Goal: Task Accomplishment & Management: Manage account settings

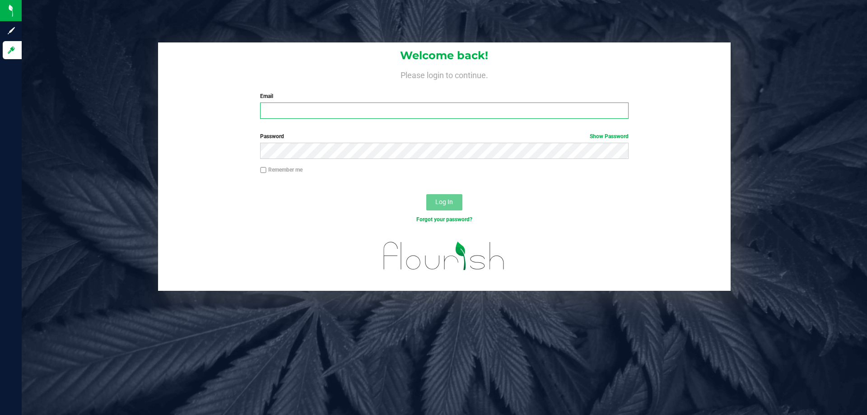
click at [298, 112] on input "Email" at bounding box center [444, 111] width 368 height 16
type input "[EMAIL_ADDRESS][DOMAIN_NAME]"
click at [454, 201] on button "Log In" at bounding box center [444, 202] width 36 height 16
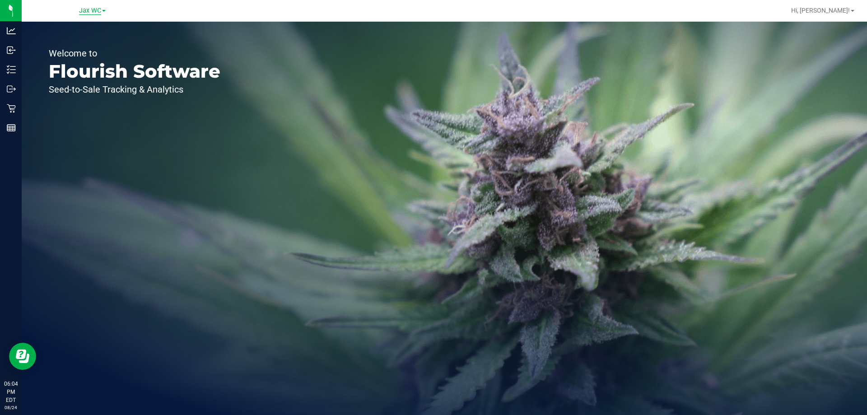
click at [93, 14] on span "Jax WC" at bounding box center [90, 11] width 22 height 8
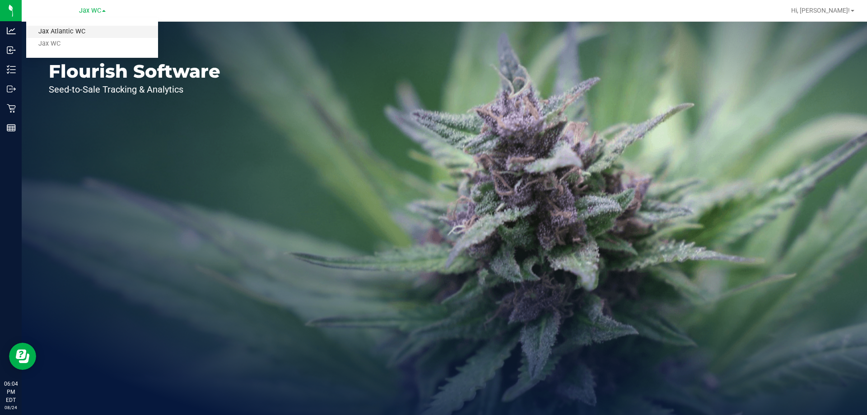
click at [96, 30] on link "Jax Atlantic WC" at bounding box center [92, 32] width 132 height 12
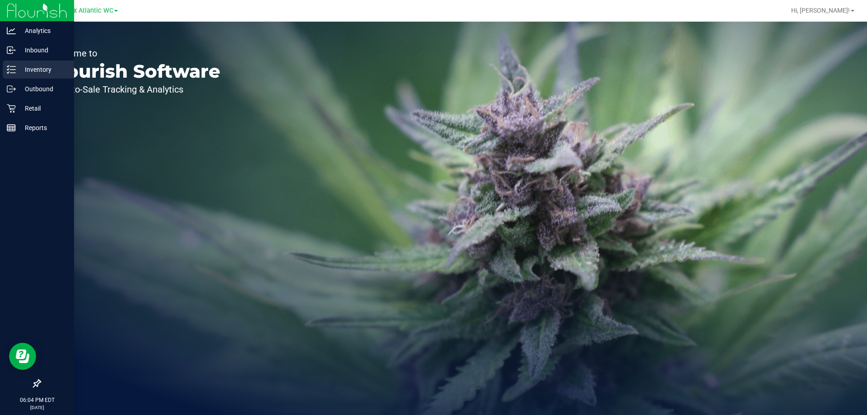
click at [34, 73] on p "Inventory" at bounding box center [43, 69] width 54 height 11
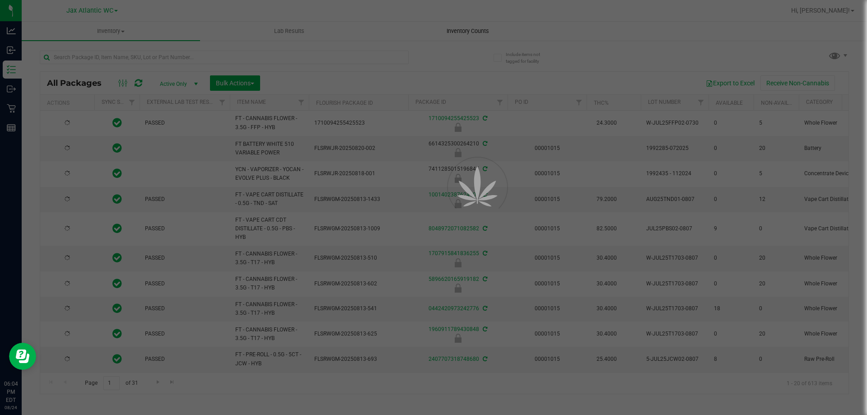
drag, startPoint x: 483, startPoint y: 21, endPoint x: 466, endPoint y: 33, distance: 21.4
click at [470, 29] on div at bounding box center [433, 207] width 867 height 415
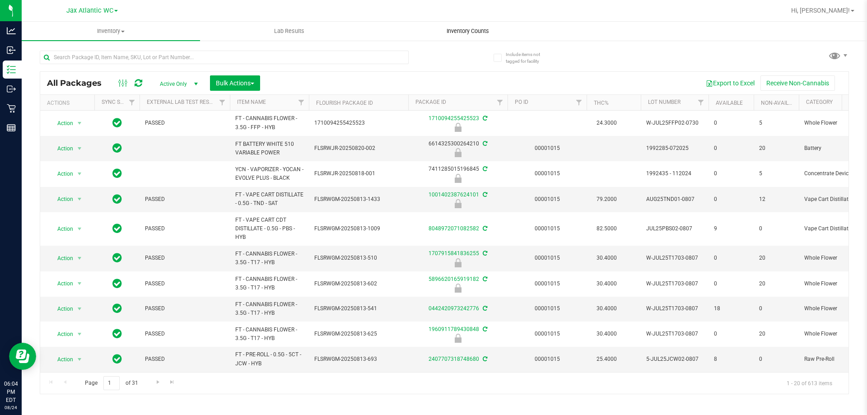
click at [466, 33] on span "Inventory Counts" at bounding box center [467, 31] width 67 height 8
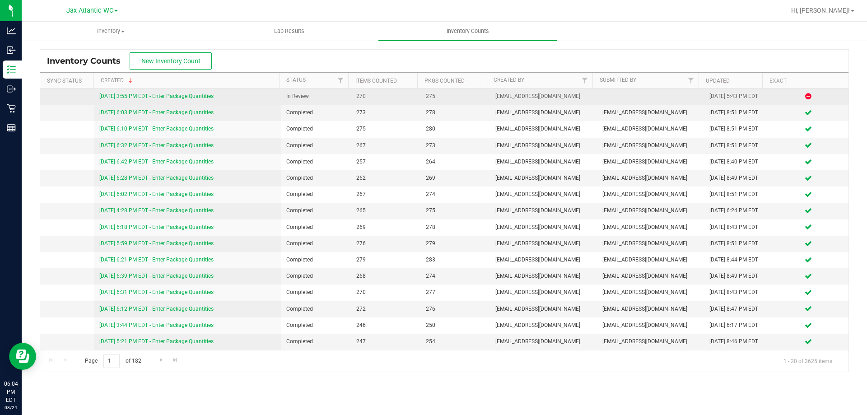
click at [164, 101] on div "[DATE] 3:55 PM EDT - Enter Package Quantities" at bounding box center [187, 96] width 177 height 9
click at [167, 99] on link "[DATE] 3:55 PM EDT - Enter Package Quantities" at bounding box center [156, 96] width 114 height 6
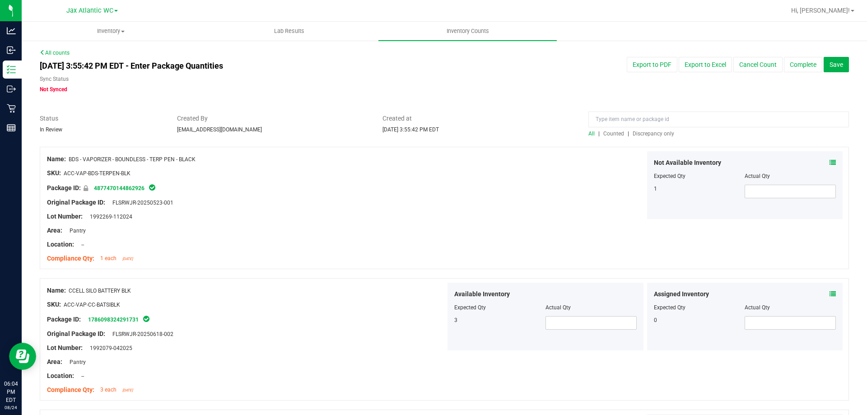
click at [640, 131] on span "Discrepancy only" at bounding box center [654, 134] width 42 height 6
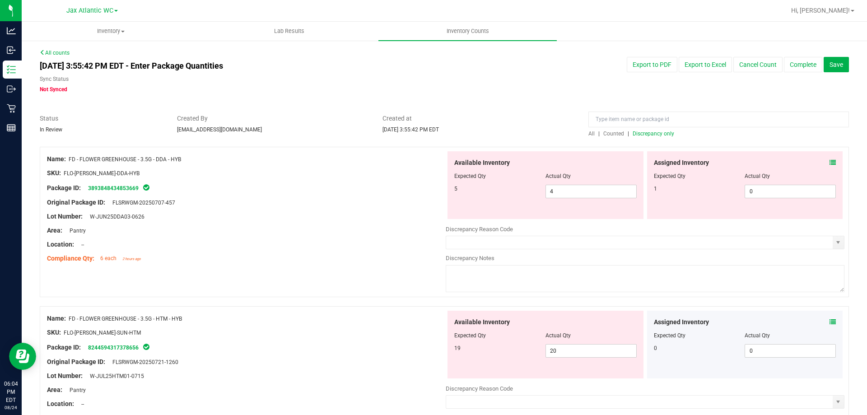
click at [830, 164] on icon at bounding box center [833, 162] width 6 height 6
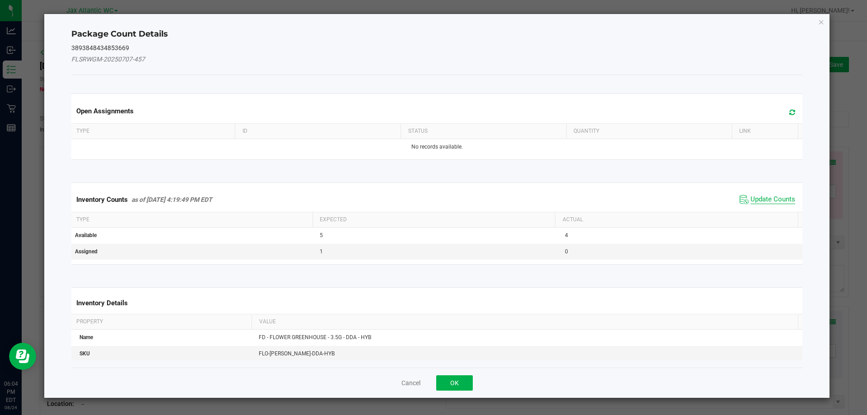
click at [767, 195] on span "Update Counts" at bounding box center [773, 199] width 45 height 9
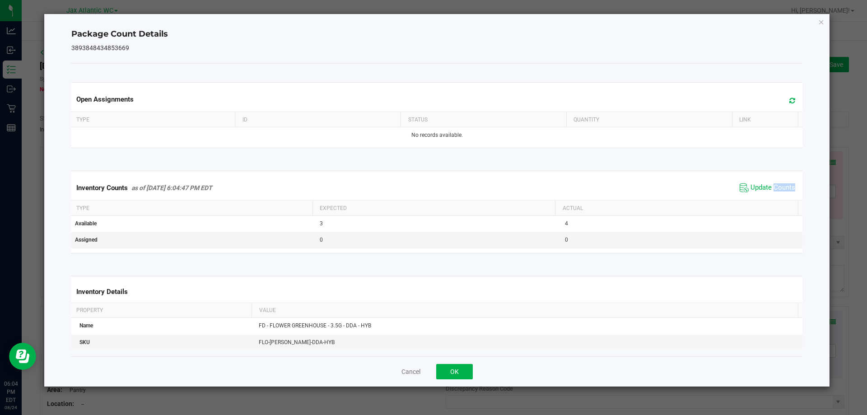
click at [767, 194] on span "Update Counts" at bounding box center [768, 188] width 60 height 14
click at [461, 370] on button "OK" at bounding box center [454, 371] width 37 height 15
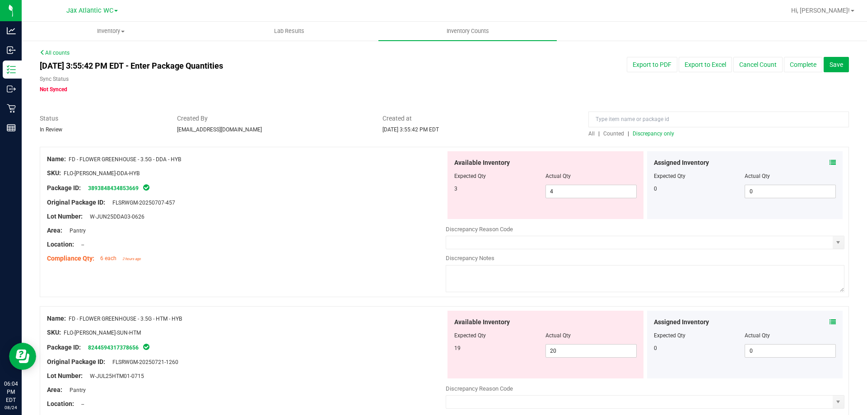
click at [830, 322] on icon at bounding box center [833, 322] width 6 height 6
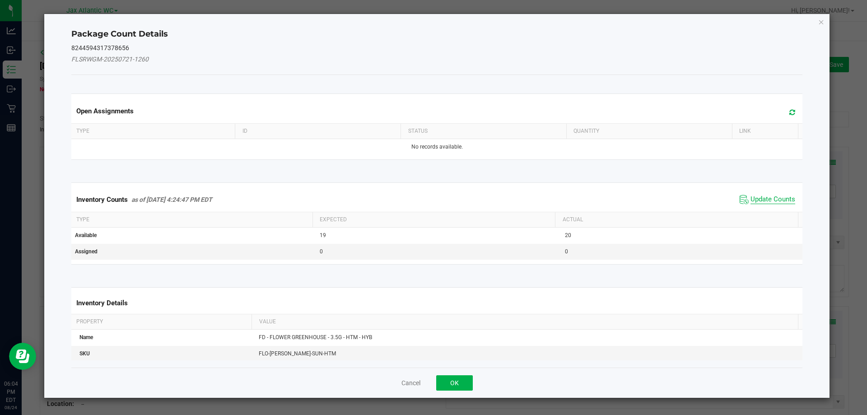
click at [770, 198] on span "Update Counts" at bounding box center [773, 199] width 45 height 9
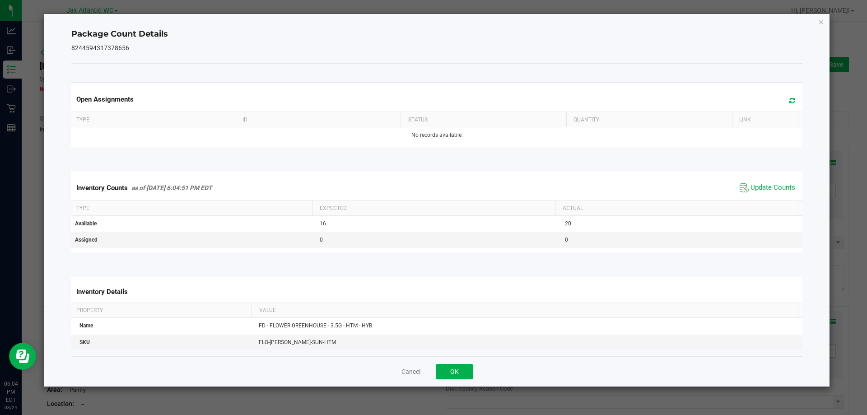
click at [772, 193] on span "Update Counts" at bounding box center [768, 188] width 60 height 14
click at [764, 187] on span "Update Counts" at bounding box center [773, 187] width 45 height 9
click at [763, 184] on span "Update Counts" at bounding box center [773, 187] width 45 height 8
click at [452, 378] on button "OK" at bounding box center [454, 371] width 37 height 15
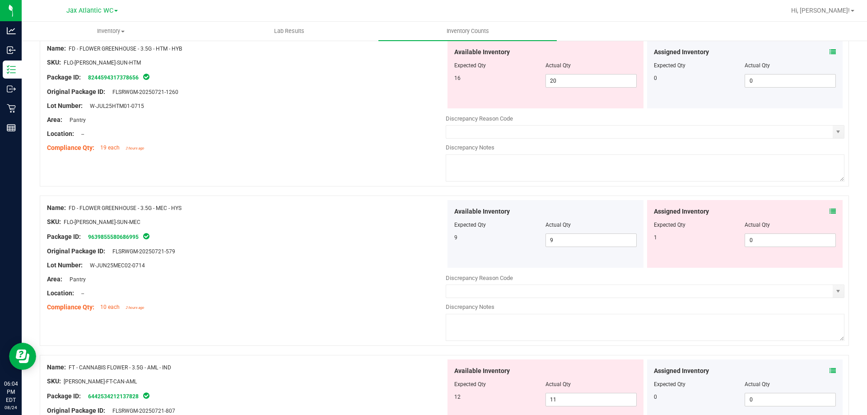
scroll to position [271, 0]
click at [830, 209] on icon at bounding box center [833, 210] width 6 height 6
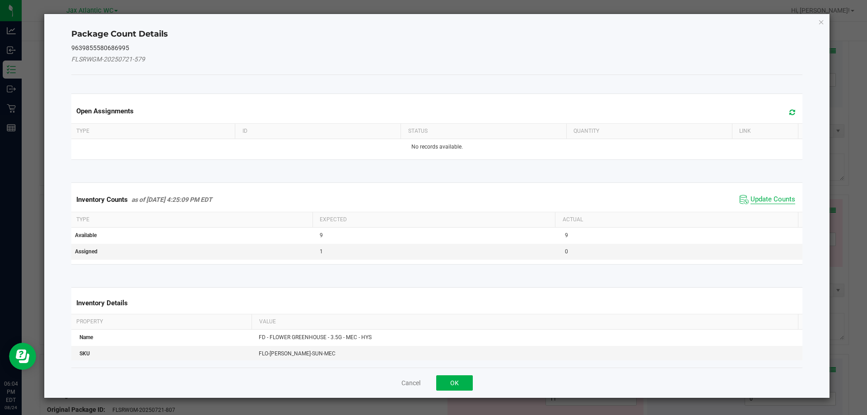
click at [756, 196] on span "Update Counts" at bounding box center [773, 199] width 45 height 9
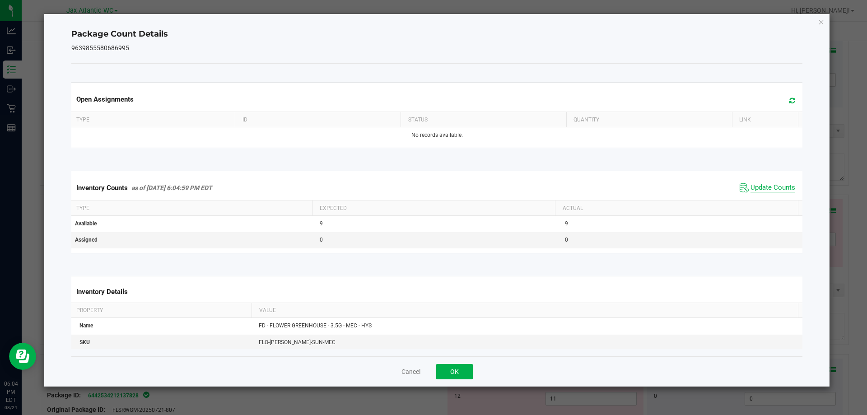
click at [763, 191] on span "Update Counts" at bounding box center [773, 187] width 45 height 9
click at [764, 190] on span "Update Counts" at bounding box center [773, 187] width 45 height 8
drag, startPoint x: 458, startPoint y: 368, endPoint x: 486, endPoint y: 352, distance: 32.8
click at [458, 369] on button "OK" at bounding box center [454, 371] width 37 height 15
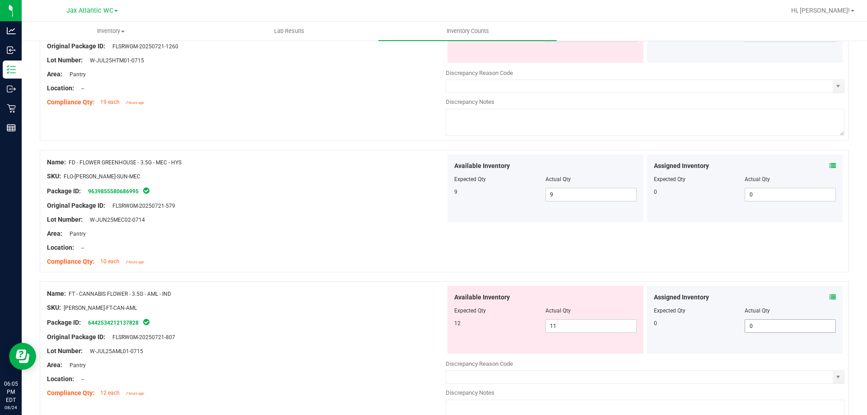
scroll to position [361, 0]
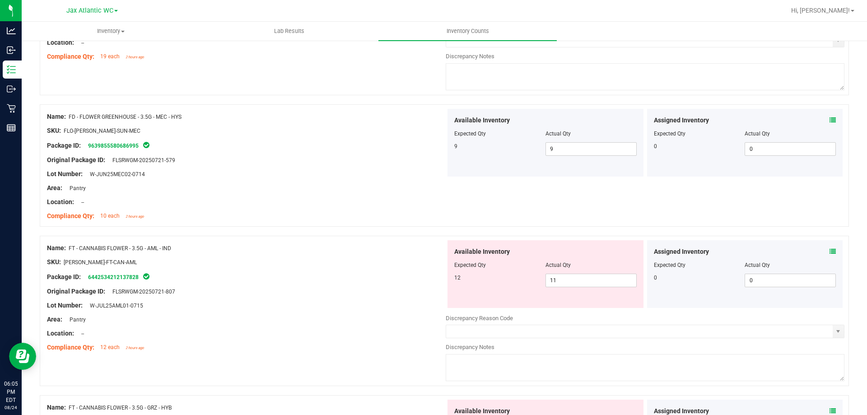
click at [830, 251] on icon at bounding box center [833, 251] width 6 height 6
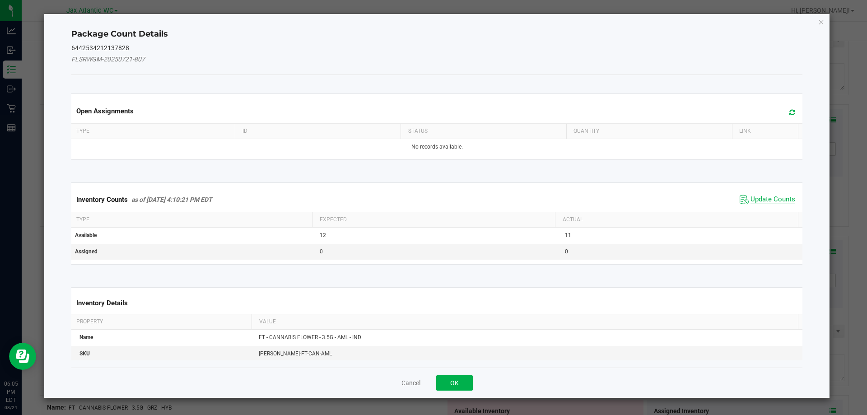
click at [762, 199] on span "Update Counts" at bounding box center [773, 199] width 45 height 9
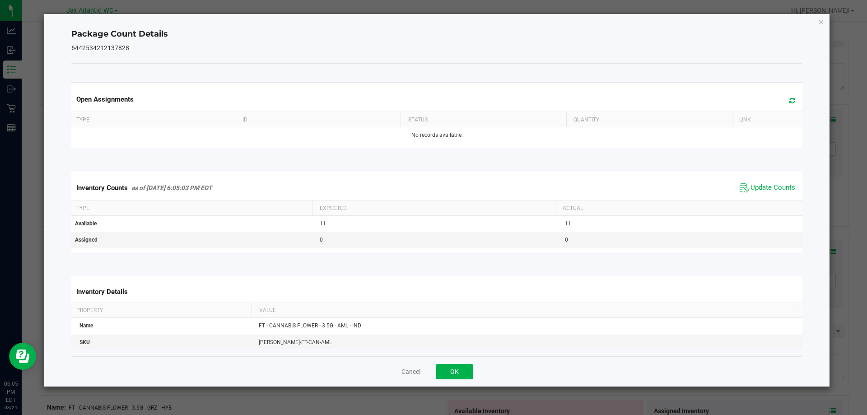
click at [765, 196] on div "Inventory Counts as of [DATE] 6:05:03 PM EDT Update Counts" at bounding box center [437, 188] width 735 height 24
drag, startPoint x: 765, startPoint y: 196, endPoint x: 653, endPoint y: 258, distance: 128.4
click at [765, 196] on div "Inventory Counts as of [DATE] 6:05:03 PM EDT Update Counts" at bounding box center [437, 188] width 735 height 24
drag, startPoint x: 451, startPoint y: 370, endPoint x: 458, endPoint y: 364, distance: 9.0
click at [452, 370] on button "OK" at bounding box center [454, 371] width 37 height 15
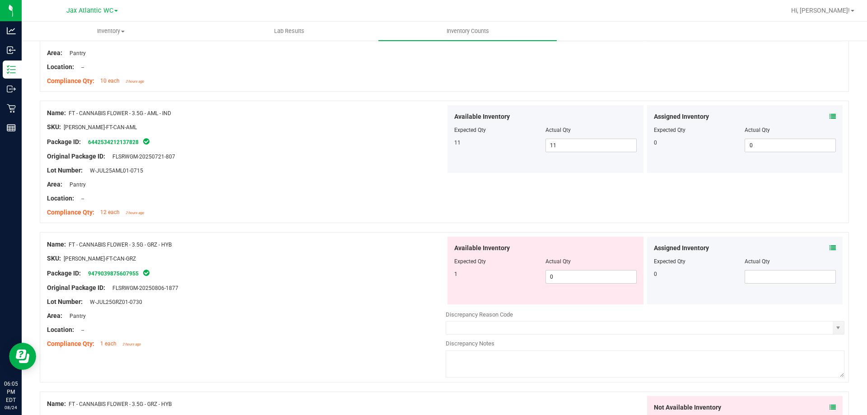
scroll to position [497, 0]
click at [830, 246] on icon at bounding box center [833, 247] width 6 height 6
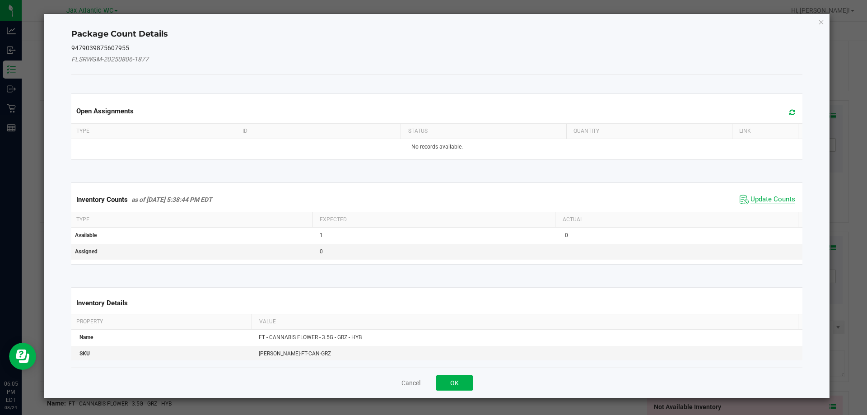
click at [771, 198] on span "Update Counts" at bounding box center [773, 199] width 45 height 9
click at [771, 197] on div "Inventory Counts as of [DATE] 5:38:44 PM EDT Update Counts" at bounding box center [437, 198] width 735 height 23
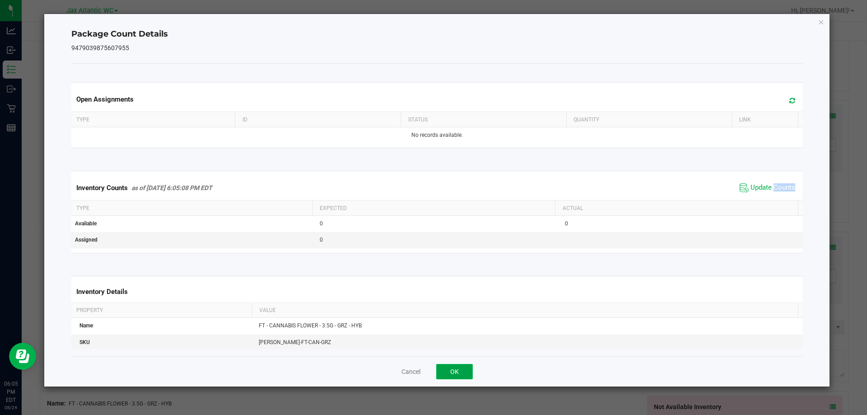
click at [457, 374] on button "OK" at bounding box center [454, 371] width 37 height 15
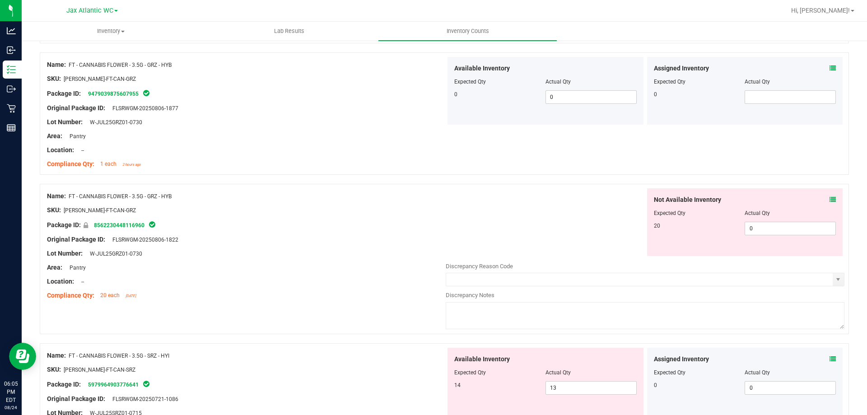
scroll to position [677, 0]
click at [830, 197] on icon at bounding box center [833, 198] width 6 height 6
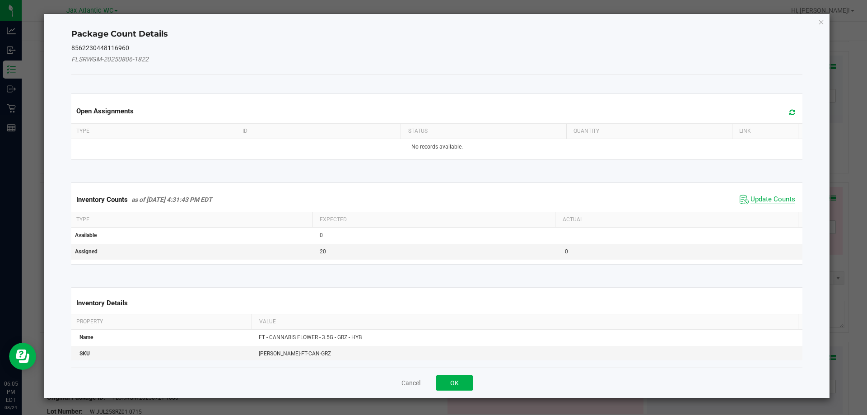
click at [769, 199] on span "Update Counts" at bounding box center [773, 199] width 45 height 9
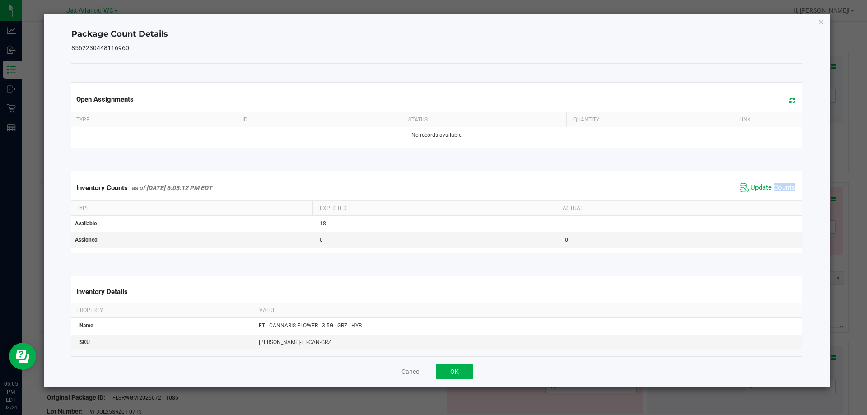
click at [770, 197] on div "Inventory Counts as of [DATE] 6:05:12 PM EDT Update Counts" at bounding box center [437, 188] width 735 height 24
drag, startPoint x: 440, startPoint y: 372, endPoint x: 509, endPoint y: 344, distance: 74.7
click at [441, 371] on button "OK" at bounding box center [454, 371] width 37 height 15
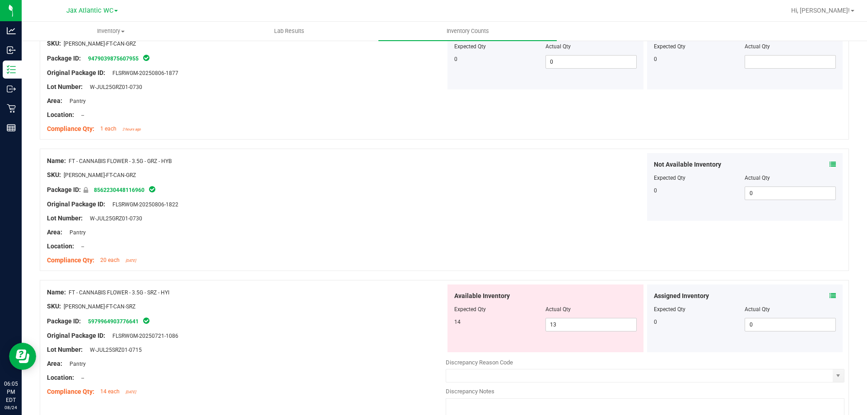
scroll to position [813, 0]
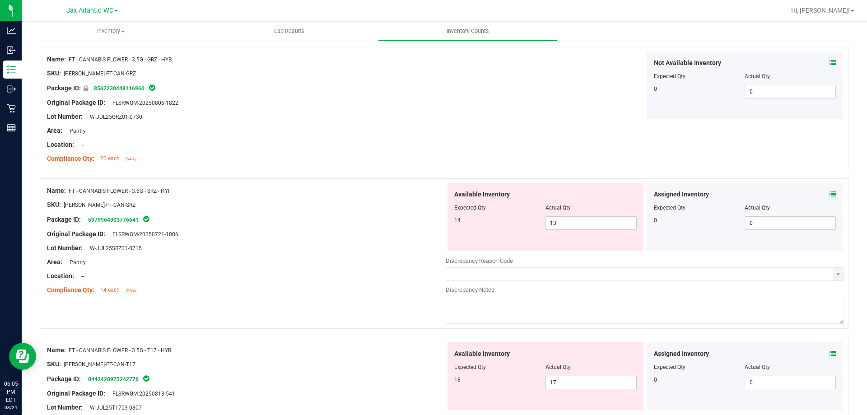
click at [830, 196] on icon at bounding box center [833, 194] width 6 height 6
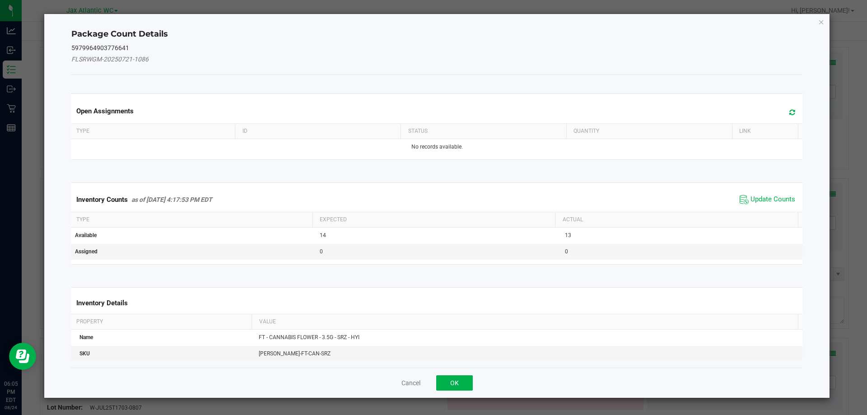
click at [777, 189] on div "Inventory Counts as of [DATE] 4:17:53 PM EDT Update Counts" at bounding box center [437, 199] width 735 height 24
click at [771, 195] on span "Update Counts" at bounding box center [768, 200] width 60 height 14
click at [771, 195] on span "Update Counts" at bounding box center [769, 199] width 58 height 13
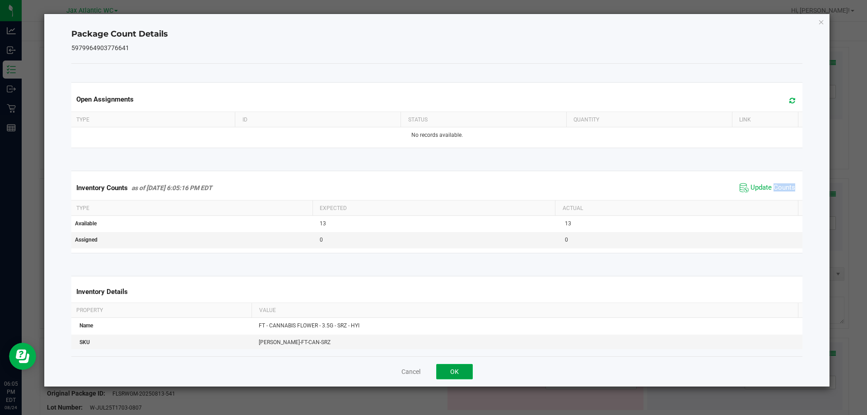
click at [458, 372] on button "OK" at bounding box center [454, 371] width 37 height 15
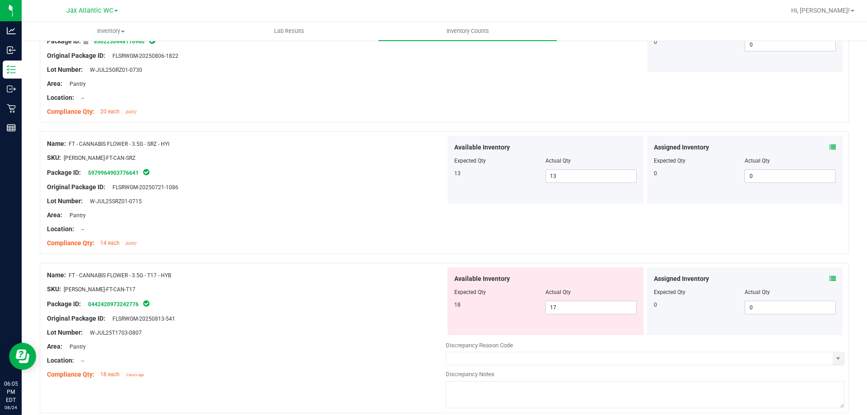
scroll to position [903, 0]
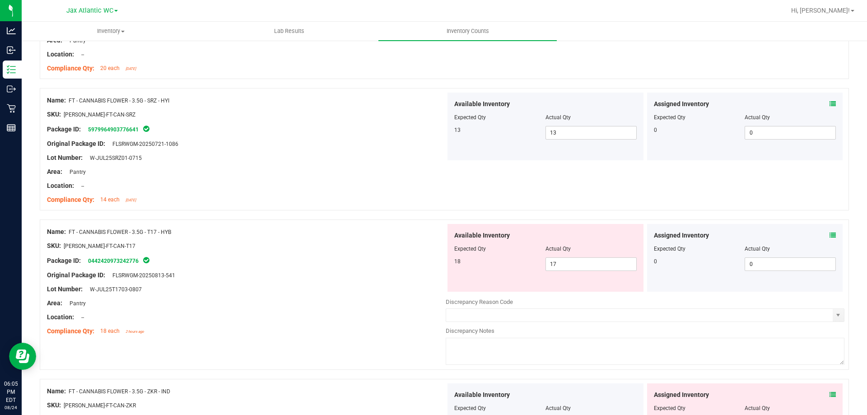
click at [830, 234] on icon at bounding box center [833, 235] width 6 height 6
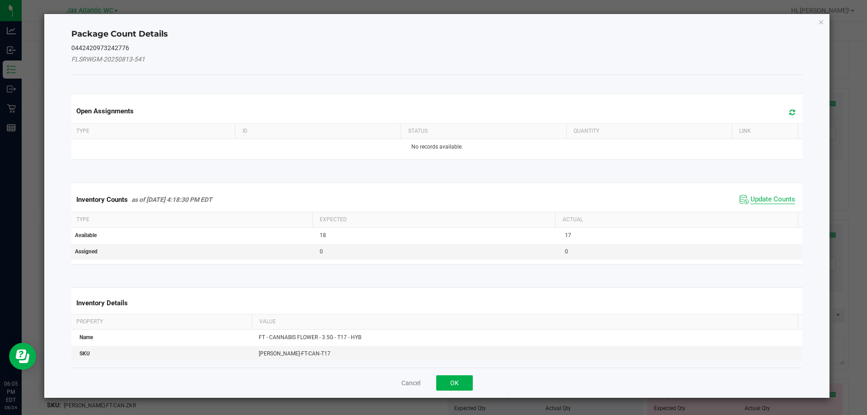
click at [774, 201] on span "Update Counts" at bounding box center [773, 199] width 45 height 9
click at [774, 200] on div "Inventory Counts as of [DATE] 4:18:30 PM EDT Update Counts" at bounding box center [437, 198] width 735 height 23
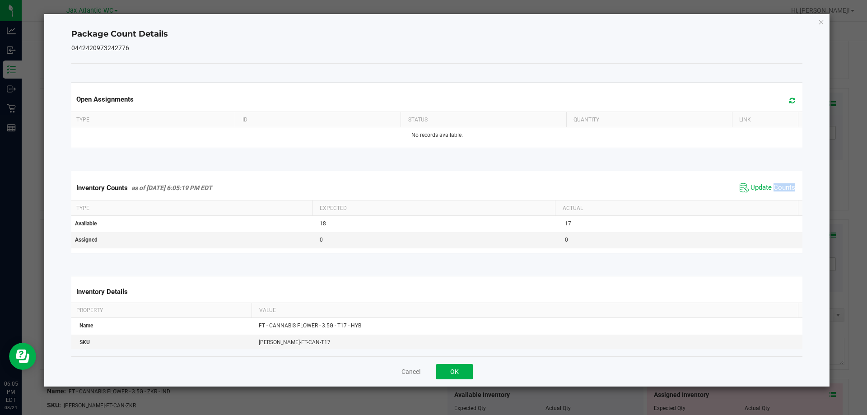
click at [773, 197] on div "Inventory Counts as of [DATE] 6:05:19 PM EDT Update Counts" at bounding box center [437, 188] width 735 height 24
drag, startPoint x: 449, startPoint y: 372, endPoint x: 464, endPoint y: 349, distance: 26.8
click at [449, 371] on button "OK" at bounding box center [454, 371] width 37 height 15
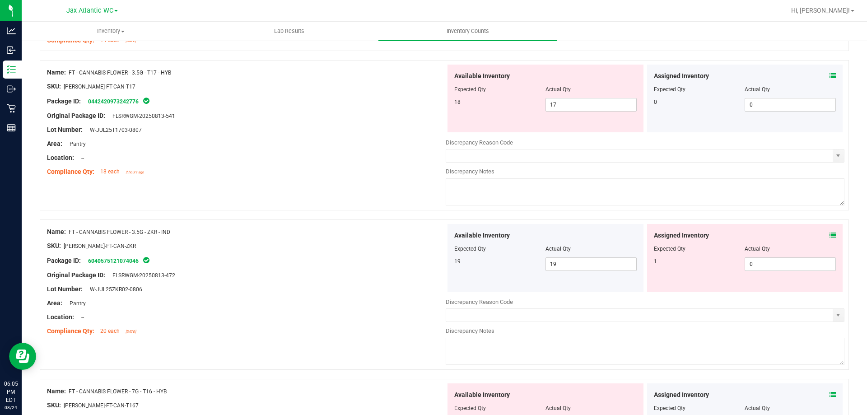
scroll to position [1084, 0]
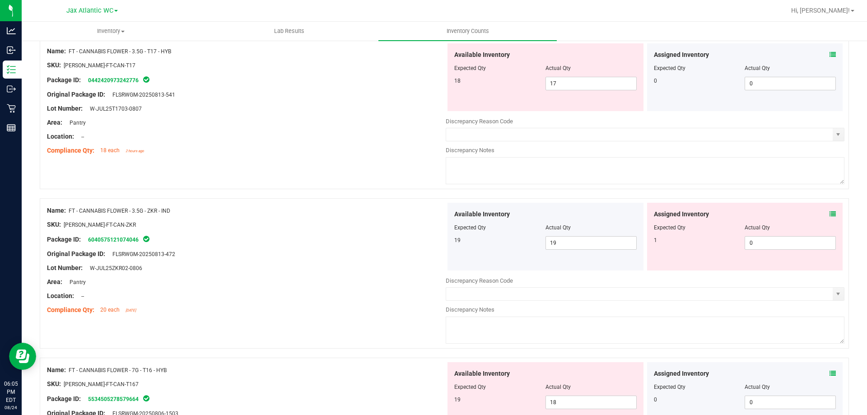
click at [830, 215] on icon at bounding box center [833, 214] width 6 height 6
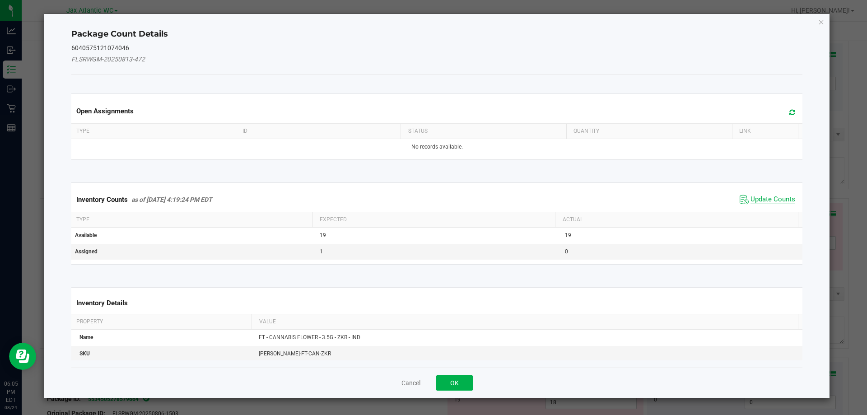
click at [762, 198] on span "Update Counts" at bounding box center [773, 199] width 45 height 9
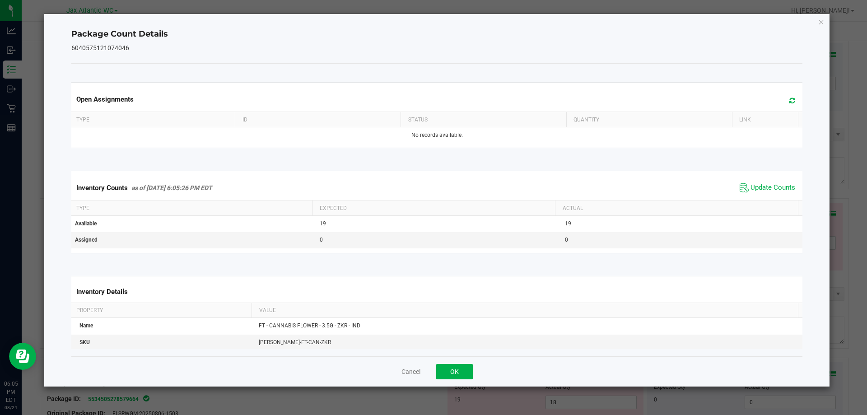
click at [766, 196] on div "Inventory Counts as of [DATE] 6:05:26 PM EDT Update Counts" at bounding box center [437, 188] width 735 height 24
click at [450, 368] on button "OK" at bounding box center [454, 371] width 37 height 15
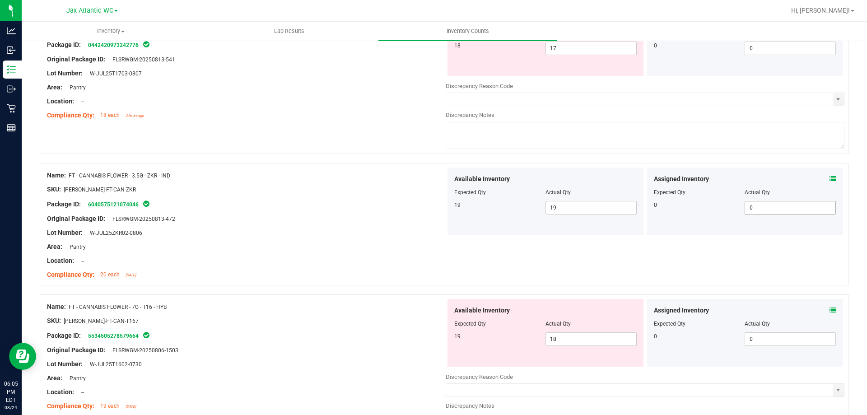
scroll to position [1174, 0]
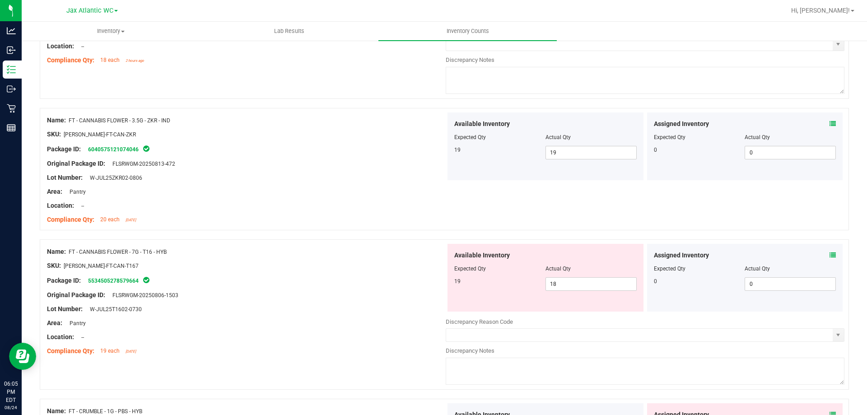
click at [830, 256] on icon at bounding box center [833, 255] width 6 height 6
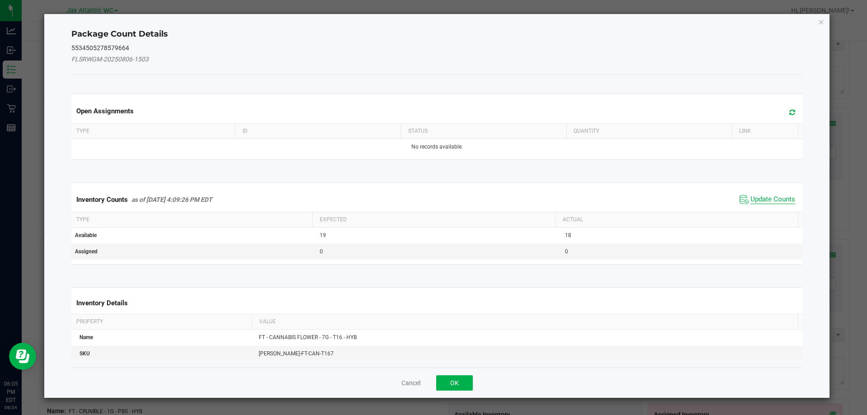
click at [773, 198] on span "Update Counts" at bounding box center [773, 199] width 45 height 9
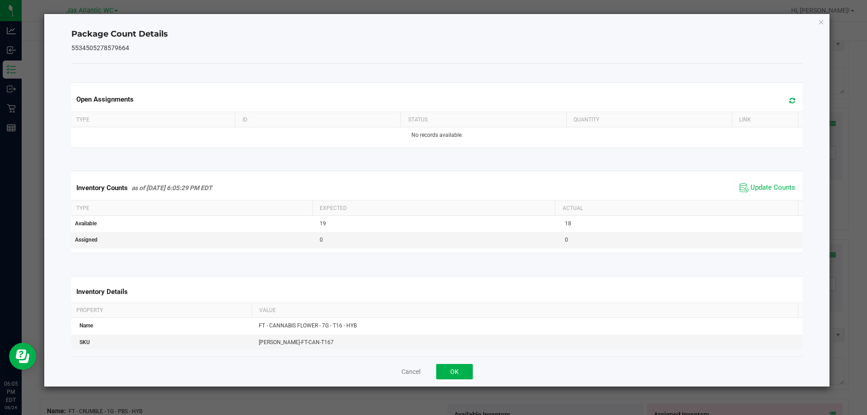
click at [772, 194] on span "Update Counts" at bounding box center [768, 188] width 60 height 14
click at [461, 367] on button "OK" at bounding box center [454, 371] width 37 height 15
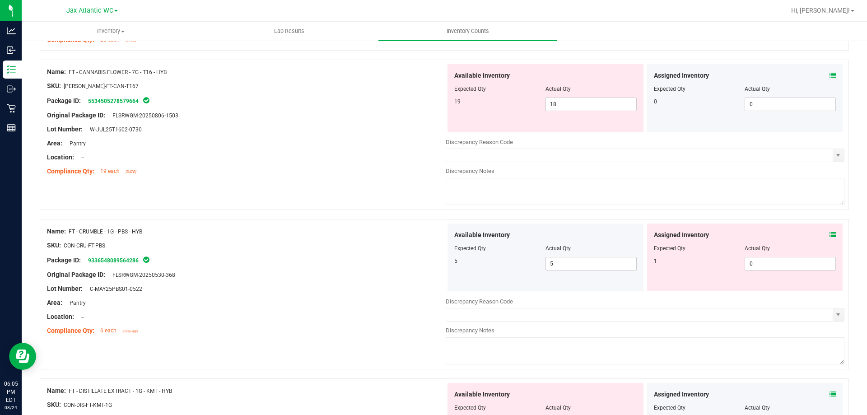
scroll to position [1355, 0]
click at [830, 233] on icon at bounding box center [833, 234] width 6 height 6
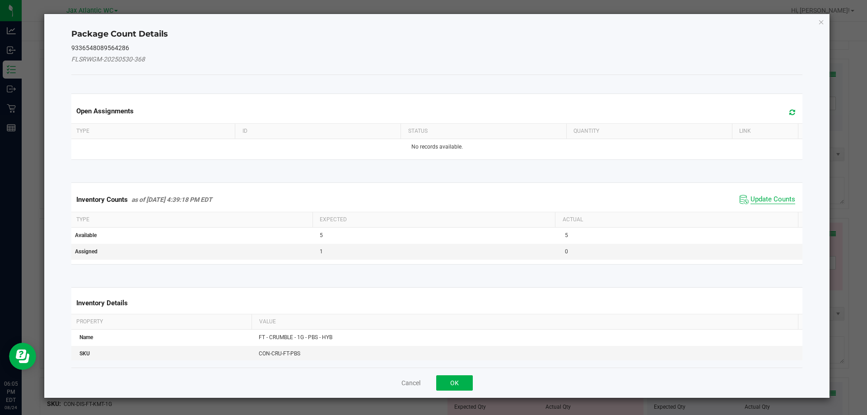
click at [767, 200] on span "Update Counts" at bounding box center [773, 199] width 45 height 9
click at [766, 198] on div "Inventory Counts as of [DATE] 4:39:18 PM EDT Update Counts" at bounding box center [437, 198] width 735 height 23
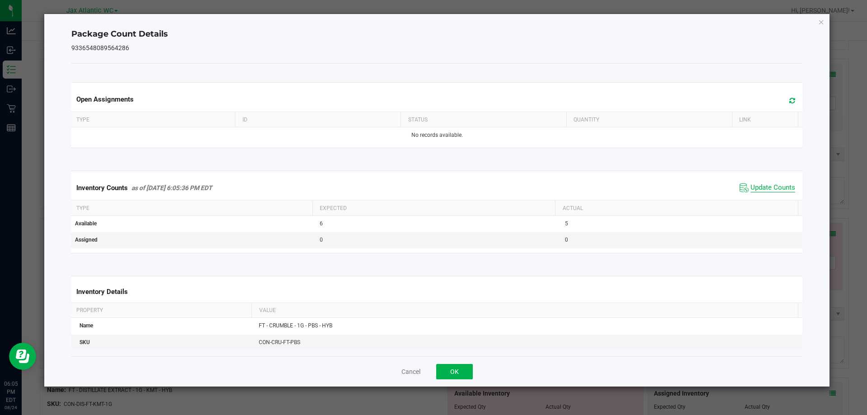
click at [770, 186] on span "Update Counts" at bounding box center [773, 187] width 45 height 9
click at [772, 185] on span "Update Counts" at bounding box center [773, 187] width 45 height 9
click at [467, 367] on button "OK" at bounding box center [454, 371] width 37 height 15
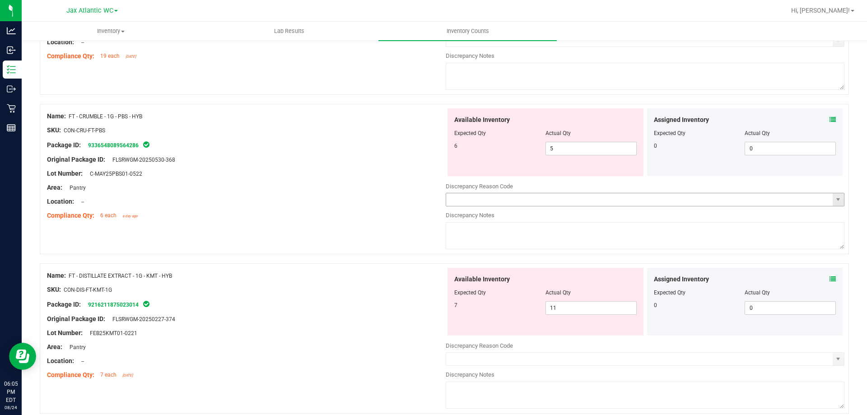
scroll to position [1490, 0]
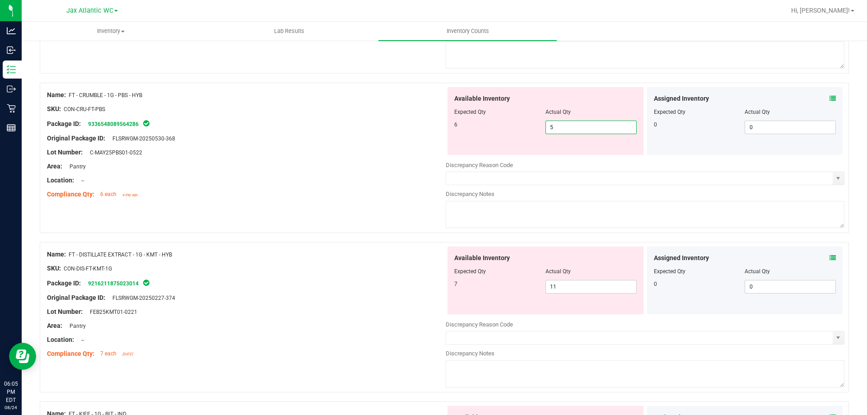
drag, startPoint x: 563, startPoint y: 130, endPoint x: 531, endPoint y: 134, distance: 31.9
click at [531, 134] on div "Available Inventory Expected Qty Actual Qty 6 5 5" at bounding box center [546, 121] width 196 height 68
type input "6"
click at [415, 135] on div "Original Package ID: FLSRWGM-20250530-368" at bounding box center [246, 138] width 399 height 9
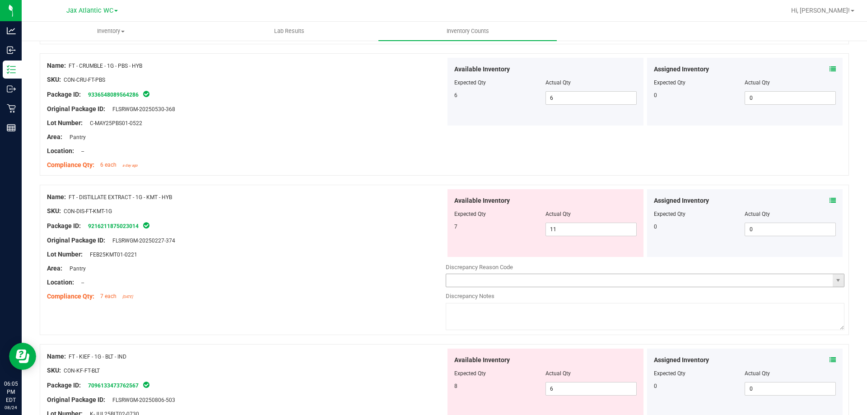
scroll to position [1536, 0]
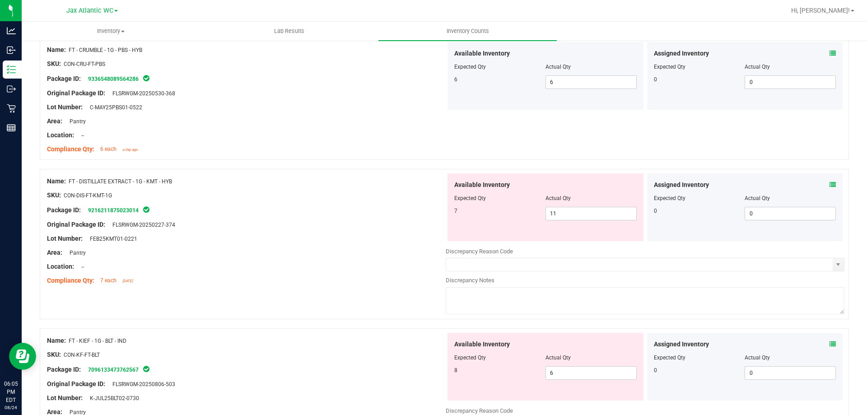
click at [830, 185] on icon at bounding box center [833, 185] width 6 height 6
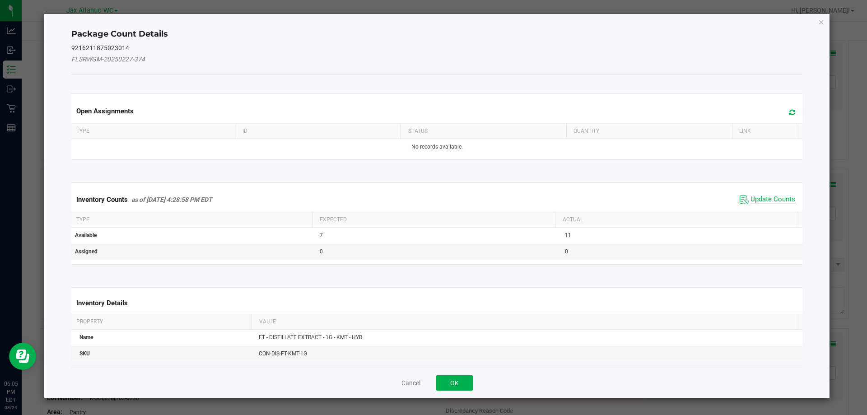
click at [765, 197] on span "Update Counts" at bounding box center [773, 199] width 45 height 9
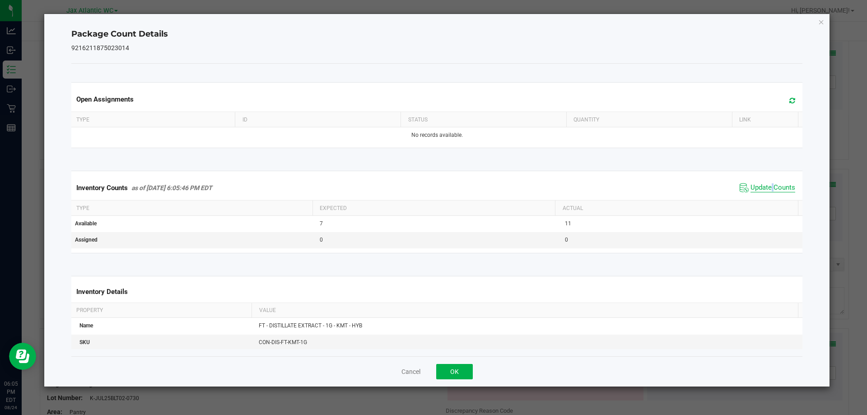
click at [765, 197] on div "Inventory Counts as of [DATE] 6:05:46 PM EDT Update Counts" at bounding box center [437, 188] width 735 height 24
click at [774, 187] on span "Update Counts" at bounding box center [773, 187] width 45 height 9
drag, startPoint x: 774, startPoint y: 186, endPoint x: 565, endPoint y: 294, distance: 235.5
click at [774, 186] on span "Update Counts" at bounding box center [773, 187] width 45 height 9
click at [462, 368] on button "OK" at bounding box center [454, 371] width 37 height 15
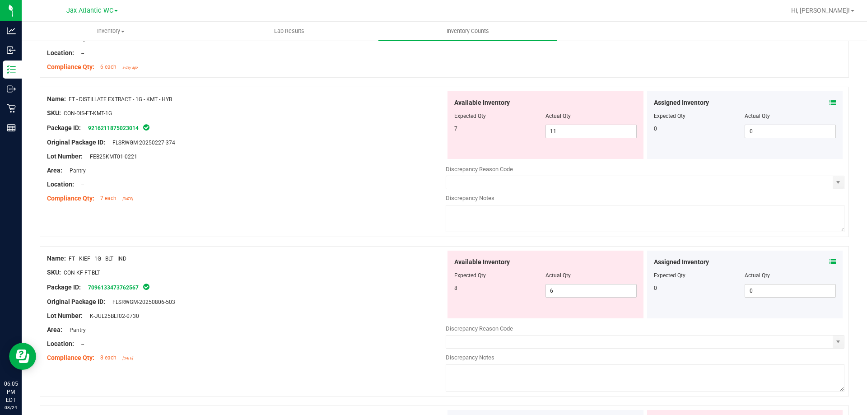
scroll to position [1626, 0]
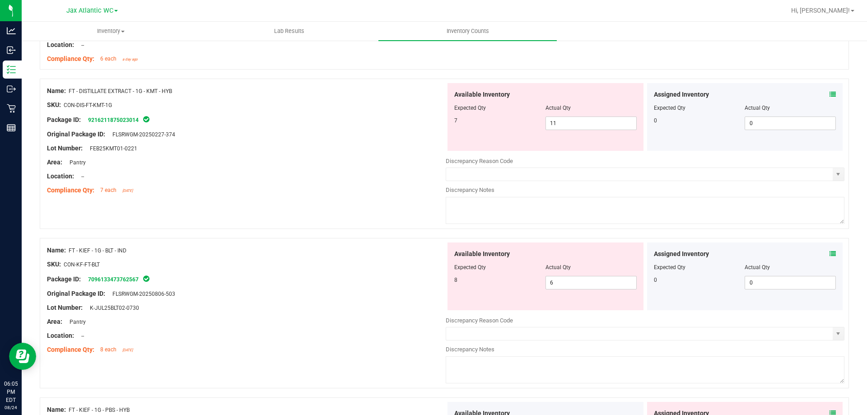
click at [830, 249] on span at bounding box center [833, 253] width 6 height 9
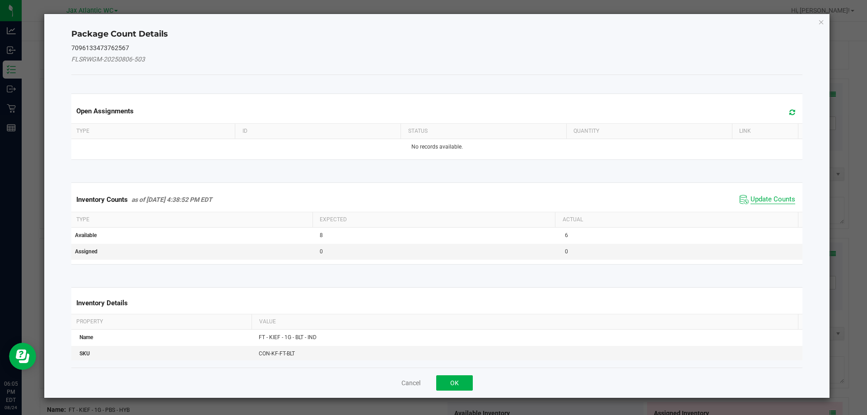
click at [771, 199] on span "Update Counts" at bounding box center [773, 199] width 45 height 9
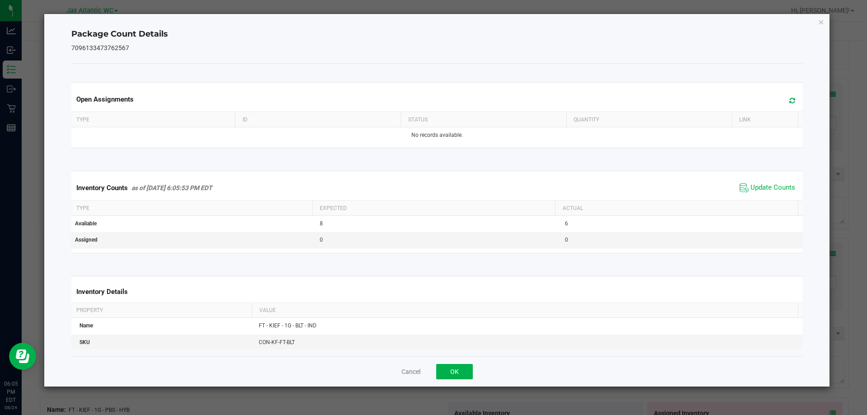
click at [770, 193] on span "Update Counts" at bounding box center [768, 188] width 60 height 14
click at [770, 193] on span "Update Counts" at bounding box center [769, 187] width 58 height 13
drag, startPoint x: 462, startPoint y: 372, endPoint x: 480, endPoint y: 365, distance: 18.7
click at [463, 371] on button "OK" at bounding box center [454, 371] width 37 height 15
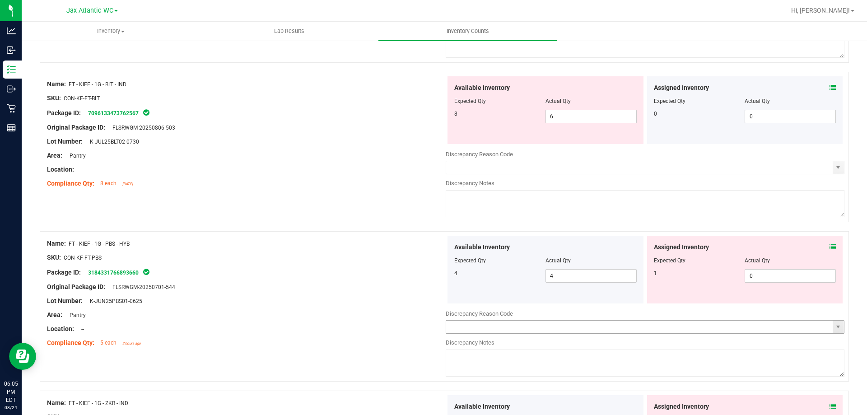
scroll to position [1807, 0]
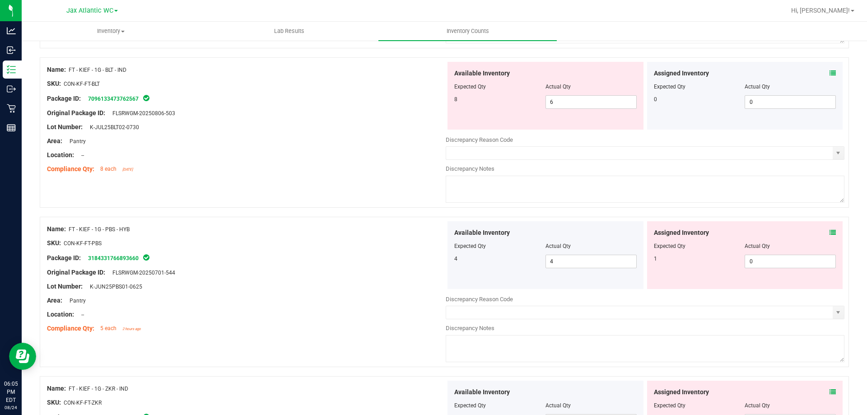
click at [830, 232] on icon at bounding box center [833, 232] width 6 height 6
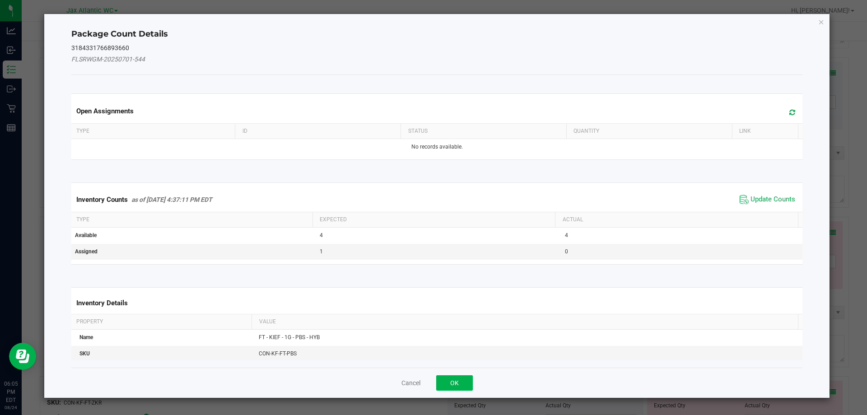
click at [766, 192] on div "Inventory Counts as of [DATE] 4:37:11 PM EDT Update Counts" at bounding box center [437, 199] width 735 height 24
click at [766, 198] on span "Update Counts" at bounding box center [773, 199] width 45 height 9
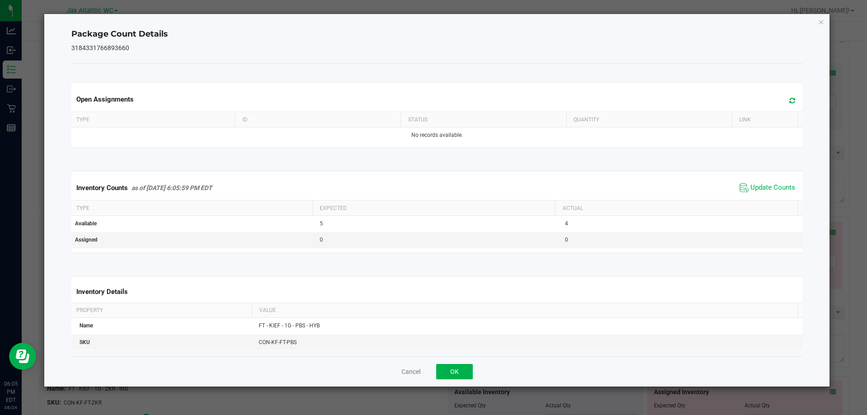
click at [768, 194] on span "Update Counts" at bounding box center [768, 188] width 60 height 14
click at [769, 192] on span "Update Counts" at bounding box center [769, 187] width 58 height 13
click at [461, 367] on button "OK" at bounding box center [454, 371] width 37 height 15
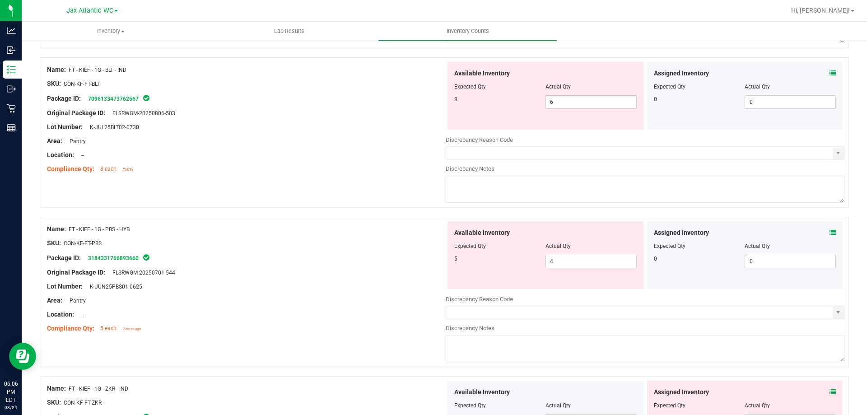
scroll to position [1852, 0]
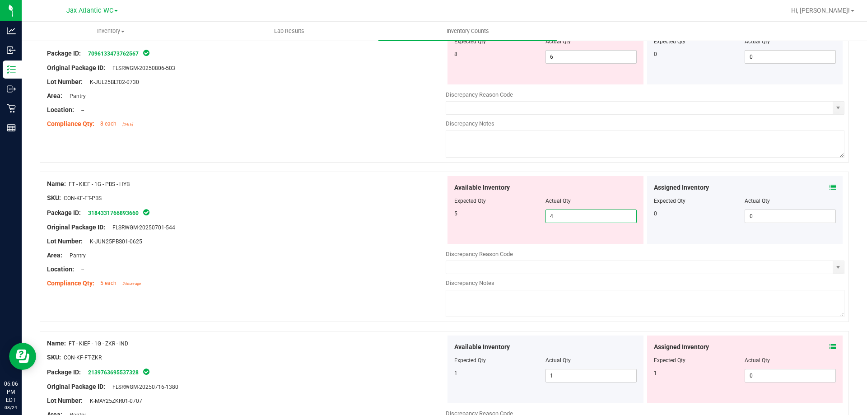
drag, startPoint x: 566, startPoint y: 222, endPoint x: 527, endPoint y: 219, distance: 39.0
click at [527, 219] on div "5 4 4" at bounding box center [545, 217] width 182 height 14
type input "5"
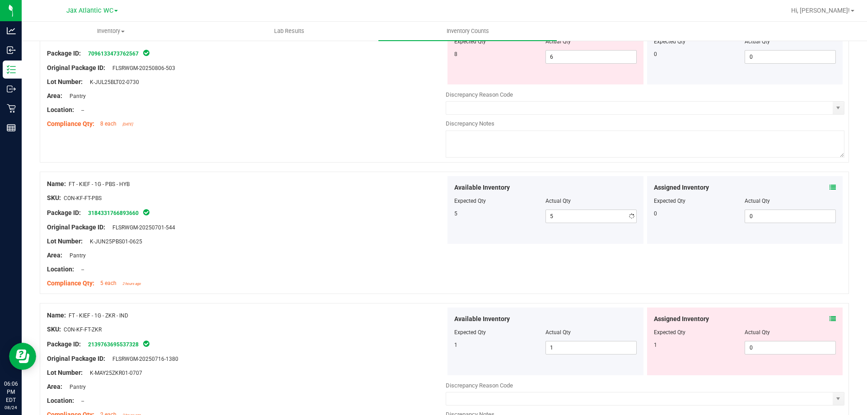
click at [379, 213] on div "Package ID: 3184331766893660" at bounding box center [246, 212] width 399 height 11
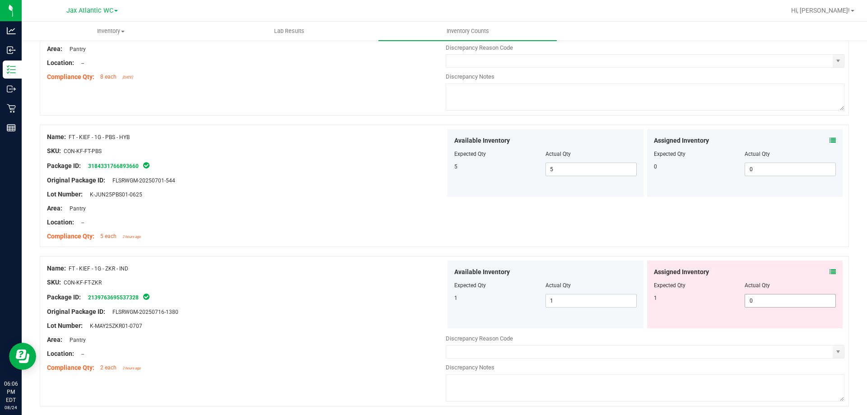
scroll to position [1987, 0]
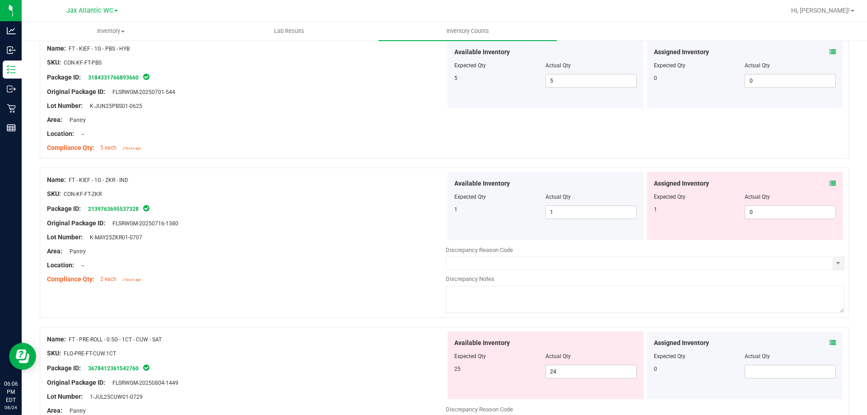
click at [830, 182] on icon at bounding box center [833, 183] width 6 height 6
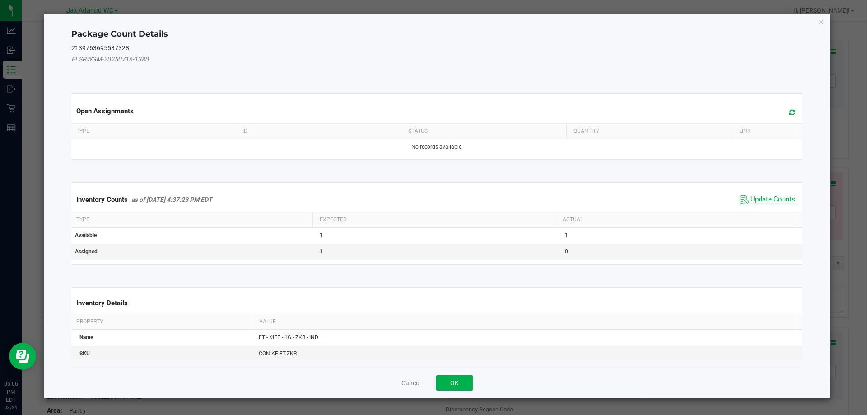
click at [774, 202] on span "Update Counts" at bounding box center [773, 199] width 45 height 9
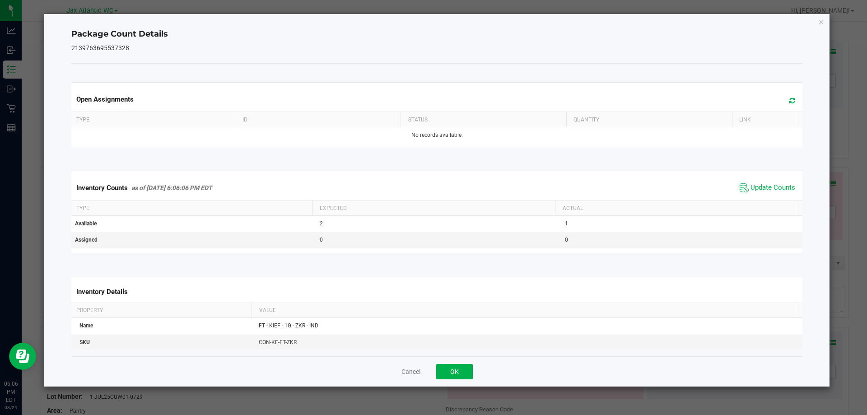
click at [770, 194] on span "Update Counts" at bounding box center [768, 188] width 60 height 14
click at [770, 192] on span "Update Counts" at bounding box center [773, 187] width 45 height 9
click at [458, 375] on button "OK" at bounding box center [454, 371] width 37 height 15
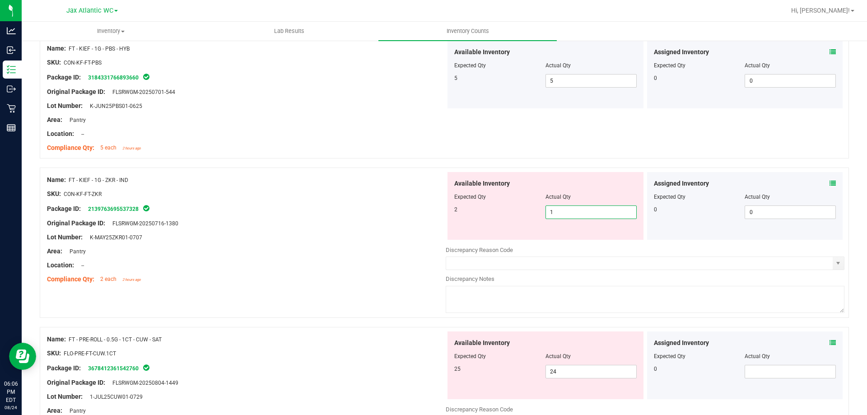
drag, startPoint x: 551, startPoint y: 213, endPoint x: 514, endPoint y: 218, distance: 38.3
click at [516, 218] on div "2 1 1" at bounding box center [545, 212] width 182 height 14
type input "2"
click at [362, 215] on div at bounding box center [246, 216] width 399 height 5
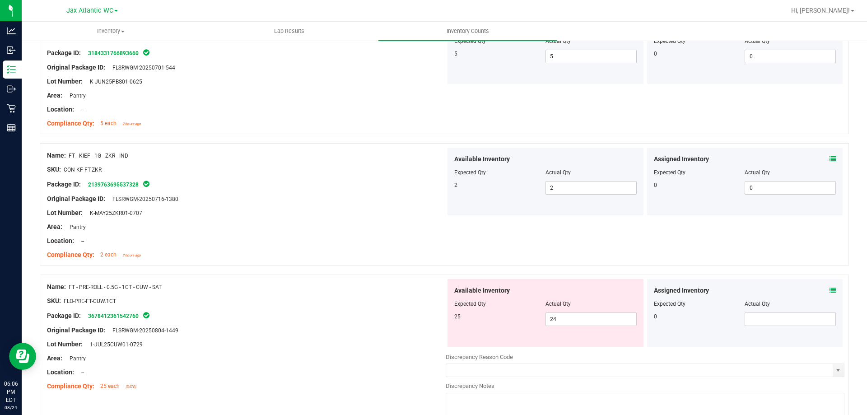
scroll to position [2168, 0]
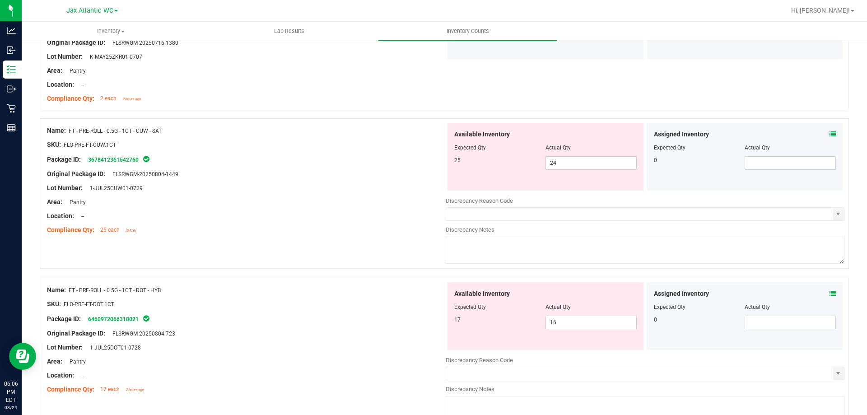
click at [822, 131] on div "Assigned Inventory" at bounding box center [745, 134] width 182 height 9
click at [830, 132] on icon at bounding box center [833, 134] width 6 height 6
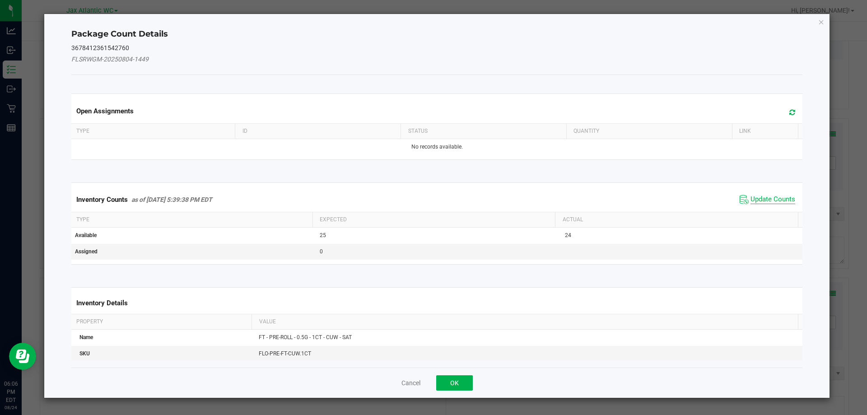
click at [771, 198] on span "Update Counts" at bounding box center [773, 199] width 45 height 9
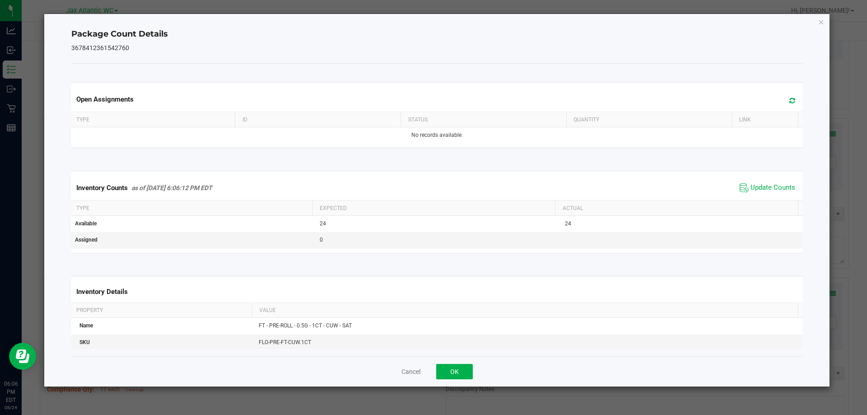
click at [772, 194] on span "Update Counts" at bounding box center [768, 188] width 60 height 14
click at [458, 373] on button "OK" at bounding box center [454, 371] width 37 height 15
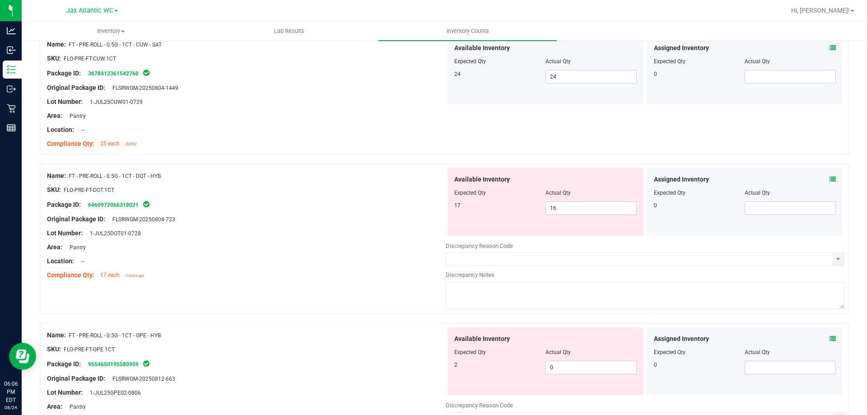
scroll to position [2258, 0]
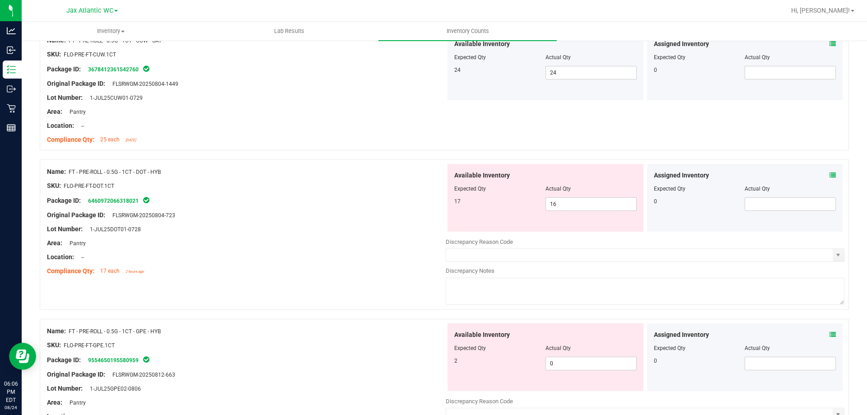
click at [830, 174] on icon at bounding box center [833, 175] width 6 height 6
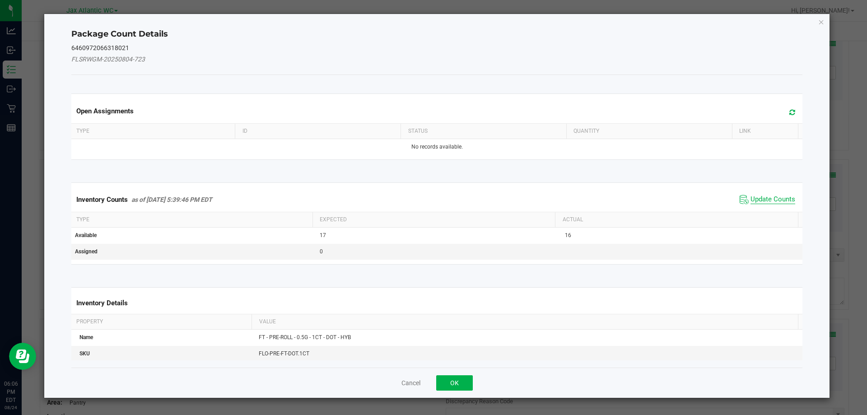
click at [752, 198] on span "Update Counts" at bounding box center [773, 199] width 45 height 9
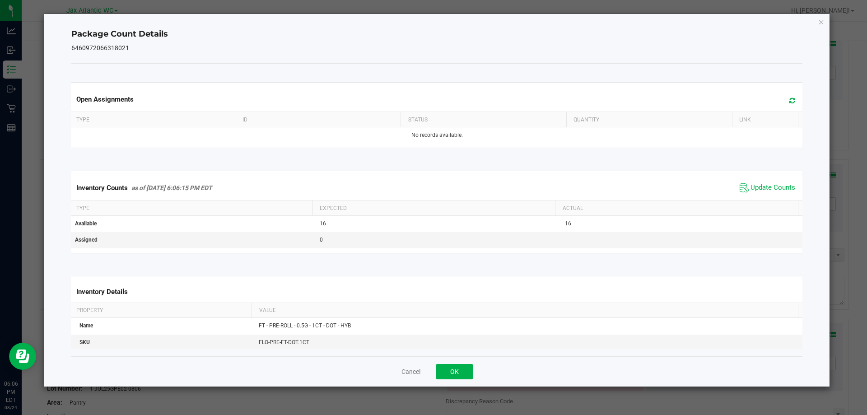
click at [759, 194] on span "Update Counts" at bounding box center [768, 188] width 60 height 14
drag, startPoint x: 462, startPoint y: 368, endPoint x: 484, endPoint y: 353, distance: 26.6
click at [463, 368] on button "OK" at bounding box center [454, 371] width 37 height 15
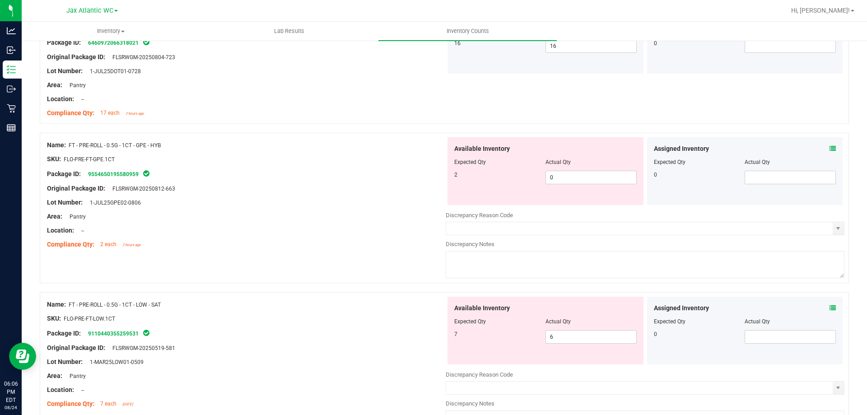
scroll to position [2439, 0]
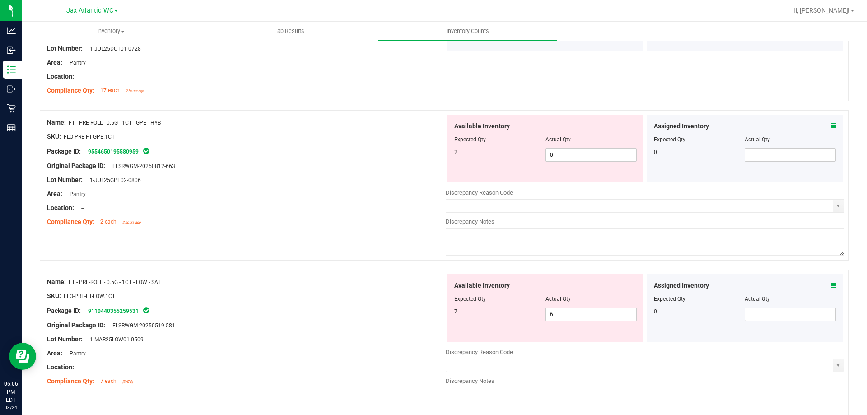
click at [830, 127] on icon at bounding box center [833, 126] width 6 height 6
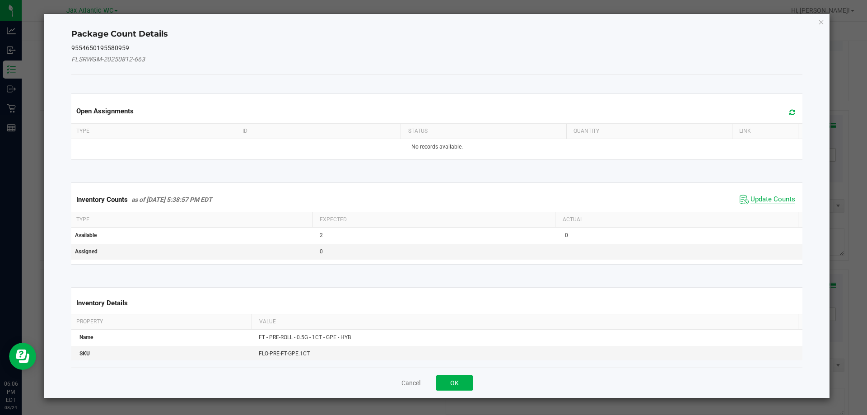
click at [756, 199] on span "Update Counts" at bounding box center [773, 199] width 45 height 9
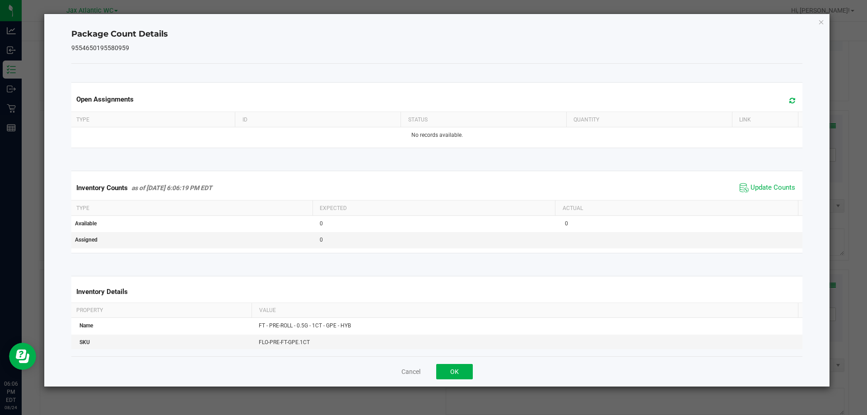
click at [760, 196] on div "Inventory Counts as of [DATE] 6:06:19 PM EDT Update Counts" at bounding box center [437, 188] width 735 height 24
drag, startPoint x: 462, startPoint y: 371, endPoint x: 476, endPoint y: 367, distance: 14.1
click at [463, 371] on button "OK" at bounding box center [454, 371] width 37 height 15
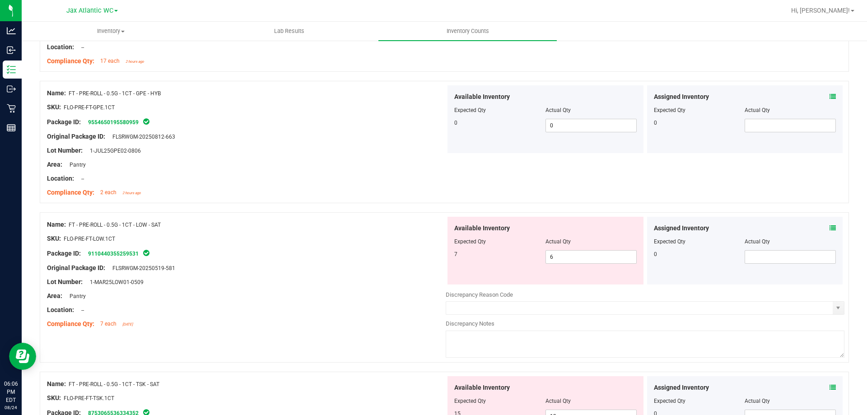
scroll to position [2484, 0]
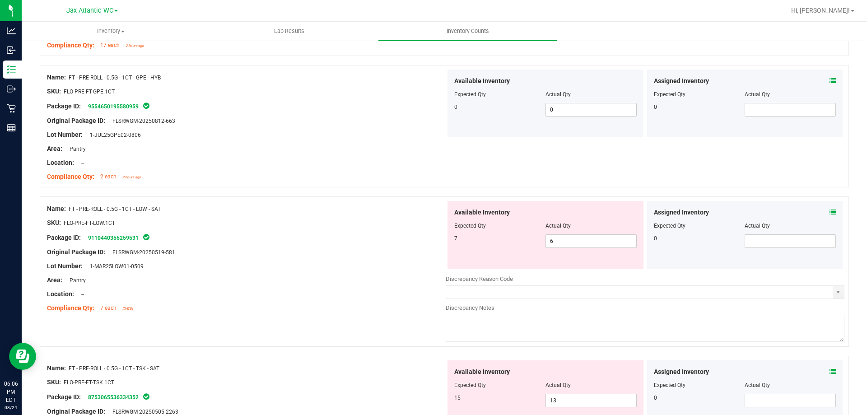
click at [830, 211] on icon at bounding box center [833, 212] width 6 height 6
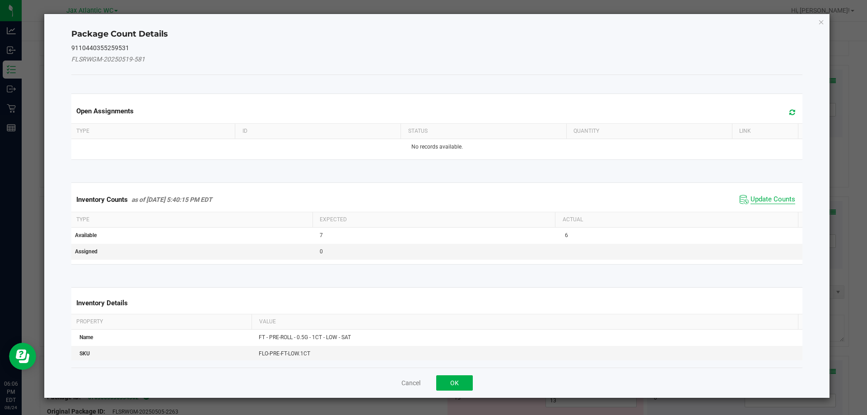
click at [771, 198] on span "Update Counts" at bounding box center [773, 199] width 45 height 9
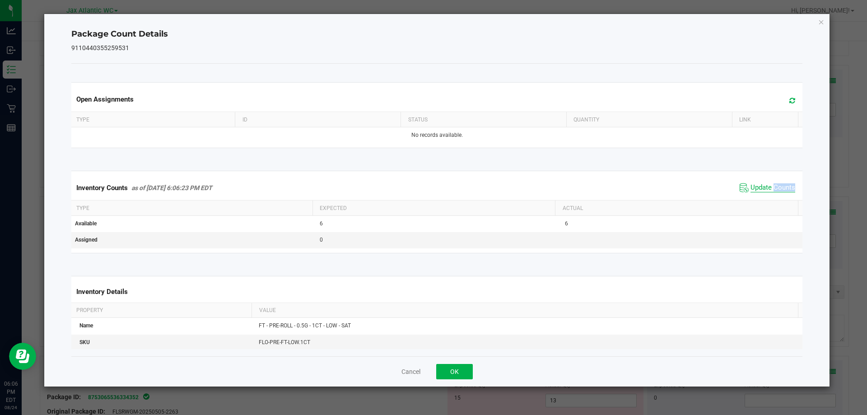
click at [771, 198] on div "Inventory Counts as of [DATE] 6:06:23 PM EDT Update Counts" at bounding box center [437, 188] width 735 height 24
click at [460, 375] on button "OK" at bounding box center [454, 371] width 37 height 15
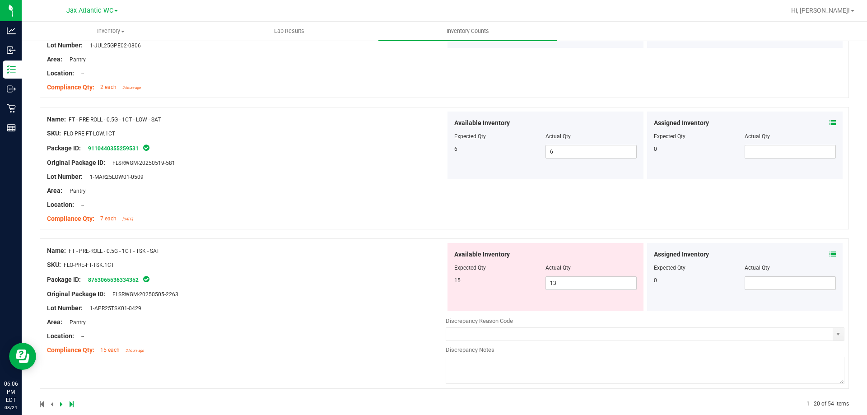
scroll to position [2587, 0]
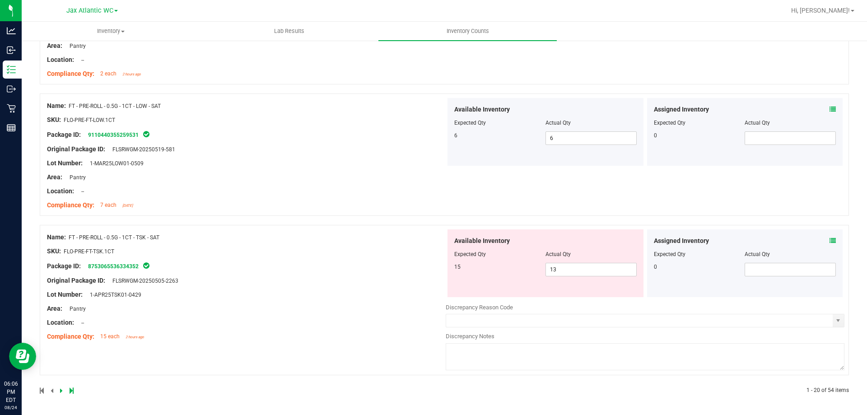
click at [830, 238] on icon at bounding box center [833, 241] width 6 height 6
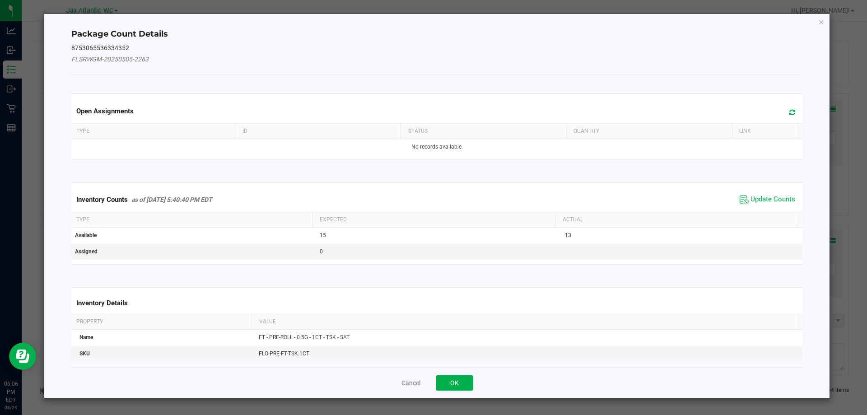
click at [765, 194] on span "Update Counts" at bounding box center [768, 200] width 60 height 14
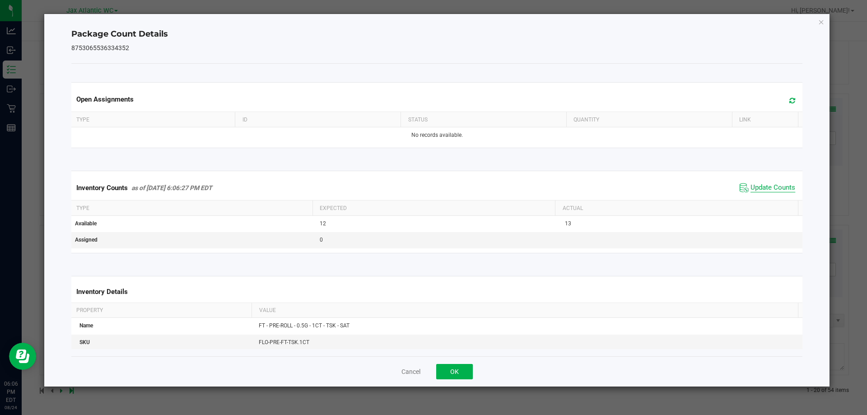
click at [769, 187] on span "Update Counts" at bounding box center [773, 187] width 45 height 9
click at [454, 374] on button "OK" at bounding box center [454, 371] width 37 height 15
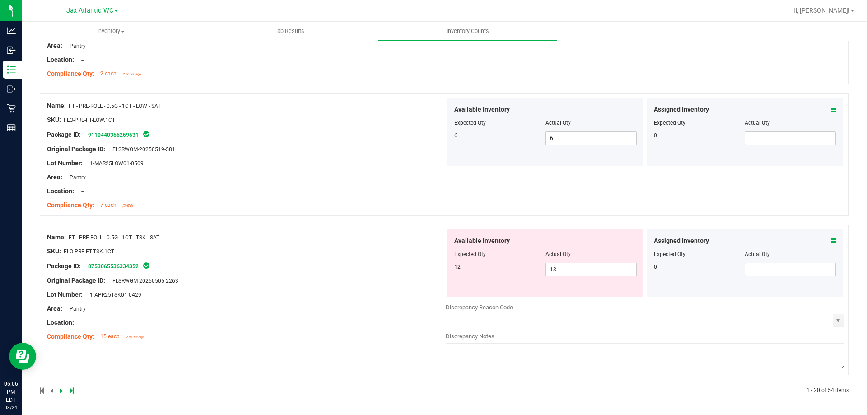
scroll to position [0, 0]
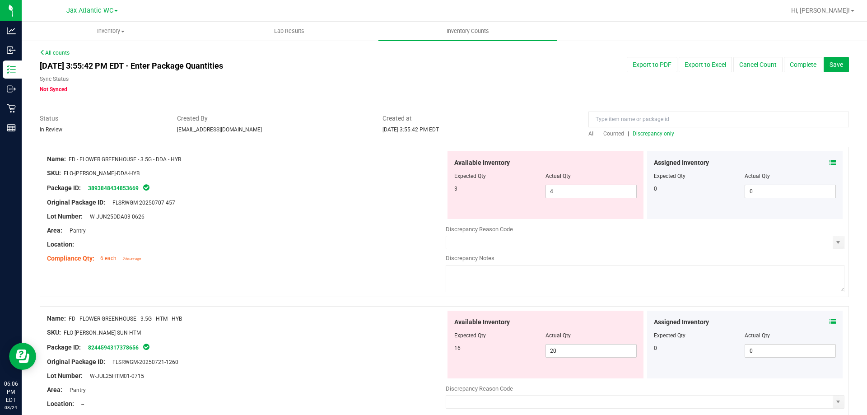
click at [643, 135] on span "Discrepancy only" at bounding box center [654, 134] width 42 height 6
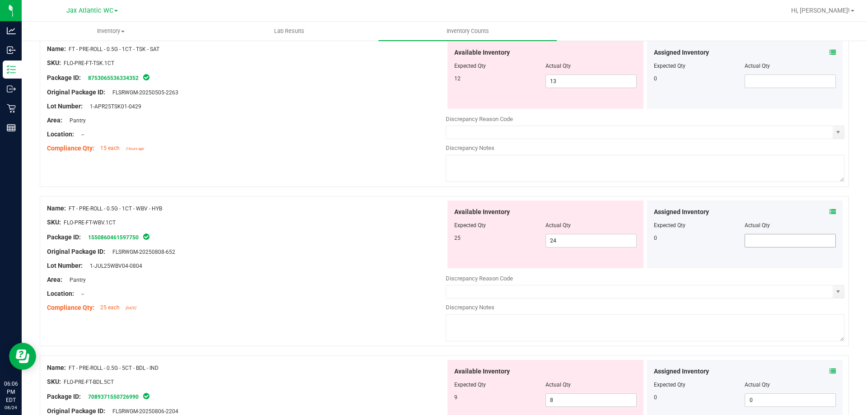
scroll to position [1084, 0]
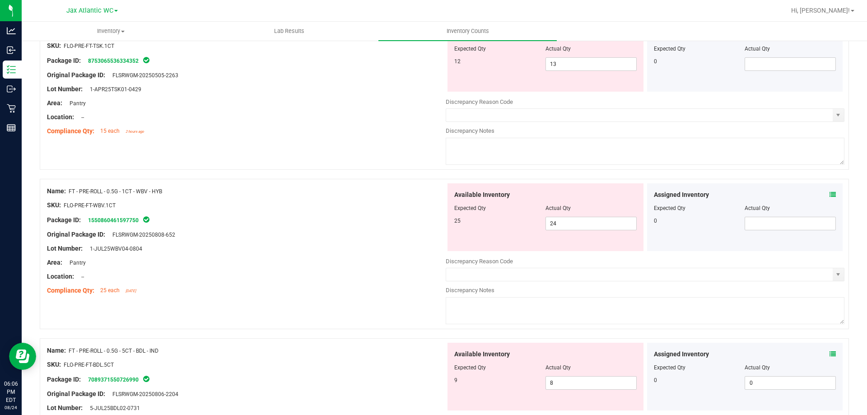
click at [830, 195] on icon at bounding box center [833, 194] width 6 height 6
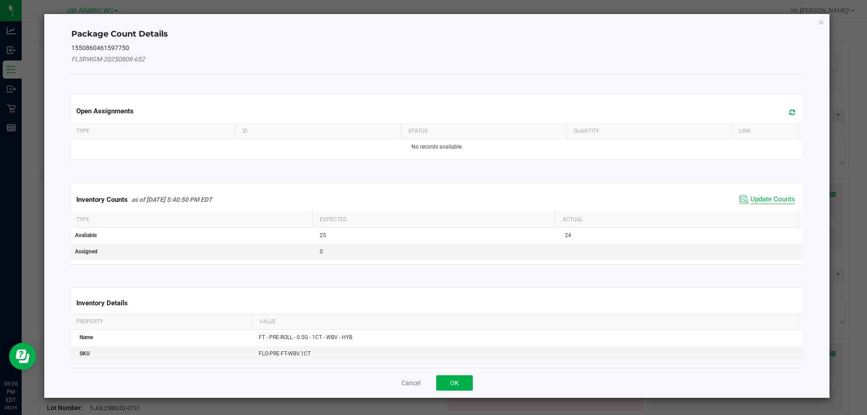
click at [775, 200] on span "Update Counts" at bounding box center [773, 199] width 45 height 9
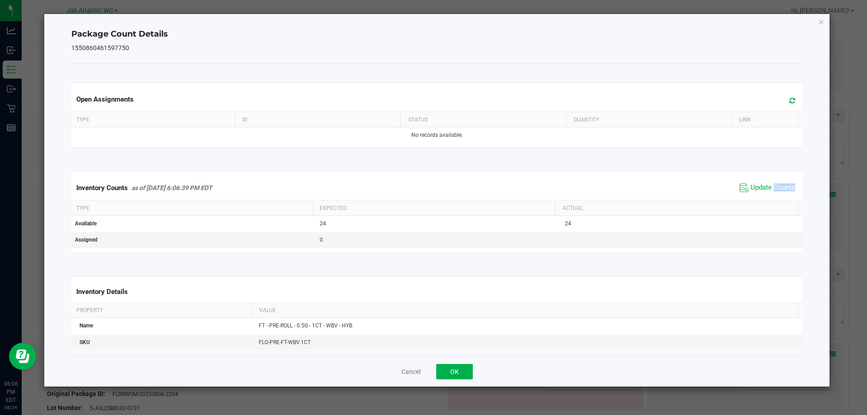
click at [775, 199] on div "Inventory Counts as of [DATE] 6:06:39 PM EDT Update Counts" at bounding box center [437, 188] width 735 height 24
click at [775, 197] on div "Inventory Counts as of [DATE] 6:06:39 PM EDT Update Counts" at bounding box center [437, 188] width 735 height 24
click at [457, 361] on div "Cancel OK" at bounding box center [437, 371] width 732 height 30
drag, startPoint x: 459, startPoint y: 367, endPoint x: 473, endPoint y: 367, distance: 14.5
click at [460, 365] on button "OK" at bounding box center [454, 371] width 37 height 15
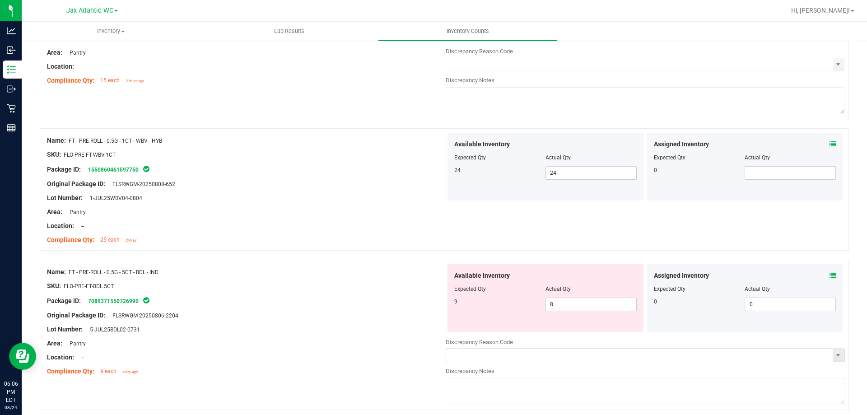
scroll to position [1265, 0]
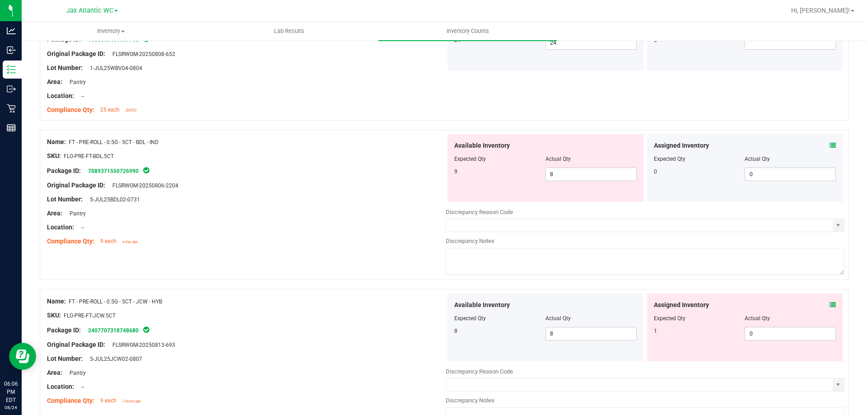
click at [827, 146] on div "Assigned Inventory Expected Qty Actual Qty 0 0 0" at bounding box center [745, 168] width 196 height 68
click at [830, 146] on icon at bounding box center [833, 145] width 6 height 6
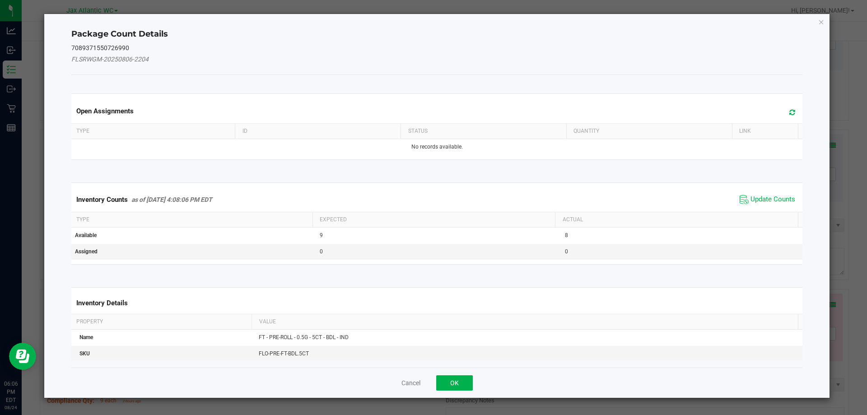
click at [752, 193] on span "Update Counts" at bounding box center [768, 200] width 60 height 14
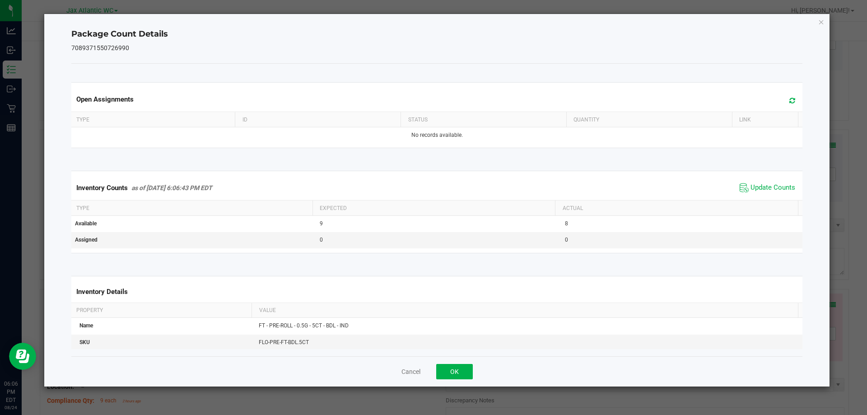
click at [755, 197] on div "Inventory Counts as of [DATE] 6:06:43 PM EDT Update Counts" at bounding box center [437, 188] width 735 height 24
click at [766, 185] on span "Update Counts" at bounding box center [773, 187] width 45 height 9
click at [766, 185] on span "Update Counts" at bounding box center [773, 187] width 45 height 8
click at [464, 377] on button "OK" at bounding box center [454, 371] width 37 height 15
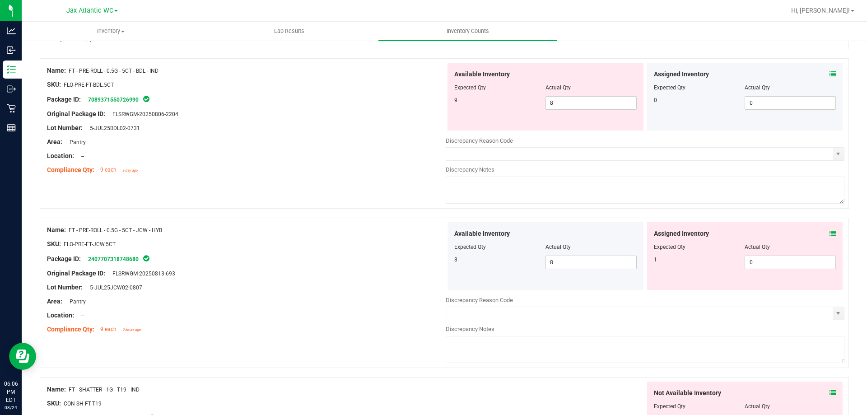
scroll to position [1400, 0]
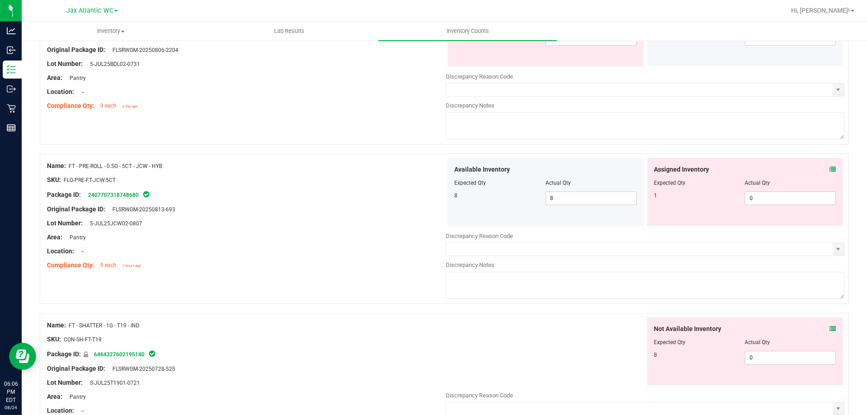
click at [830, 167] on icon at bounding box center [833, 169] width 6 height 6
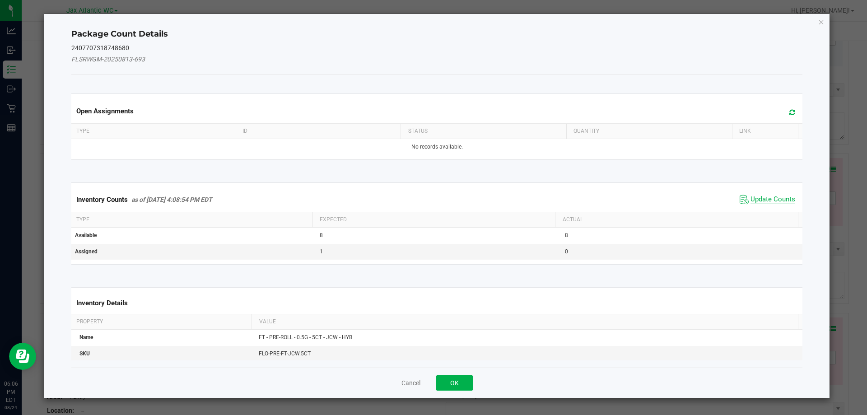
click at [774, 198] on span "Update Counts" at bounding box center [773, 199] width 45 height 9
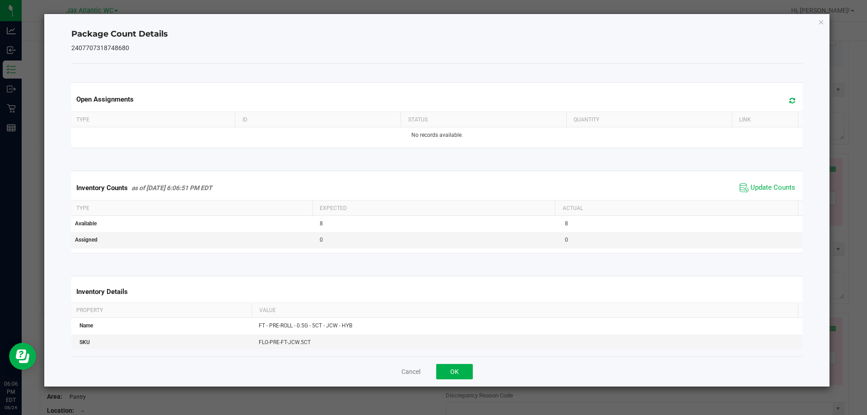
click at [774, 196] on div "Inventory Counts as of [DATE] 6:06:51 PM EDT Update Counts" at bounding box center [437, 188] width 735 height 24
drag, startPoint x: 765, startPoint y: 189, endPoint x: 763, endPoint y: 184, distance: 4.7
click at [765, 188] on span "Update Counts" at bounding box center [773, 187] width 45 height 9
click at [451, 377] on button "OK" at bounding box center [454, 371] width 37 height 15
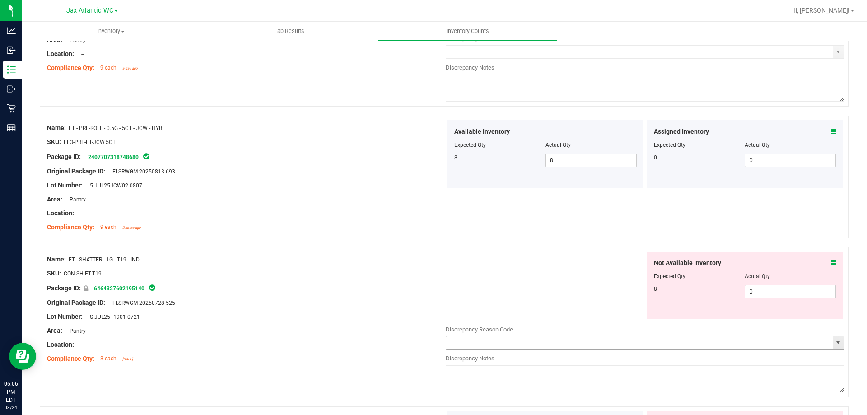
scroll to position [1490, 0]
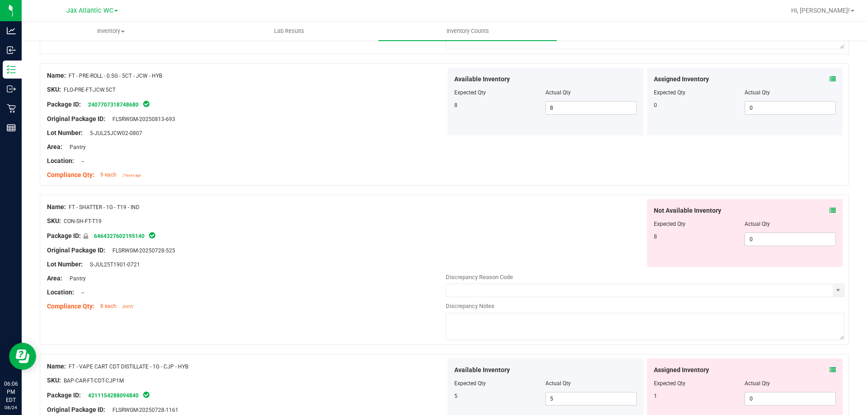
click at [831, 210] on div "Not Available Inventory Expected Qty Actual Qty 8 0 0" at bounding box center [745, 233] width 196 height 68
click at [830, 210] on icon at bounding box center [833, 210] width 6 height 6
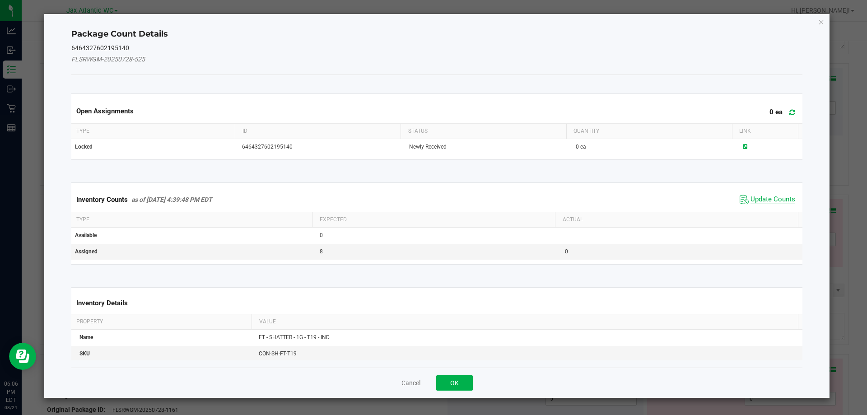
click at [766, 199] on span "Update Counts" at bounding box center [773, 199] width 45 height 9
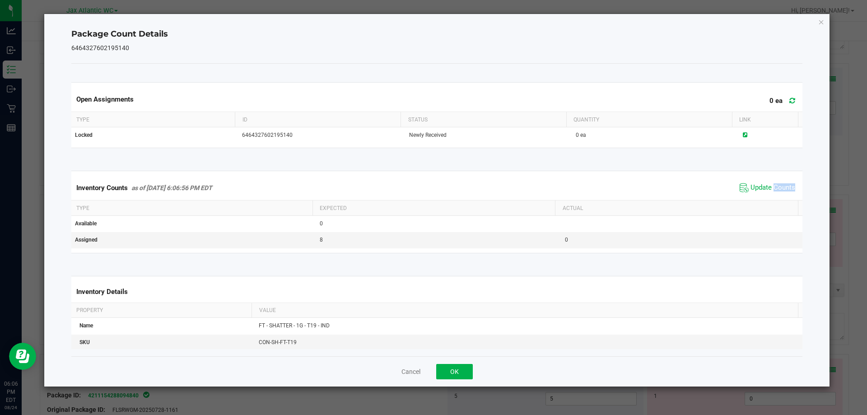
click at [766, 198] on div "Inventory Counts as of [DATE] 6:06:56 PM EDT Update Counts" at bounding box center [437, 188] width 735 height 24
drag, startPoint x: 454, startPoint y: 376, endPoint x: 460, endPoint y: 371, distance: 7.1
click at [455, 376] on button "OK" at bounding box center [454, 371] width 37 height 15
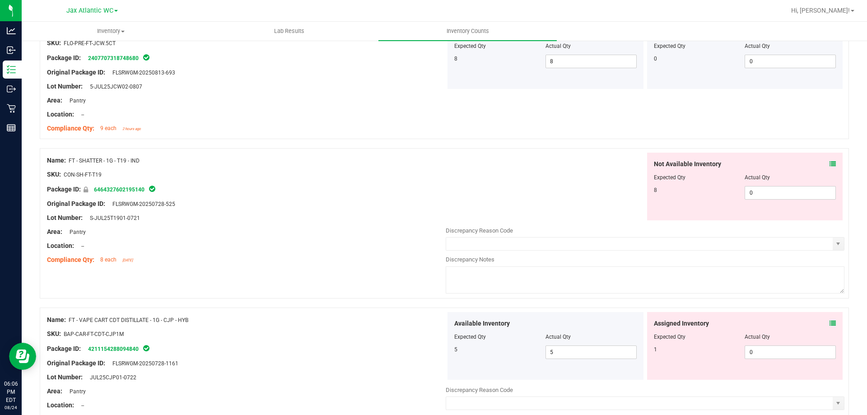
scroll to position [1626, 0]
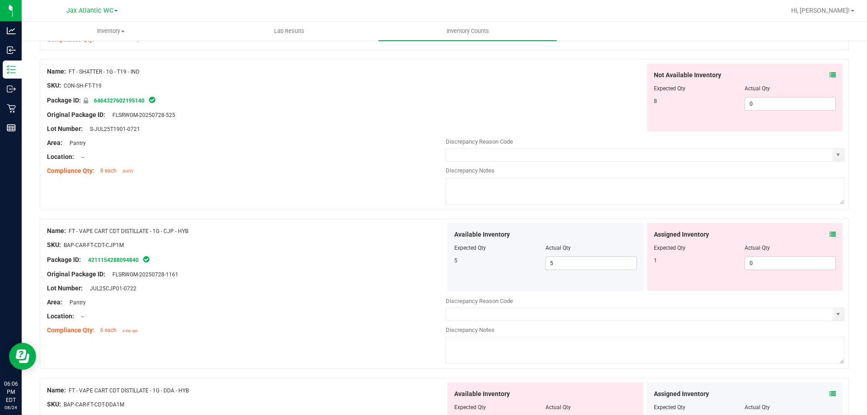
click at [830, 234] on icon at bounding box center [833, 234] width 6 height 6
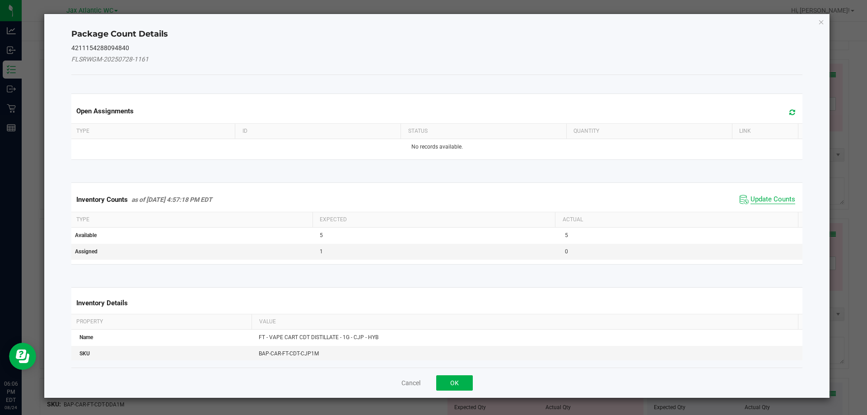
click at [767, 196] on span "Update Counts" at bounding box center [773, 199] width 45 height 9
click at [768, 195] on span "Update Counts" at bounding box center [769, 199] width 58 height 13
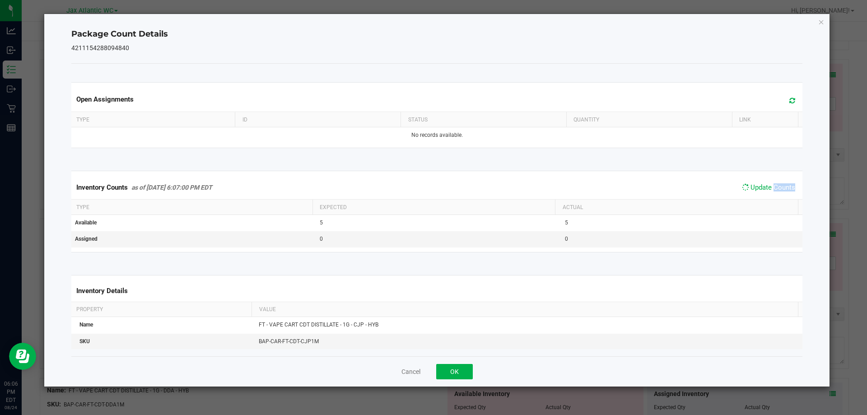
click at [768, 195] on div "Inventory Counts as of [DATE] 6:07:00 PM EDT Update Counts" at bounding box center [437, 187] width 735 height 23
drag, startPoint x: 465, startPoint y: 367, endPoint x: 631, endPoint y: 273, distance: 191.3
click at [466, 366] on button "OK" at bounding box center [454, 371] width 37 height 15
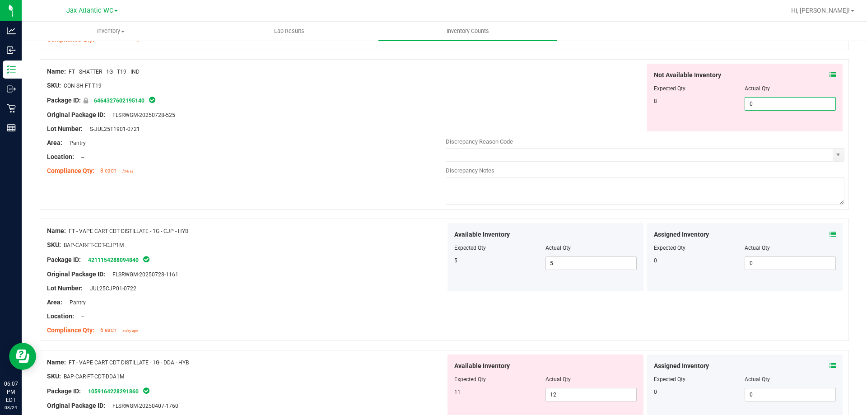
click at [784, 106] on span "0 0" at bounding box center [790, 104] width 91 height 14
type input "8"
click at [580, 105] on div "Not Available Inventory Expected Qty Actual Qty 8 8 8" at bounding box center [645, 98] width 399 height 68
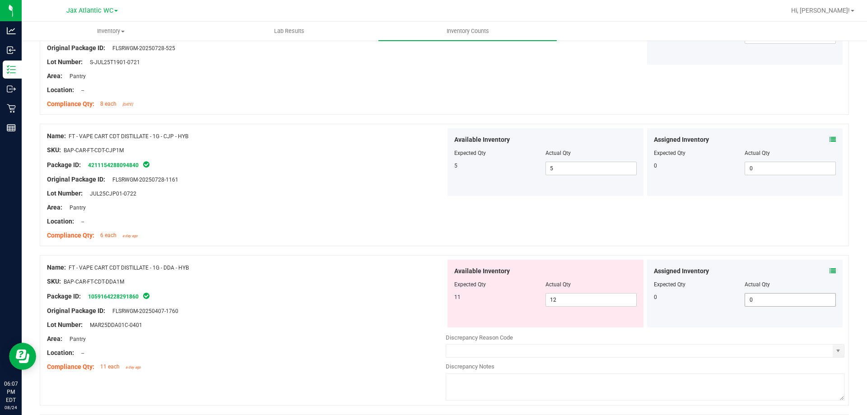
scroll to position [1807, 0]
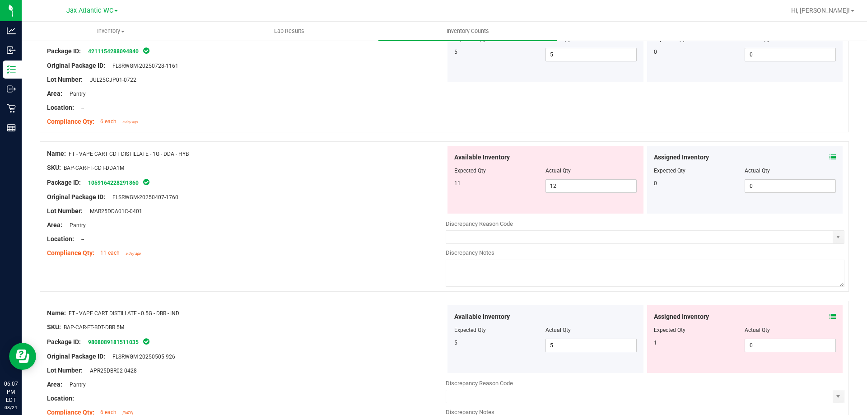
click at [830, 161] on span at bounding box center [833, 157] width 6 height 9
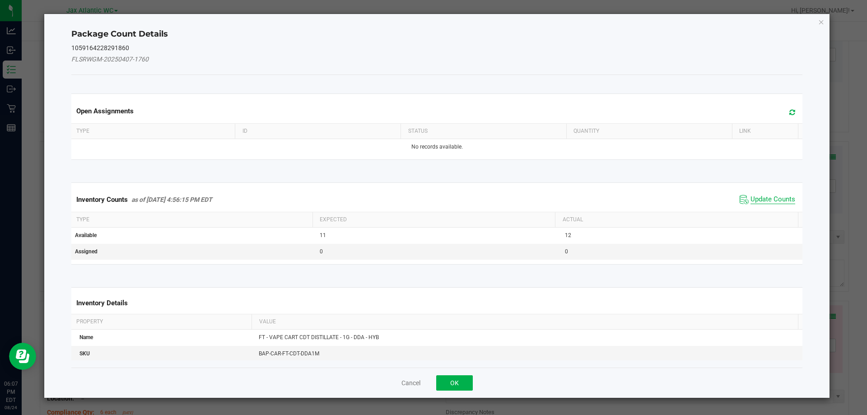
click at [766, 201] on span "Update Counts" at bounding box center [773, 199] width 45 height 9
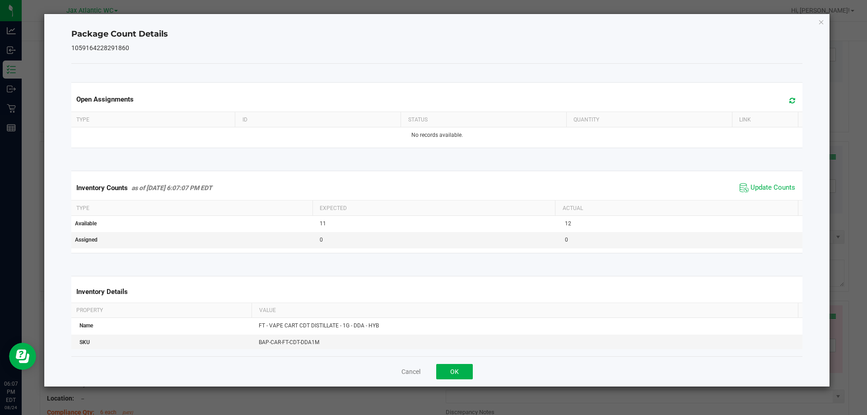
click at [767, 196] on div "Inventory Counts as of [DATE] 6:07:07 PM EDT Update Counts" at bounding box center [437, 188] width 735 height 24
click at [761, 194] on span "Update Counts" at bounding box center [768, 188] width 60 height 14
click at [459, 375] on button "OK" at bounding box center [454, 371] width 37 height 15
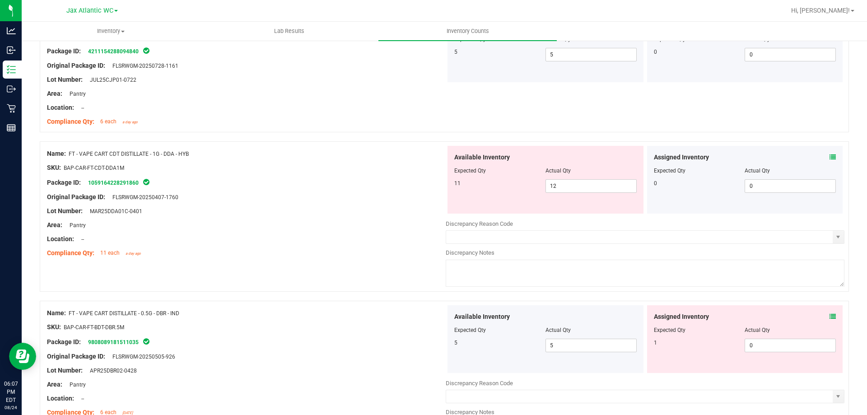
scroll to position [1897, 0]
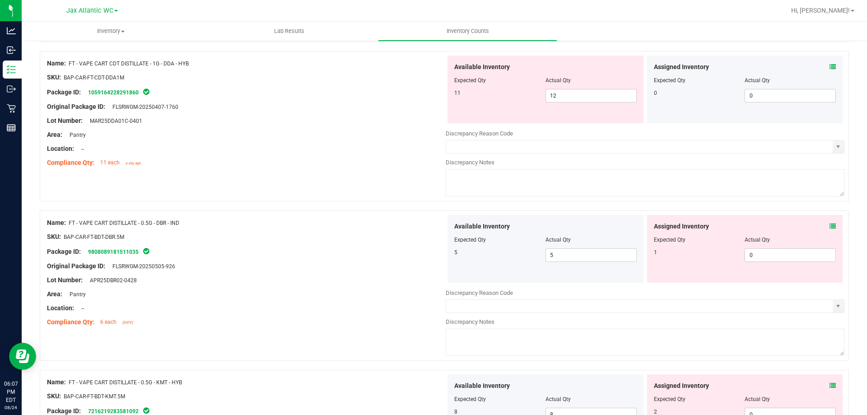
click at [830, 224] on icon at bounding box center [833, 226] width 6 height 6
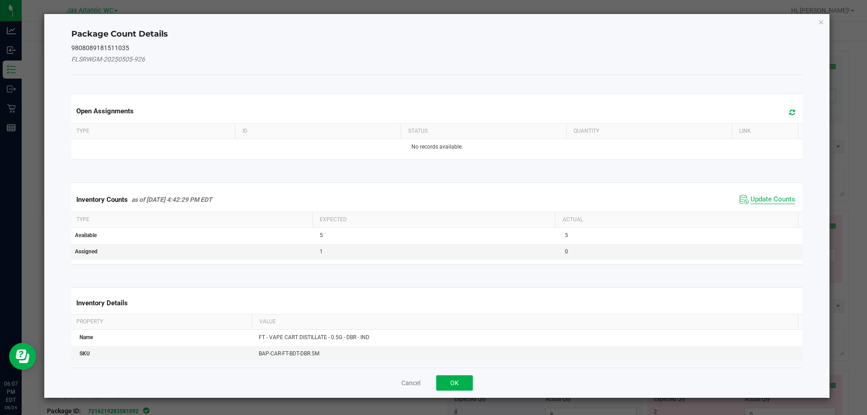
click at [768, 199] on span "Update Counts" at bounding box center [773, 199] width 45 height 9
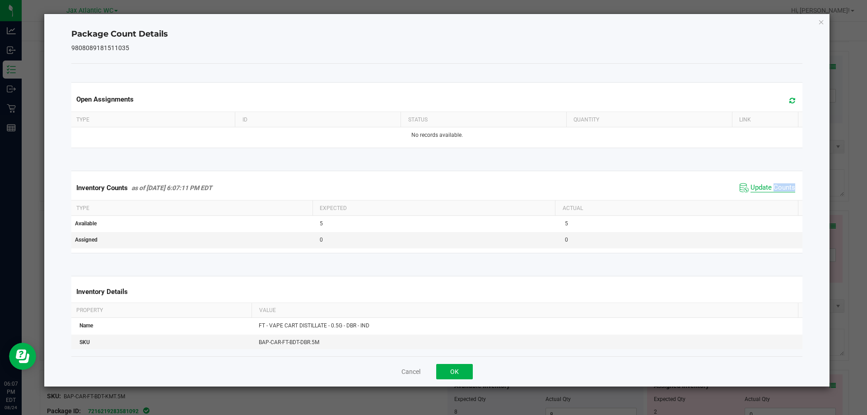
click at [768, 198] on div "Inventory Counts as of [DATE] 6:07:11 PM EDT Update Counts" at bounding box center [437, 188] width 735 height 24
click at [770, 197] on div "Inventory Counts as of [DATE] 6:07:11 PM EDT Update Counts" at bounding box center [437, 188] width 735 height 24
click at [467, 371] on button "OK" at bounding box center [454, 371] width 37 height 15
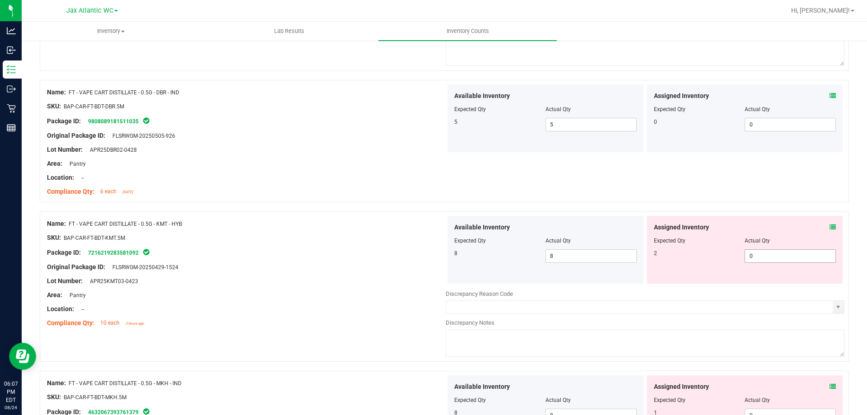
scroll to position [2032, 0]
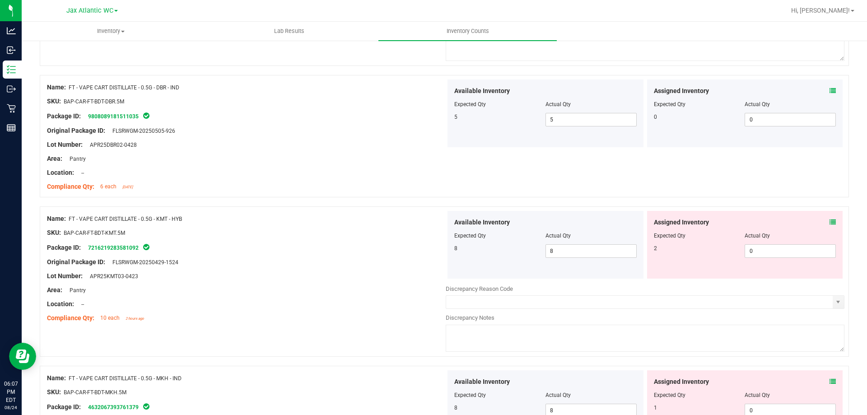
click at [830, 223] on icon at bounding box center [833, 222] width 6 height 6
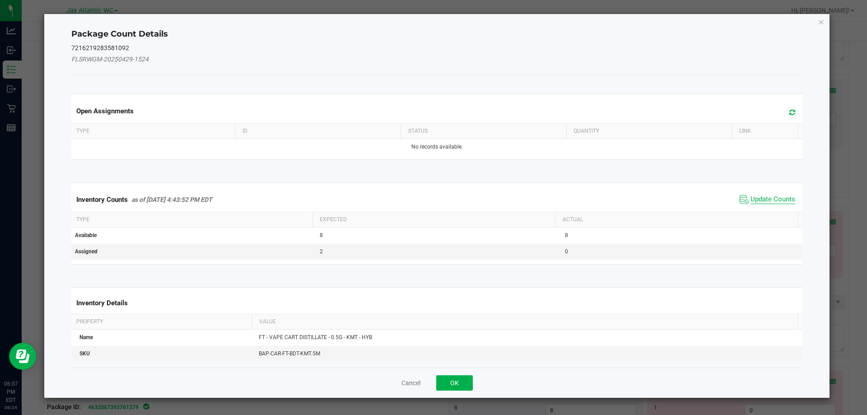
click at [766, 201] on span "Update Counts" at bounding box center [773, 199] width 45 height 9
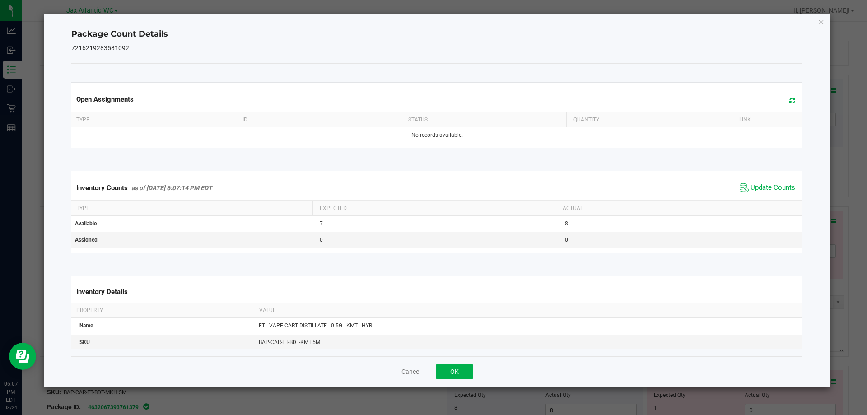
click at [766, 201] on th "Actual" at bounding box center [676, 208] width 243 height 15
click at [766, 200] on div "Inventory Counts as of [DATE] 6:07:14 PM EDT Update Counts" at bounding box center [437, 188] width 735 height 24
click at [457, 370] on button "OK" at bounding box center [454, 371] width 37 height 15
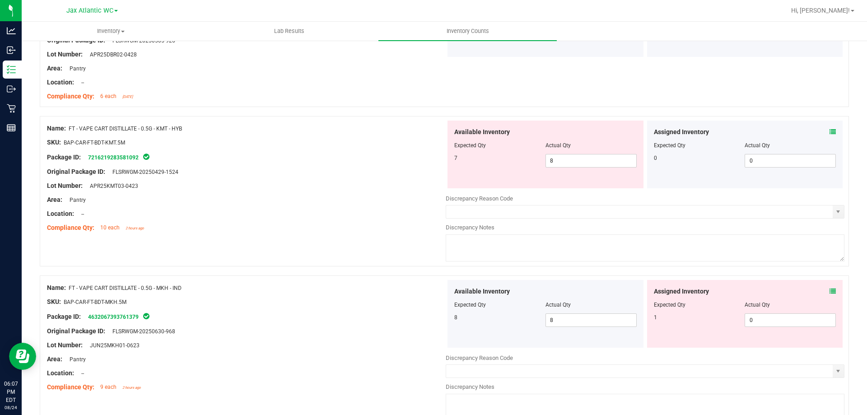
scroll to position [2168, 0]
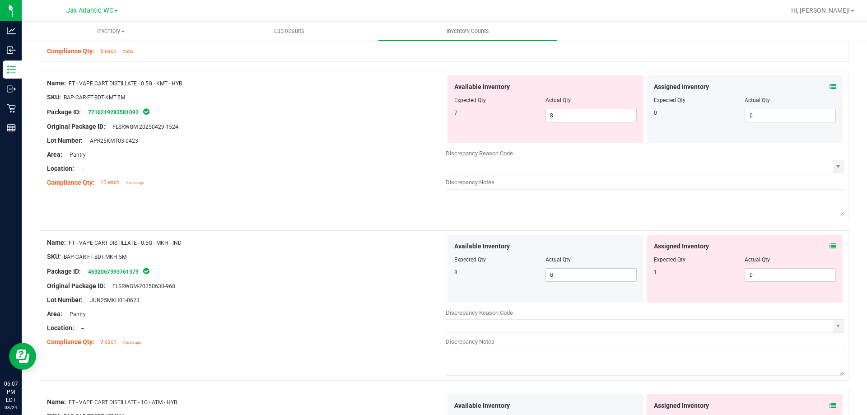
click at [830, 247] on icon at bounding box center [833, 246] width 6 height 6
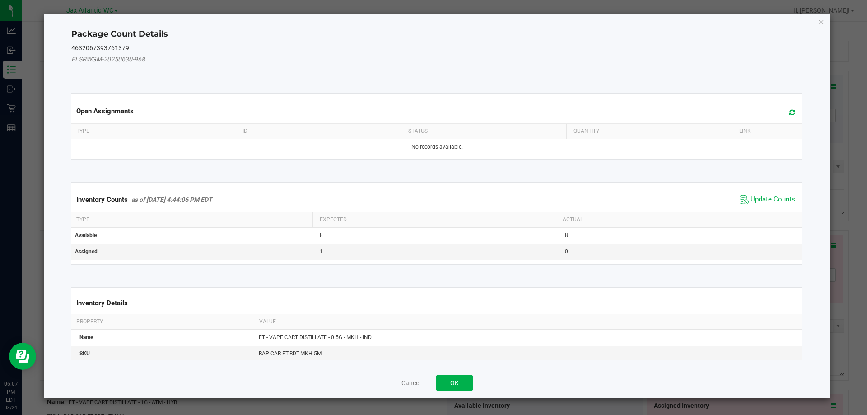
click at [754, 197] on span "Update Counts" at bounding box center [773, 199] width 45 height 9
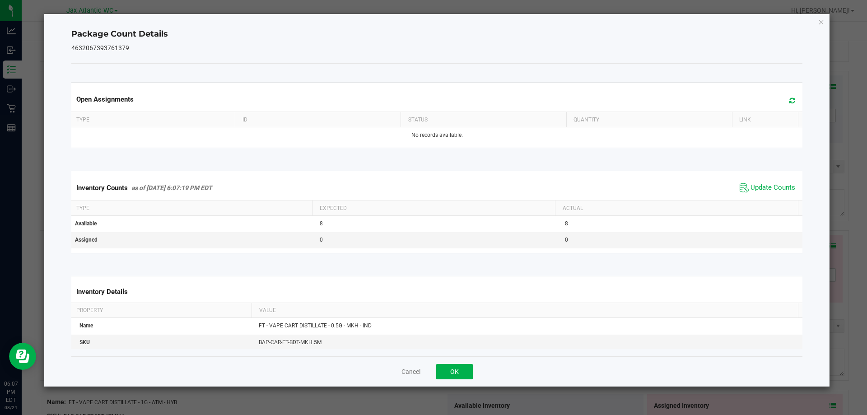
click at [758, 195] on span "Update Counts" at bounding box center [768, 188] width 60 height 14
click at [760, 193] on span "Update Counts" at bounding box center [768, 188] width 60 height 14
click at [449, 374] on button "OK" at bounding box center [454, 371] width 37 height 15
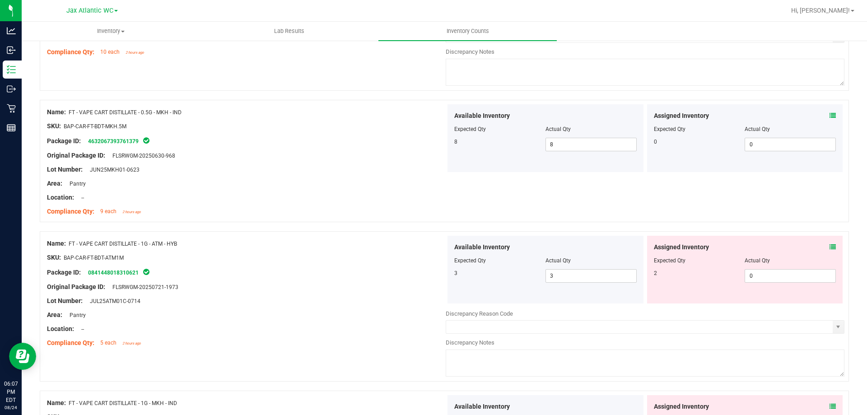
scroll to position [2303, 0]
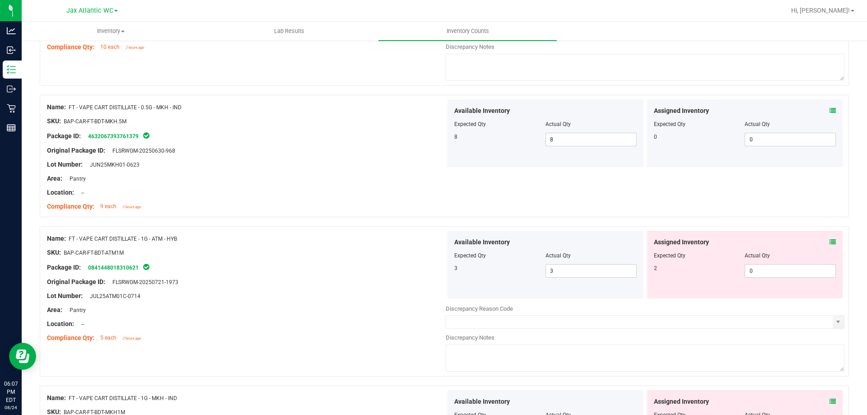
click at [830, 243] on icon at bounding box center [833, 242] width 6 height 6
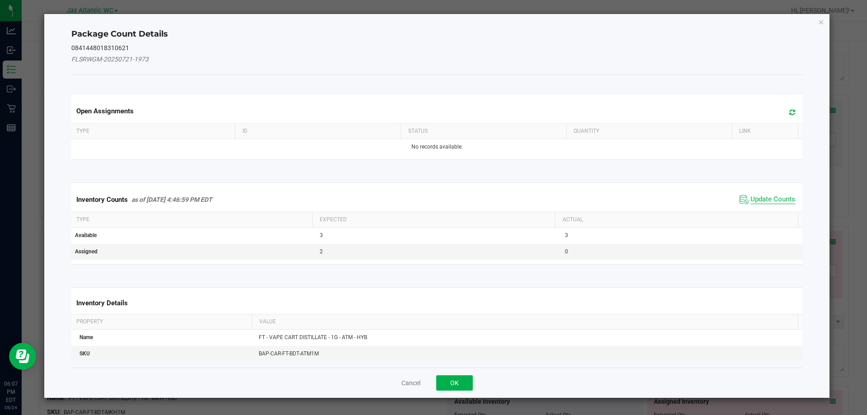
click at [763, 201] on span "Update Counts" at bounding box center [773, 199] width 45 height 9
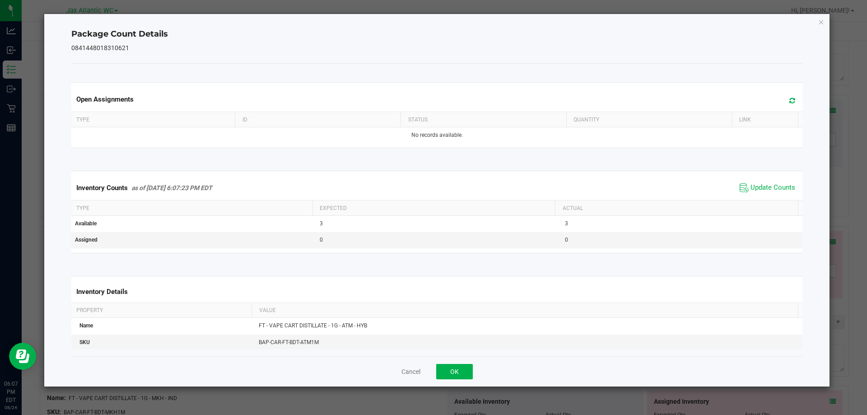
click at [766, 198] on div "Inventory Counts as of [DATE] 6:07:23 PM EDT Update Counts" at bounding box center [437, 188] width 735 height 24
drag, startPoint x: 769, startPoint y: 194, endPoint x: 754, endPoint y: 203, distance: 17.0
click at [769, 194] on span "Update Counts" at bounding box center [768, 188] width 60 height 14
click at [453, 369] on button "OK" at bounding box center [454, 371] width 37 height 15
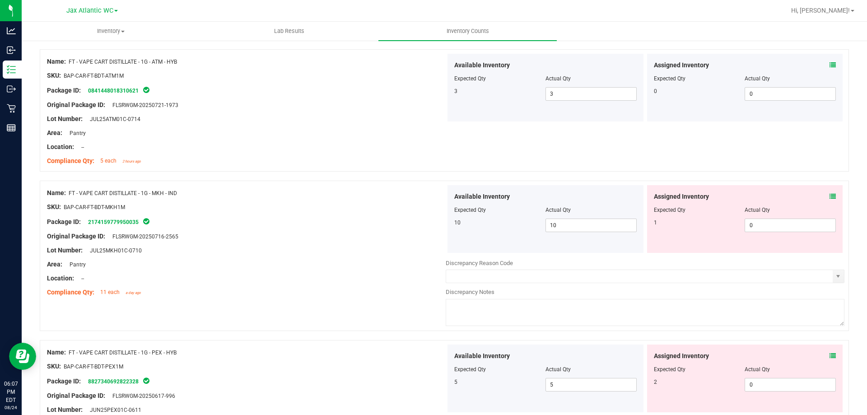
scroll to position [2484, 0]
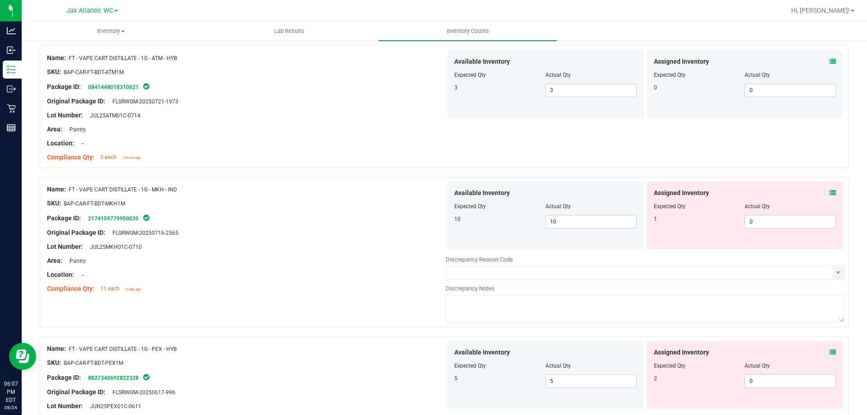
click at [830, 194] on icon at bounding box center [833, 193] width 6 height 6
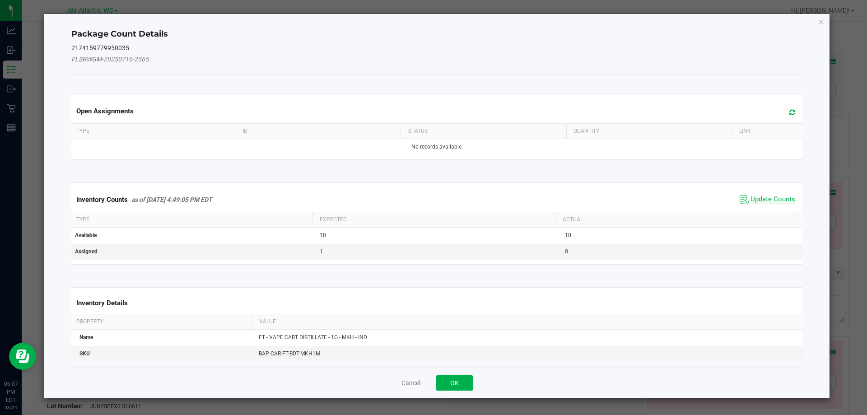
click at [785, 198] on span "Update Counts" at bounding box center [773, 199] width 45 height 9
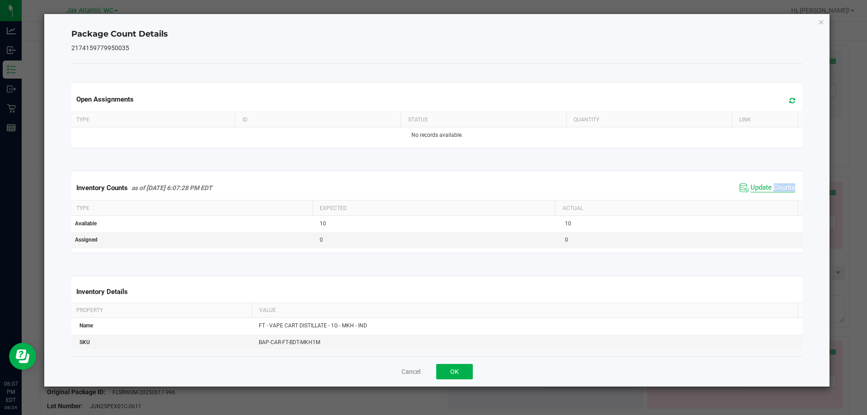
click at [785, 198] on div "Inventory Counts as of [DATE] 6:07:28 PM EDT Update Counts" at bounding box center [437, 188] width 735 height 24
click at [784, 198] on div "Inventory Counts as of [DATE] 6:07:28 PM EDT Update Counts" at bounding box center [437, 188] width 735 height 24
click at [454, 373] on button "OK" at bounding box center [454, 371] width 37 height 15
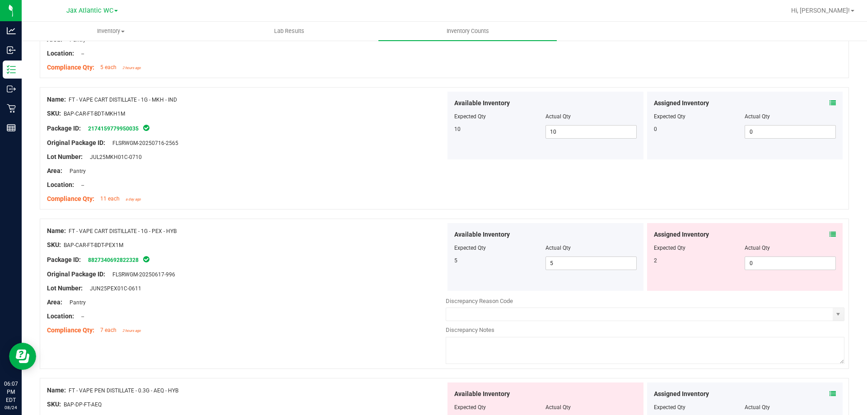
scroll to position [2574, 0]
click at [830, 235] on icon at bounding box center [833, 234] width 6 height 6
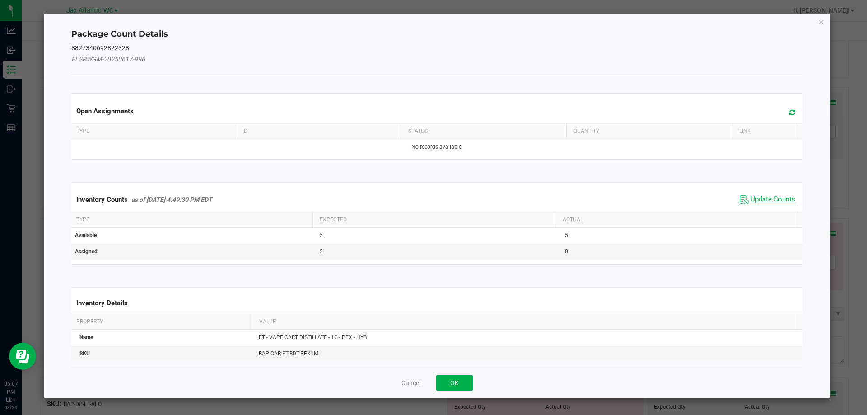
click at [770, 195] on span "Update Counts" at bounding box center [773, 199] width 45 height 9
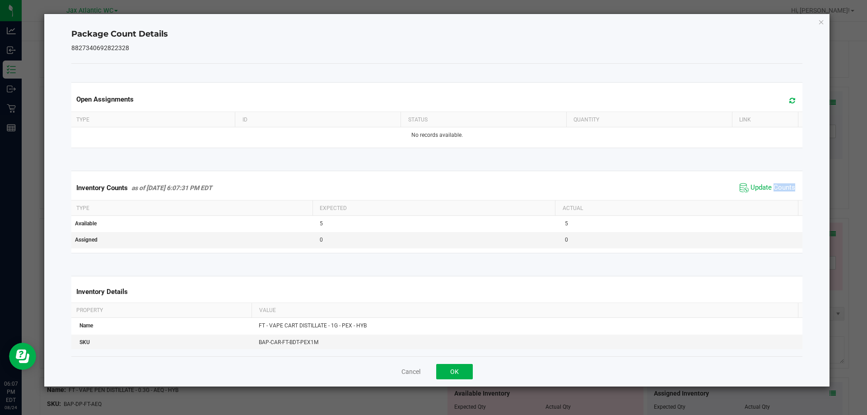
click at [769, 195] on span "Update Counts" at bounding box center [768, 188] width 60 height 14
click at [772, 187] on span "Update Counts" at bounding box center [773, 187] width 45 height 9
click at [772, 186] on span "Update Counts" at bounding box center [773, 187] width 45 height 9
click at [454, 366] on button "OK" at bounding box center [454, 371] width 37 height 15
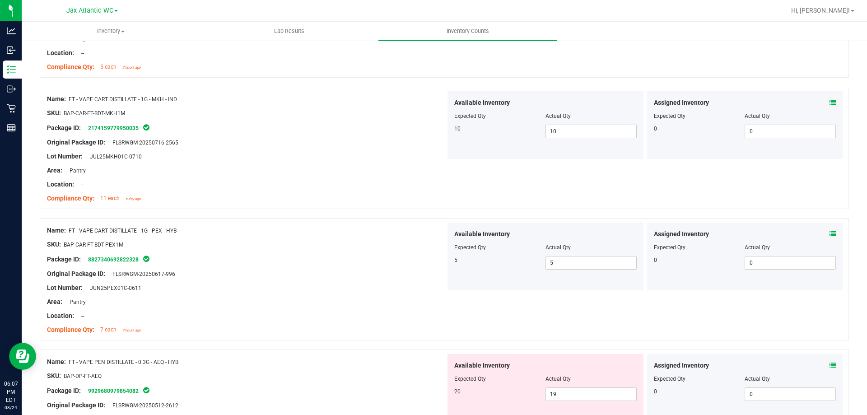
scroll to position [2699, 0]
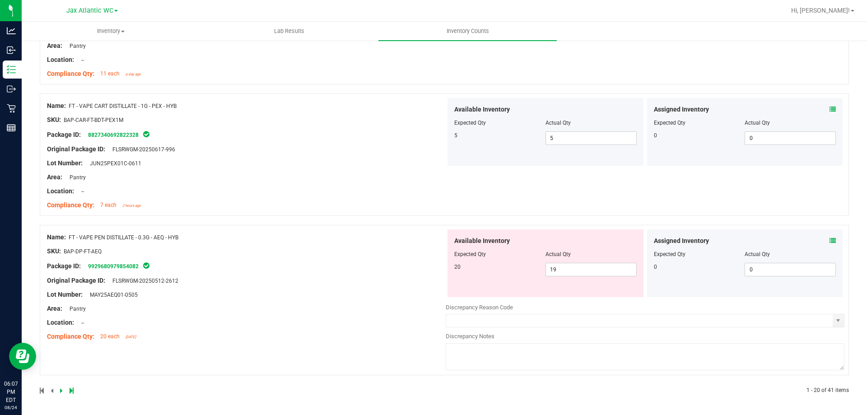
click at [830, 237] on span at bounding box center [833, 240] width 6 height 9
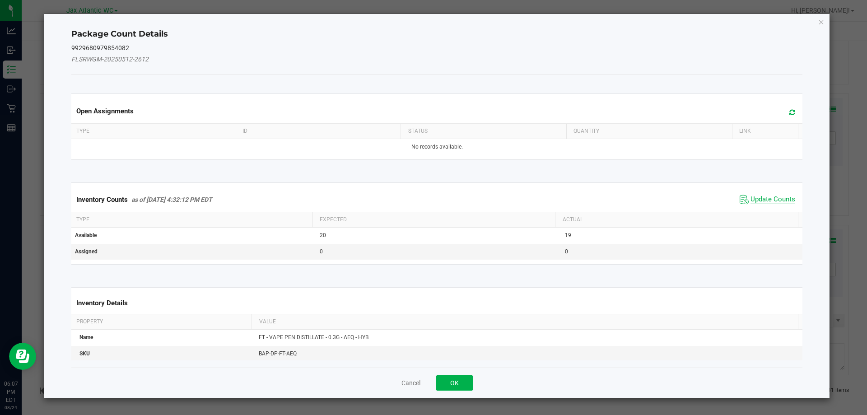
click at [766, 198] on span "Update Counts" at bounding box center [773, 199] width 45 height 9
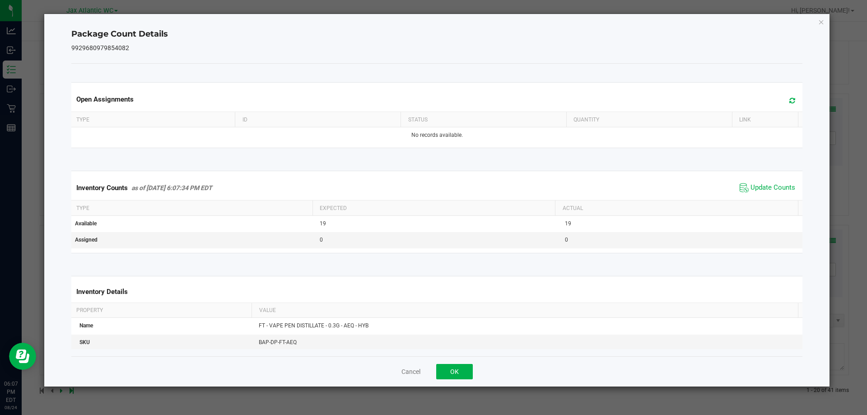
click at [766, 196] on div "Inventory Counts as of [DATE] 6:07:34 PM EDT Update Counts" at bounding box center [437, 188] width 735 height 24
click at [458, 369] on button "OK" at bounding box center [454, 371] width 37 height 15
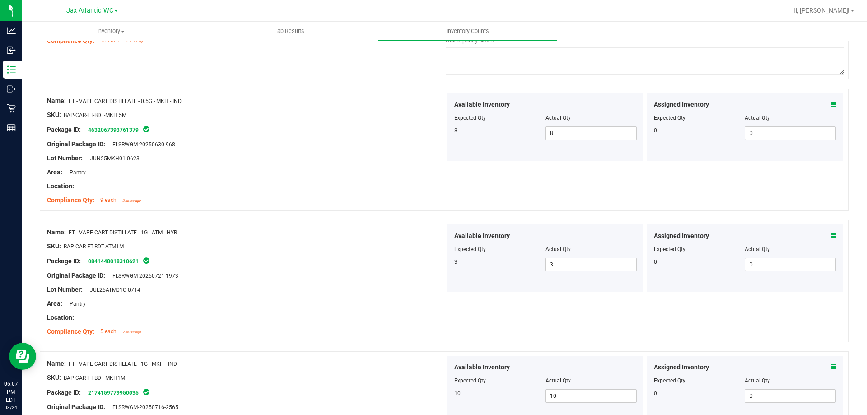
drag, startPoint x: 421, startPoint y: 223, endPoint x: 399, endPoint y: 193, distance: 36.9
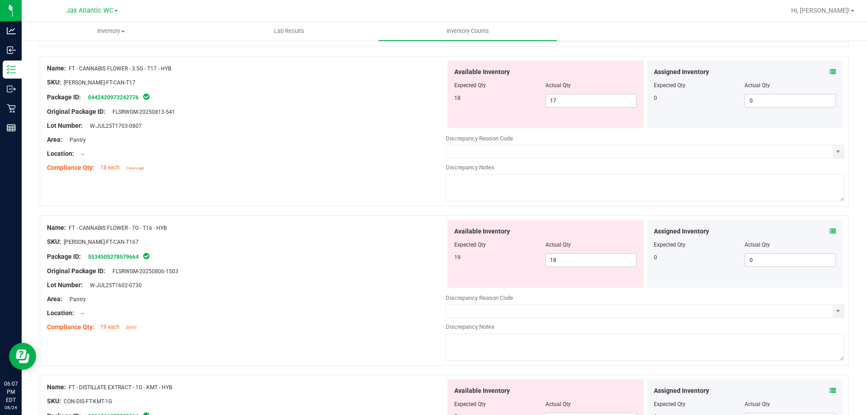
scroll to position [0, 0]
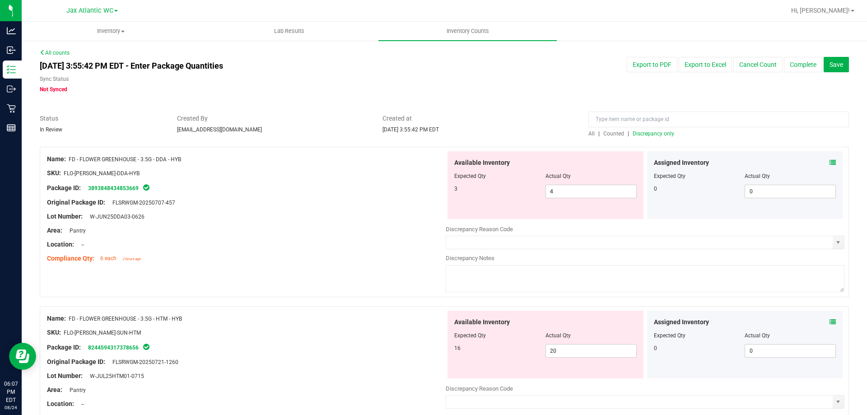
click at [635, 135] on span "Discrepancy only" at bounding box center [654, 134] width 42 height 6
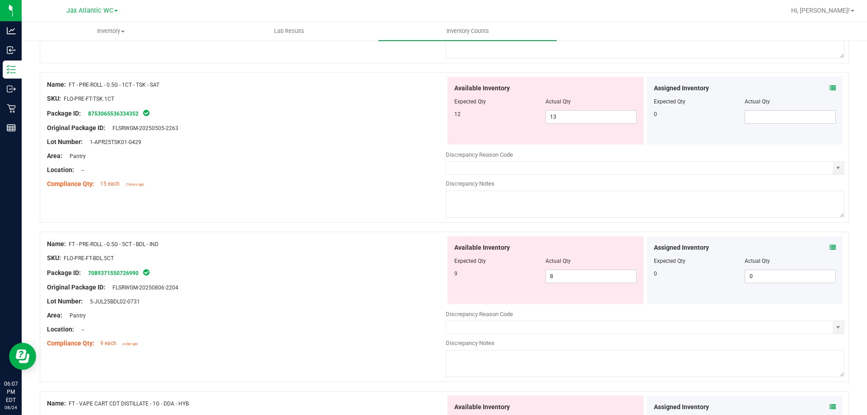
scroll to position [1039, 0]
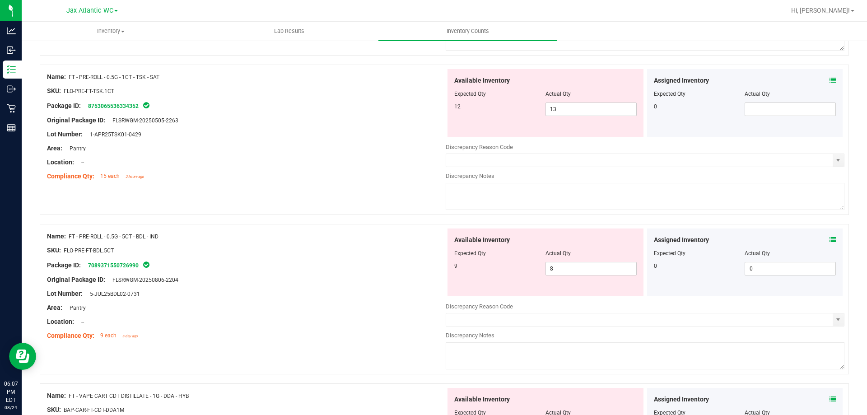
click at [830, 78] on icon at bounding box center [833, 80] width 6 height 6
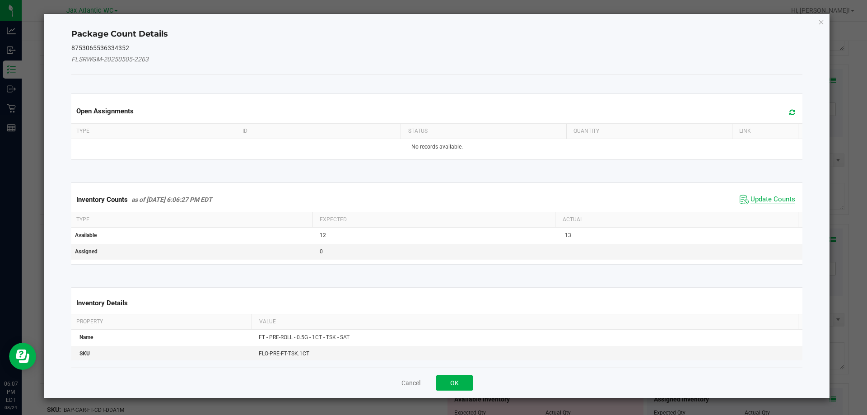
click at [773, 201] on span "Update Counts" at bounding box center [773, 199] width 45 height 9
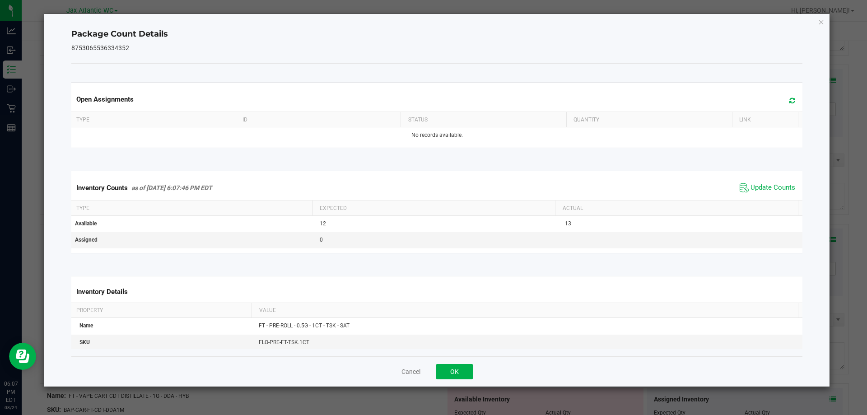
click at [770, 194] on span "Update Counts" at bounding box center [768, 188] width 60 height 14
click at [455, 373] on button "OK" at bounding box center [454, 371] width 37 height 15
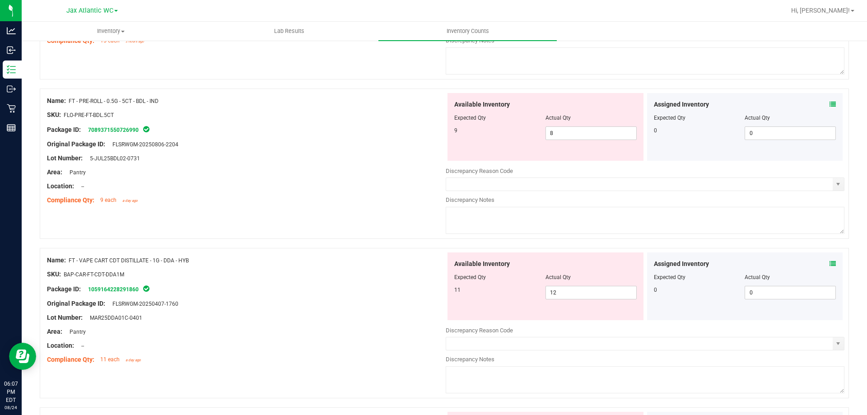
scroll to position [1219, 0]
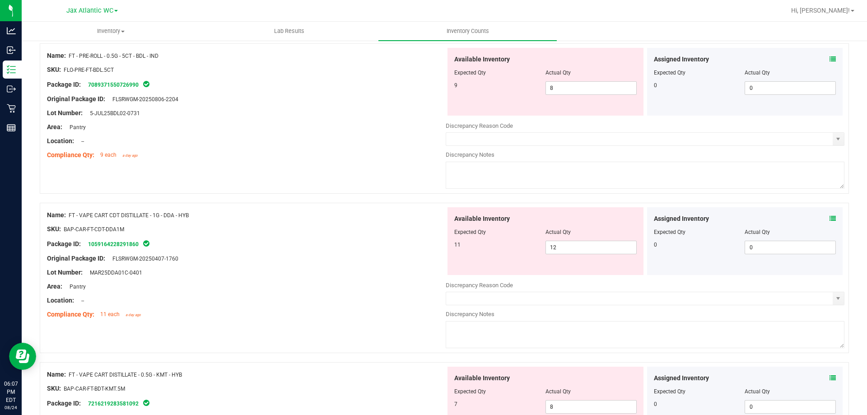
click at [830, 217] on icon at bounding box center [833, 218] width 6 height 6
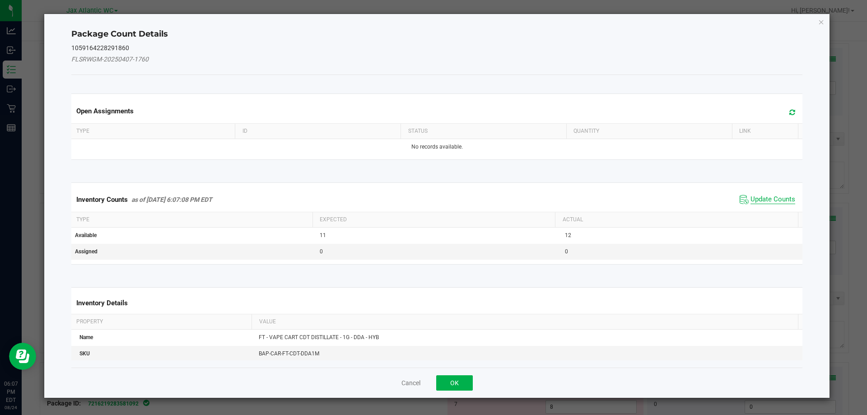
click at [773, 198] on span "Update Counts" at bounding box center [773, 199] width 45 height 9
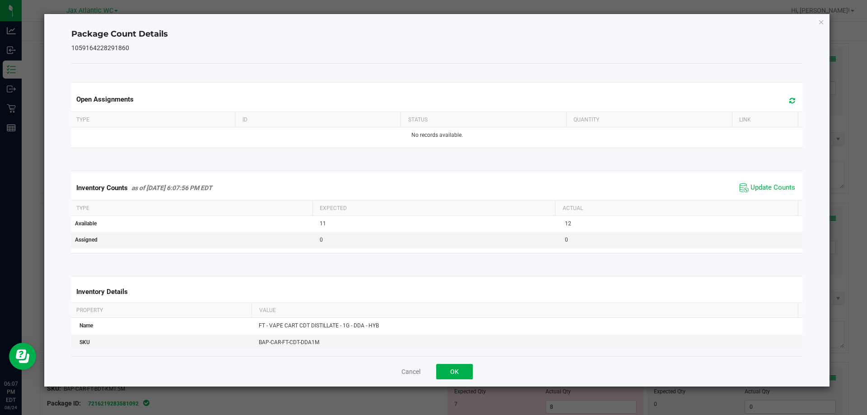
click at [771, 193] on span "Update Counts" at bounding box center [768, 188] width 60 height 14
click at [448, 368] on button "OK" at bounding box center [454, 371] width 37 height 15
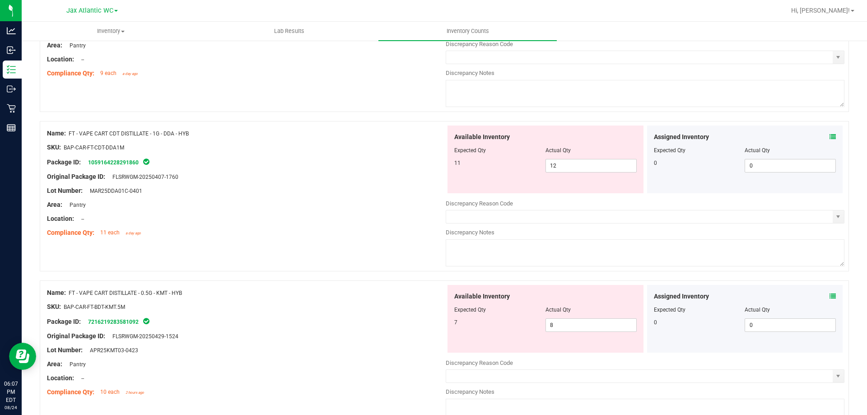
scroll to position [1310, 0]
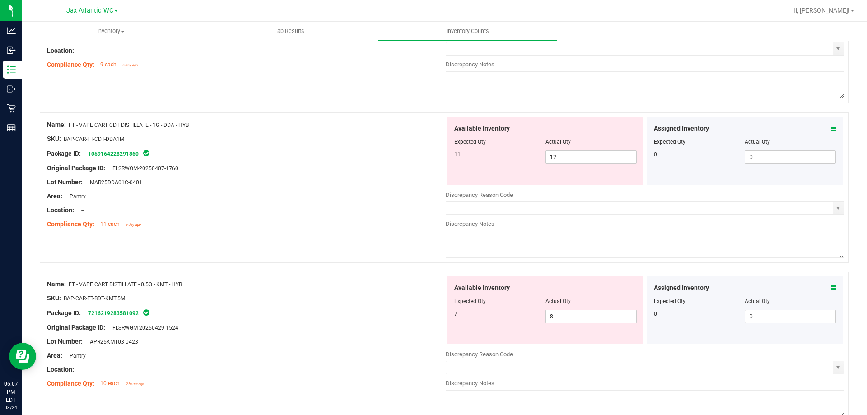
click at [830, 288] on icon at bounding box center [833, 288] width 6 height 6
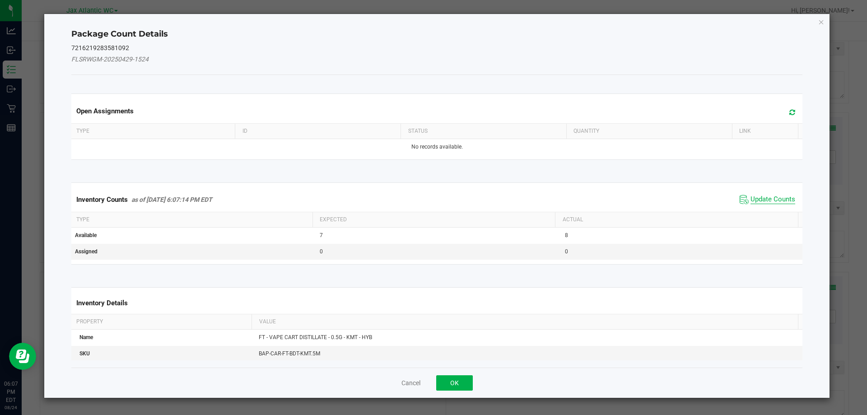
click at [751, 200] on span "Update Counts" at bounding box center [773, 199] width 45 height 9
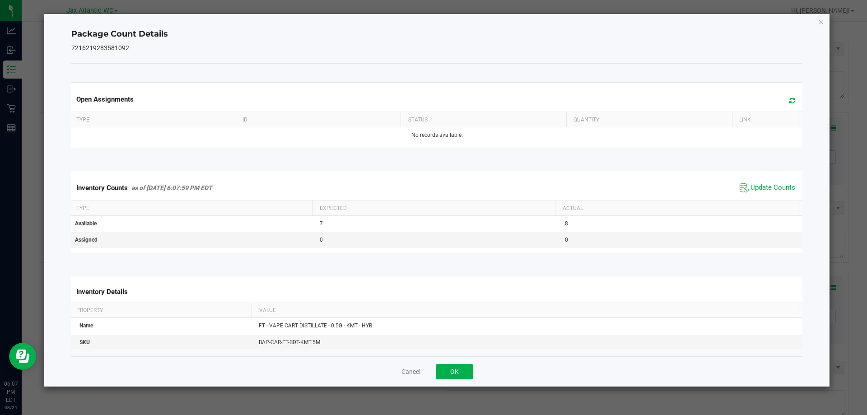
click at [758, 194] on span "Update Counts" at bounding box center [768, 188] width 60 height 14
click at [761, 192] on span "Update Counts" at bounding box center [769, 187] width 58 height 13
click at [450, 371] on button "OK" at bounding box center [454, 371] width 37 height 15
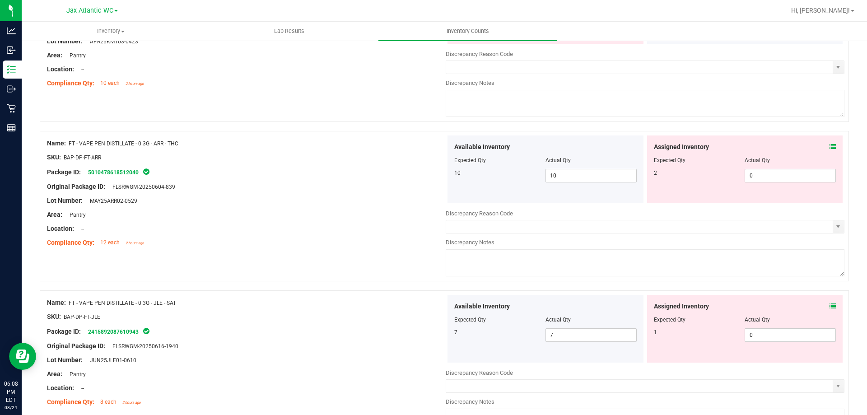
scroll to position [1626, 0]
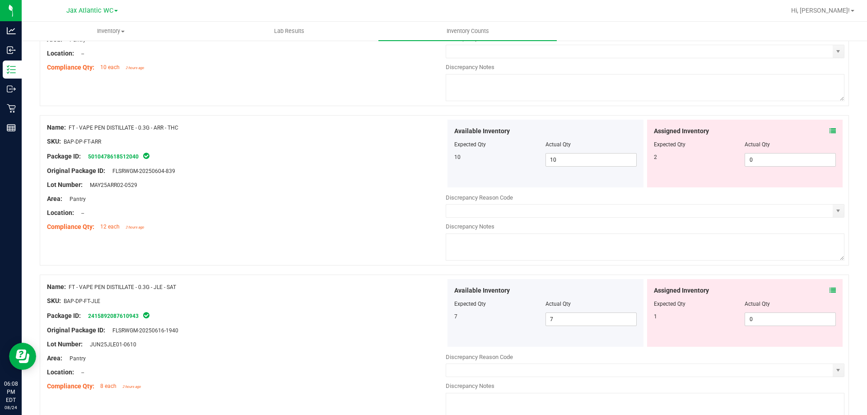
click at [830, 129] on icon at bounding box center [833, 131] width 6 height 6
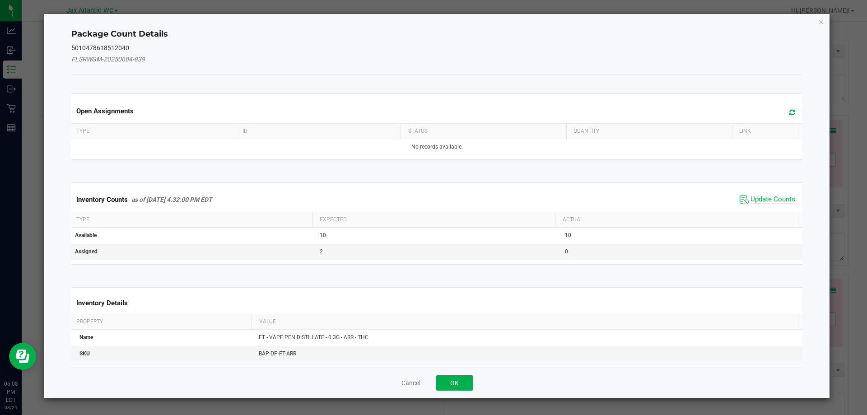
click at [766, 197] on span "Update Counts" at bounding box center [773, 199] width 45 height 9
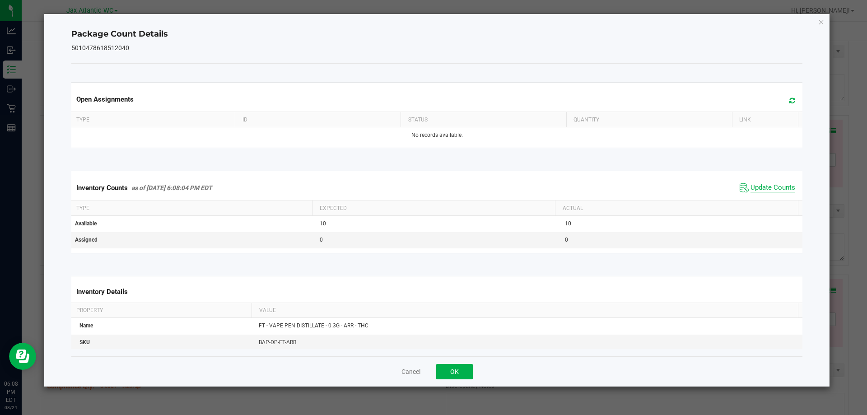
click at [769, 191] on span "Update Counts" at bounding box center [773, 187] width 45 height 9
drag, startPoint x: 456, startPoint y: 370, endPoint x: 532, endPoint y: 346, distance: 80.3
click at [457, 369] on button "OK" at bounding box center [454, 371] width 37 height 15
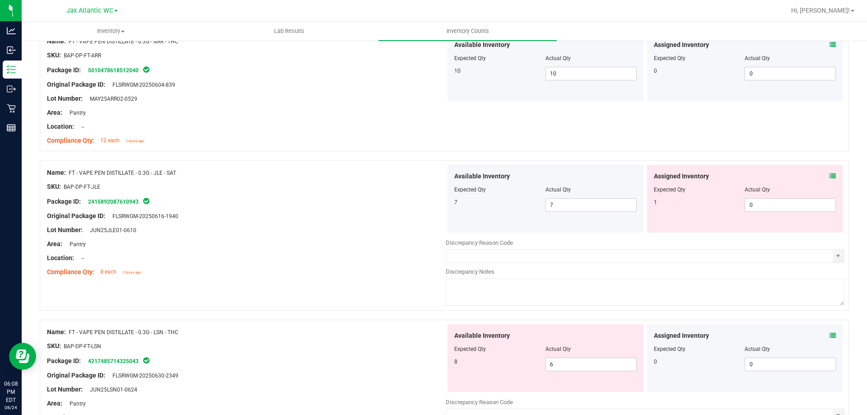
scroll to position [1716, 0]
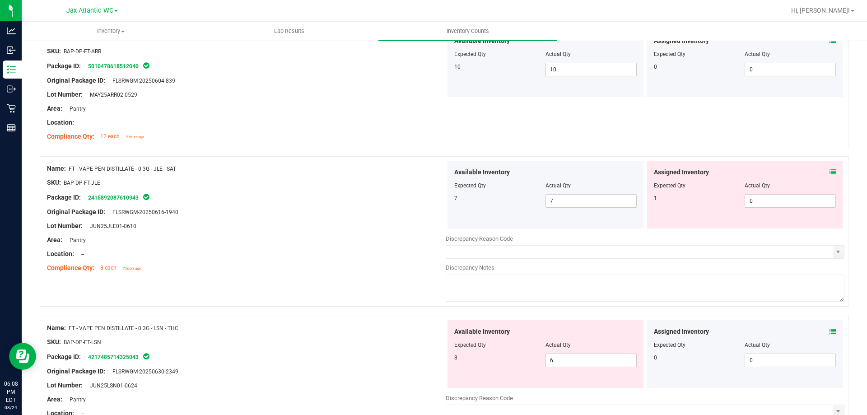
click at [830, 173] on icon at bounding box center [833, 172] width 6 height 6
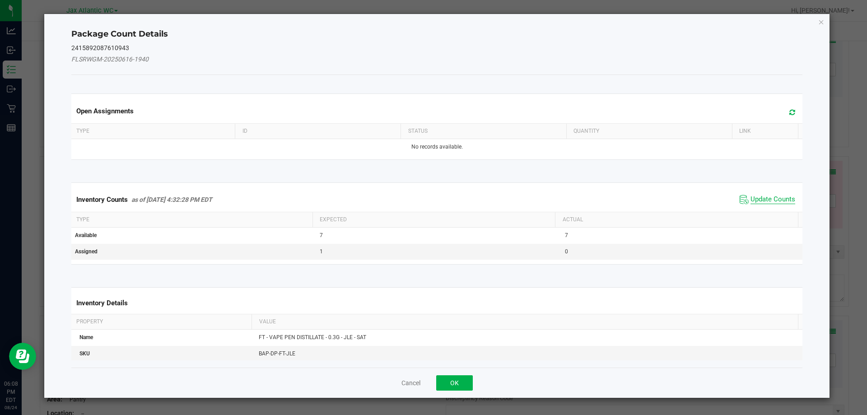
click at [763, 198] on span "Update Counts" at bounding box center [773, 199] width 45 height 9
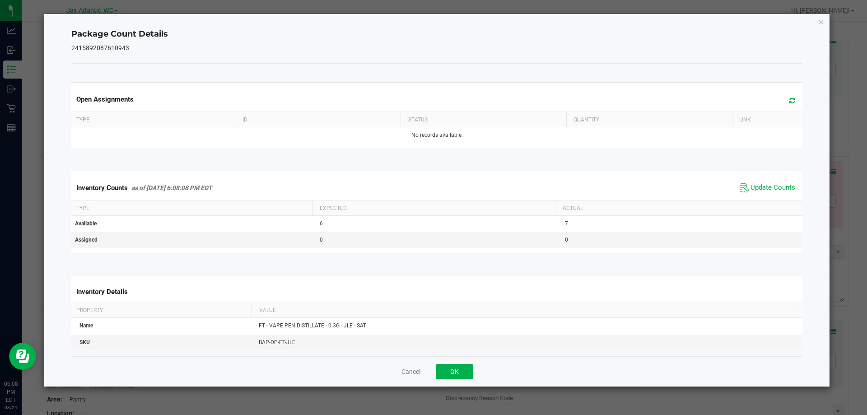
click at [765, 196] on div "Inventory Counts as of [DATE] 6:08:08 PM EDT Update Counts" at bounding box center [437, 188] width 735 height 24
click at [766, 194] on span "Update Counts" at bounding box center [768, 188] width 60 height 14
click at [451, 375] on button "OK" at bounding box center [454, 371] width 37 height 15
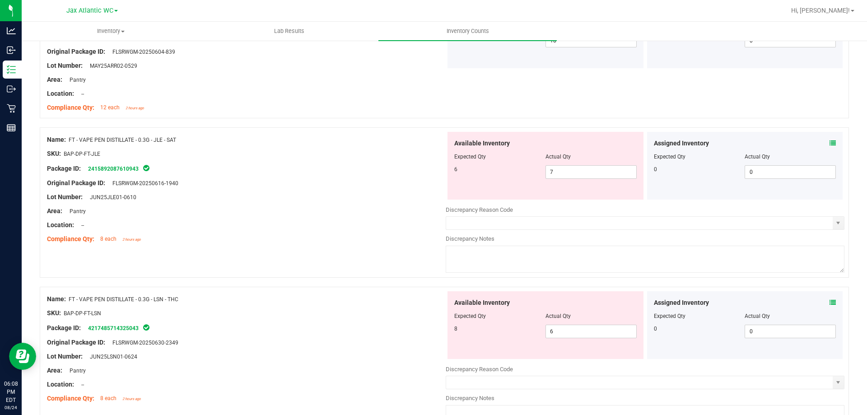
scroll to position [1761, 0]
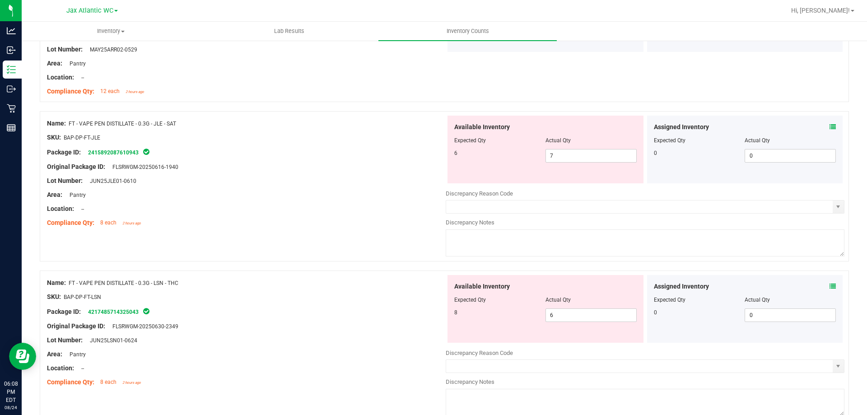
click at [830, 285] on icon at bounding box center [833, 286] width 6 height 6
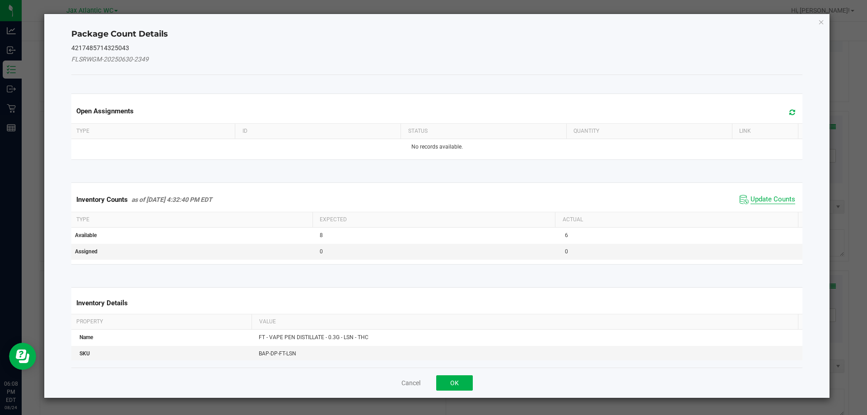
click at [766, 198] on span "Update Counts" at bounding box center [773, 199] width 45 height 9
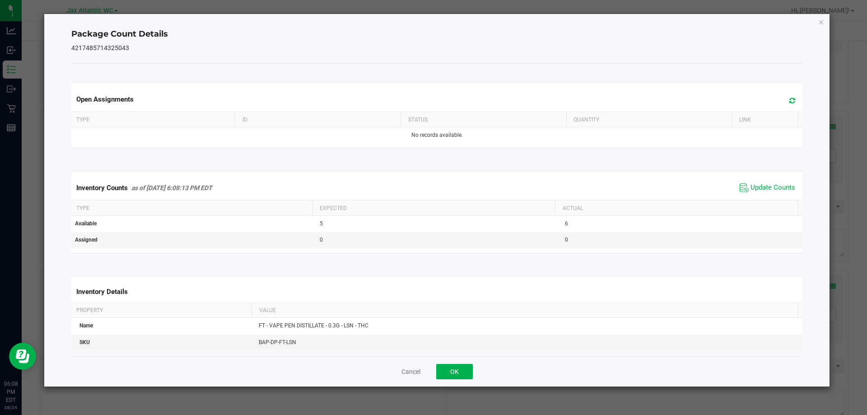
click at [771, 182] on span "Update Counts" at bounding box center [768, 188] width 60 height 14
click at [465, 375] on button "OK" at bounding box center [454, 371] width 37 height 15
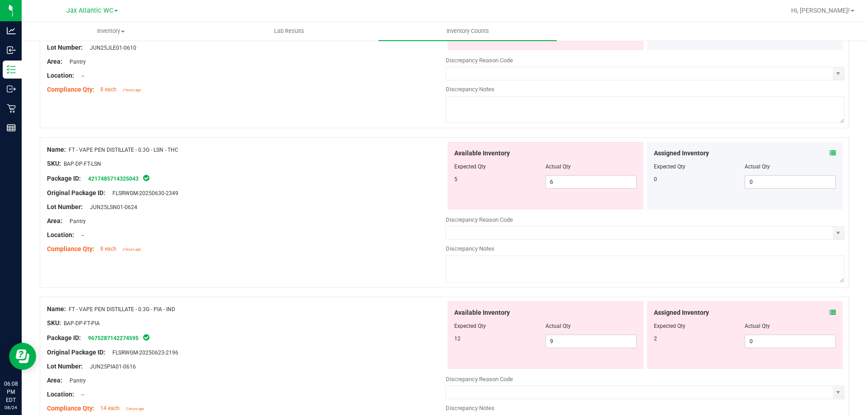
scroll to position [1897, 0]
click at [830, 310] on icon at bounding box center [833, 310] width 6 height 6
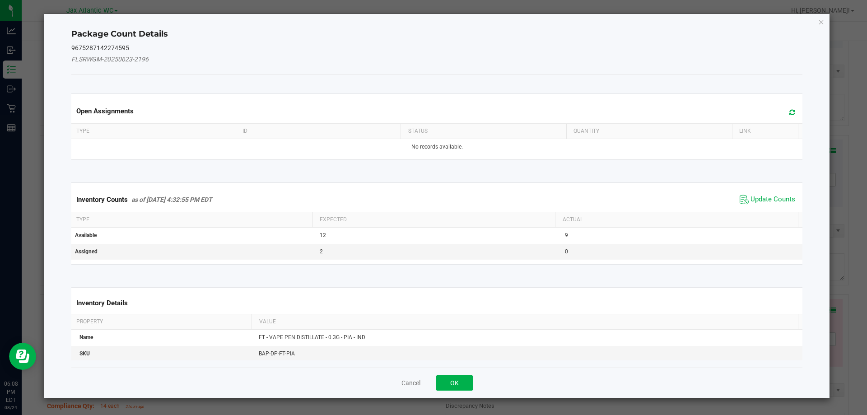
click at [773, 194] on span "Update Counts" at bounding box center [768, 200] width 60 height 14
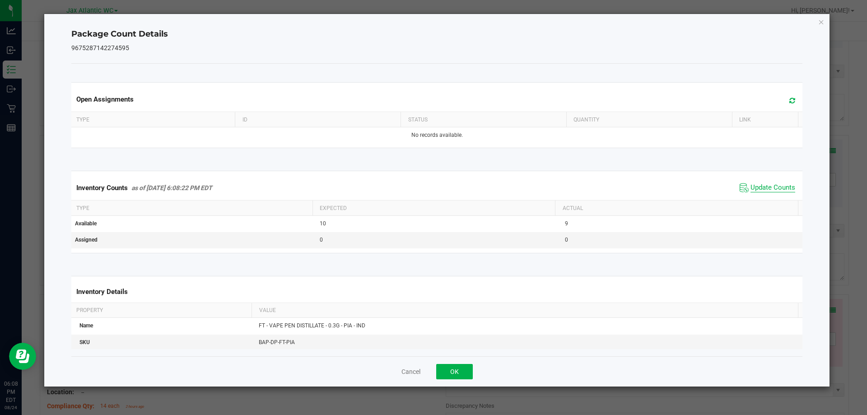
click at [783, 187] on span "Update Counts" at bounding box center [773, 187] width 45 height 9
click at [448, 374] on button "OK" at bounding box center [454, 371] width 37 height 15
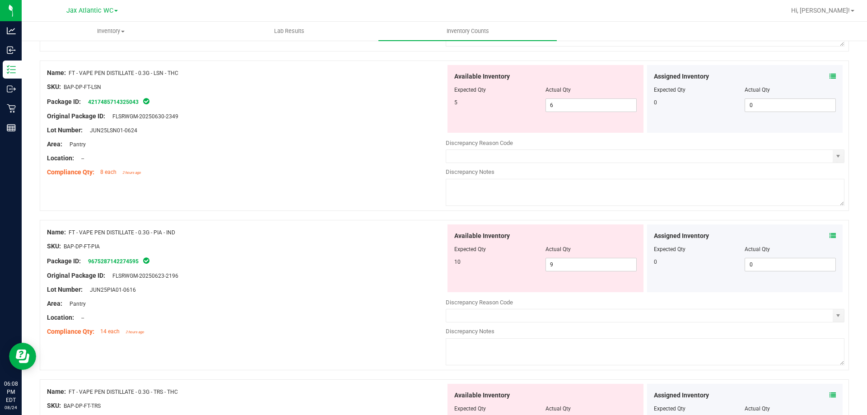
scroll to position [1987, 0]
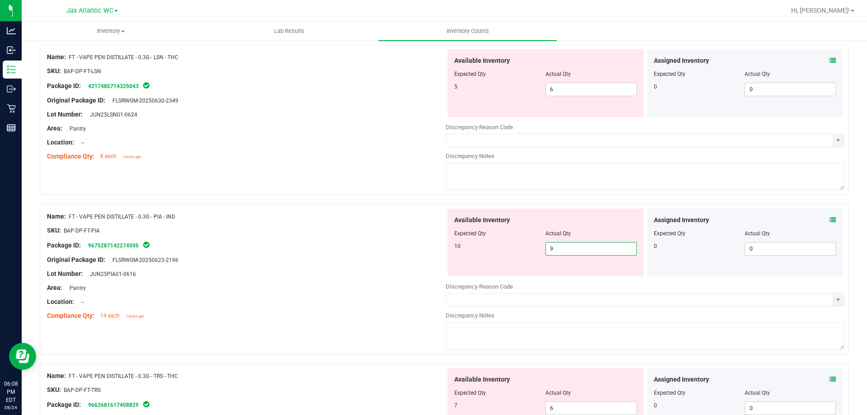
drag, startPoint x: 559, startPoint y: 248, endPoint x: 524, endPoint y: 249, distance: 34.3
click at [526, 250] on div "10 9 9" at bounding box center [545, 249] width 182 height 14
type input "10"
click at [383, 221] on div at bounding box center [246, 223] width 399 height 5
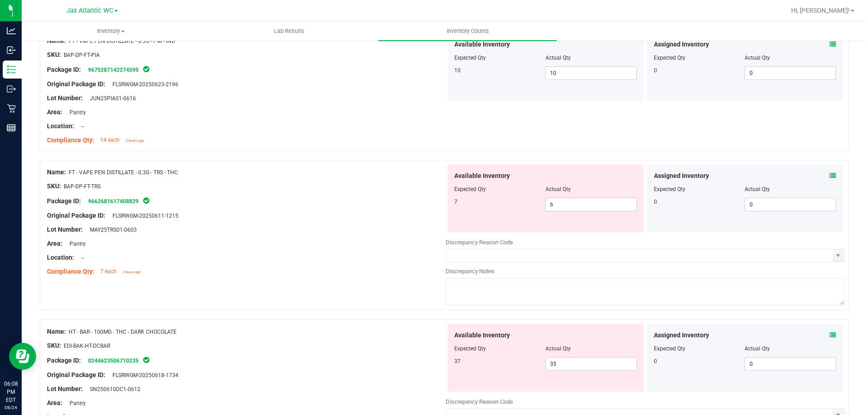
scroll to position [2168, 0]
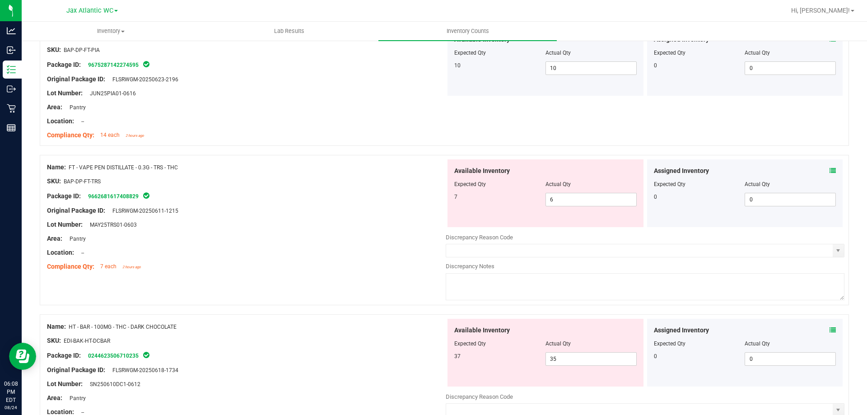
click at [822, 169] on div "Assigned Inventory" at bounding box center [745, 170] width 182 height 9
click at [830, 168] on icon at bounding box center [833, 171] width 6 height 6
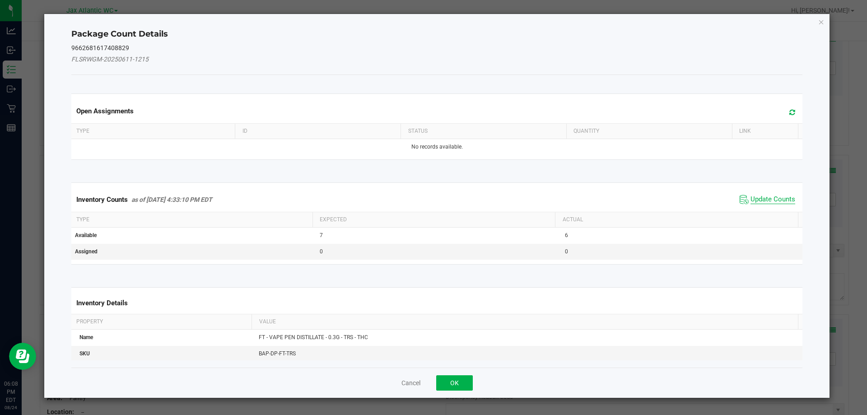
click at [769, 202] on span "Update Counts" at bounding box center [773, 199] width 45 height 9
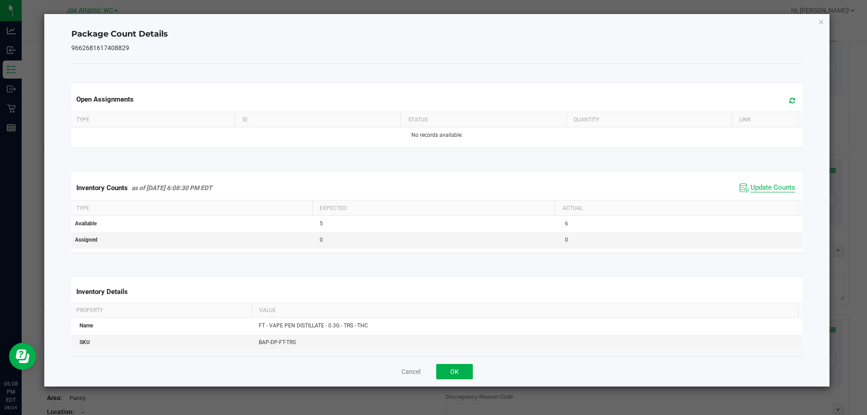
click at [770, 188] on span "Update Counts" at bounding box center [773, 187] width 45 height 9
click at [769, 189] on span "Update Counts" at bounding box center [773, 187] width 45 height 9
drag, startPoint x: 464, startPoint y: 364, endPoint x: 471, endPoint y: 359, distance: 8.3
click at [465, 364] on button "OK" at bounding box center [454, 371] width 37 height 15
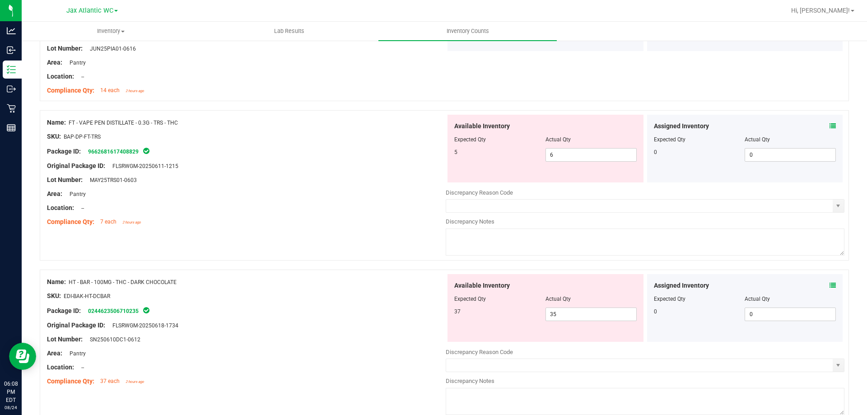
scroll to position [2213, 0]
click at [830, 284] on icon at bounding box center [833, 285] width 6 height 6
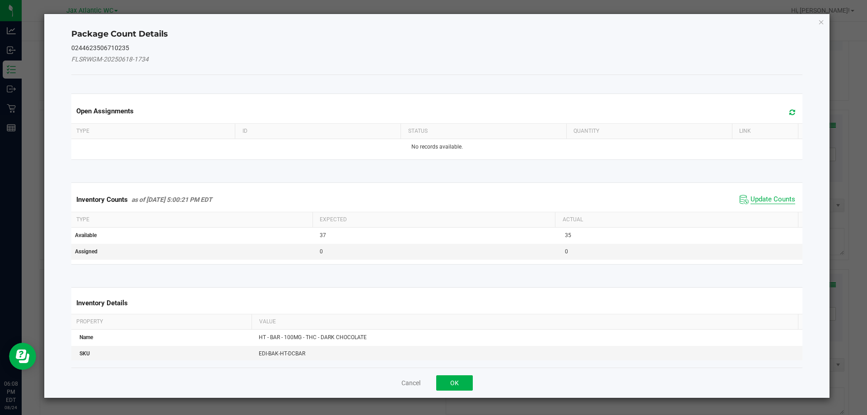
click at [770, 199] on span "Update Counts" at bounding box center [773, 199] width 45 height 9
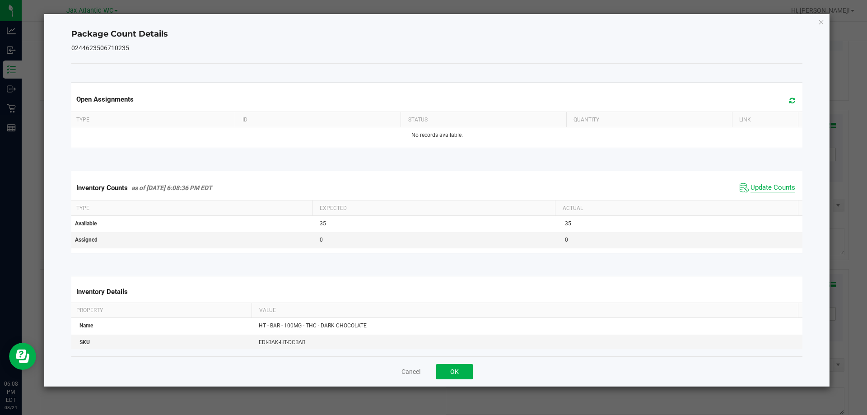
click at [766, 189] on span "Update Counts" at bounding box center [773, 187] width 45 height 9
click at [450, 372] on button "OK" at bounding box center [454, 371] width 37 height 15
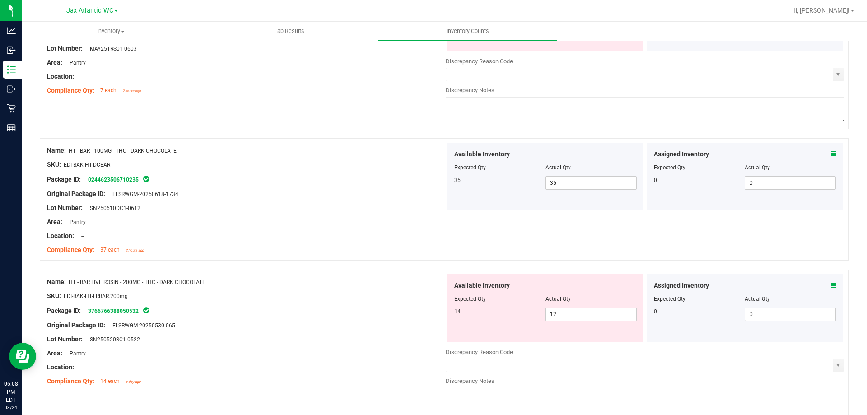
scroll to position [2349, 0]
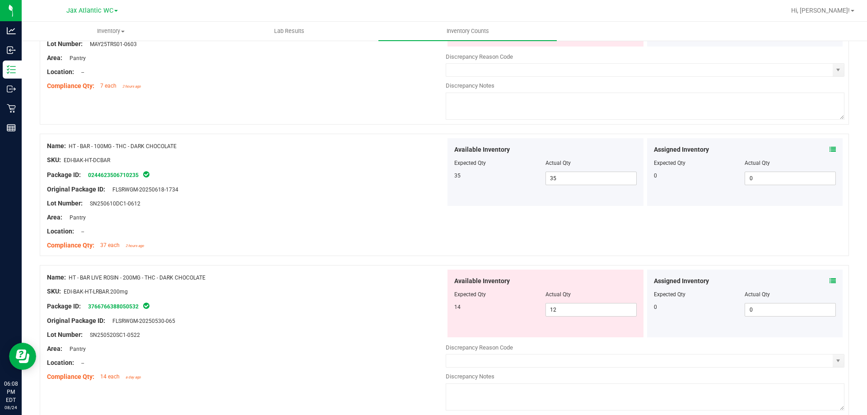
click at [830, 278] on div "Assigned Inventory Expected Qty Actual Qty 0 0 0" at bounding box center [745, 304] width 196 height 68
click at [830, 284] on icon at bounding box center [833, 281] width 6 height 6
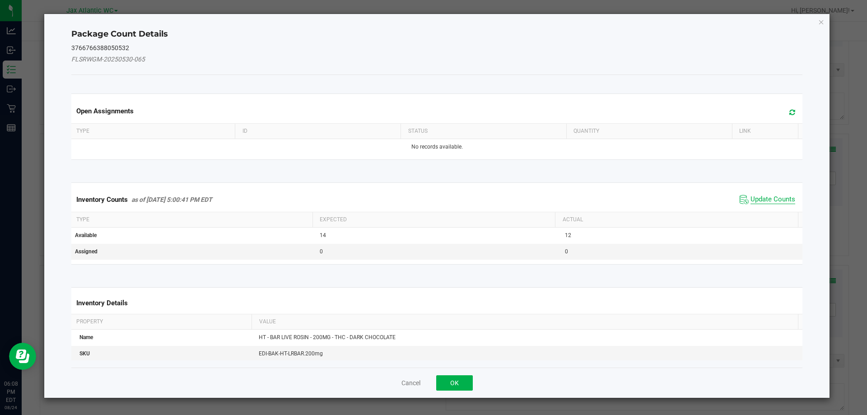
click at [768, 196] on span "Update Counts" at bounding box center [773, 199] width 45 height 9
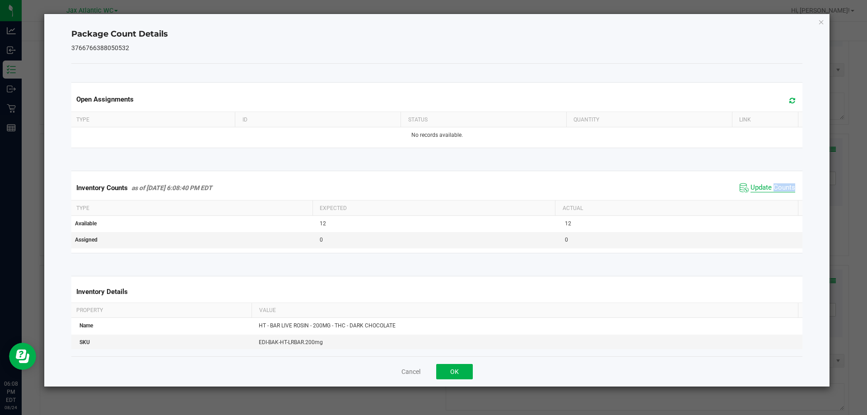
click at [768, 196] on div "Inventory Counts as of [DATE] 6:08:40 PM EDT Update Counts" at bounding box center [437, 188] width 735 height 24
click at [466, 370] on button "OK" at bounding box center [454, 371] width 37 height 15
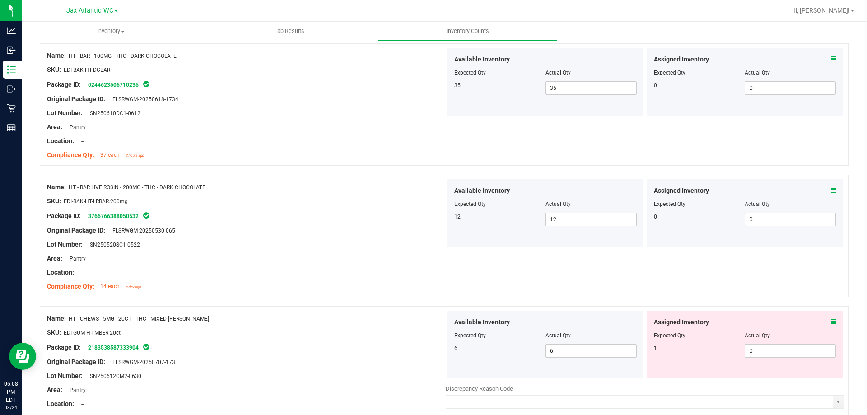
scroll to position [2574, 0]
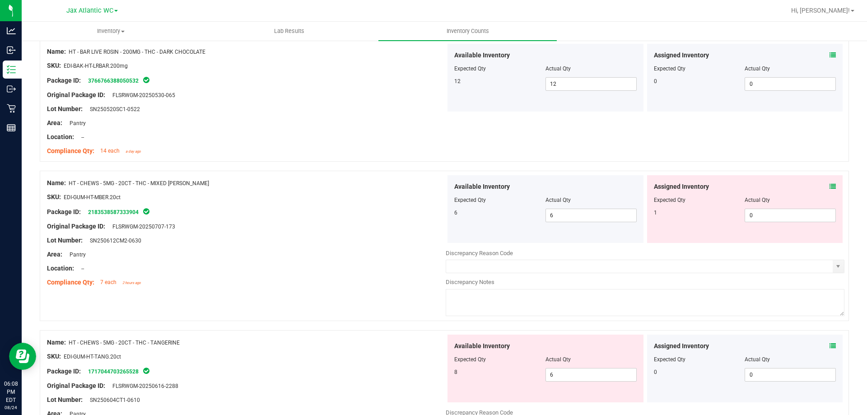
click at [830, 188] on icon at bounding box center [833, 186] width 6 height 6
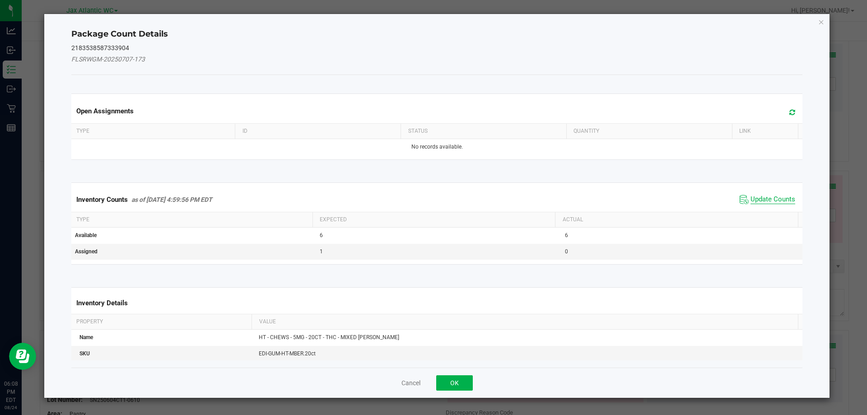
click at [784, 197] on span "Update Counts" at bounding box center [773, 199] width 45 height 9
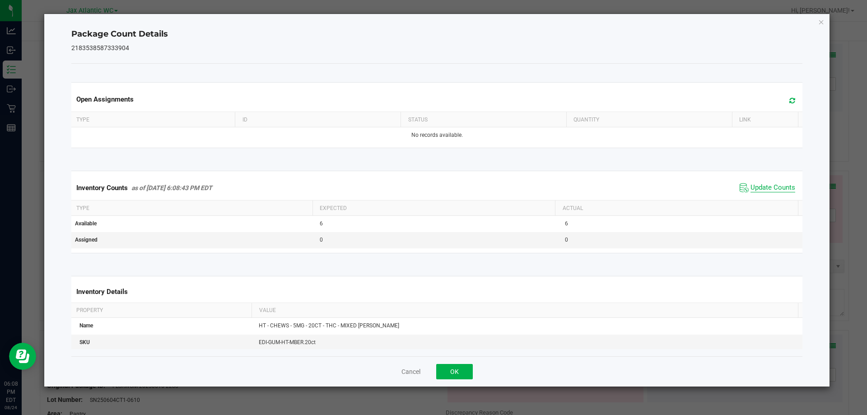
click at [779, 188] on span "Update Counts" at bounding box center [773, 187] width 45 height 9
click at [775, 186] on span "Update Counts" at bounding box center [773, 187] width 45 height 9
drag, startPoint x: 447, startPoint y: 369, endPoint x: 471, endPoint y: 363, distance: 24.3
click at [448, 369] on button "OK" at bounding box center [454, 371] width 37 height 15
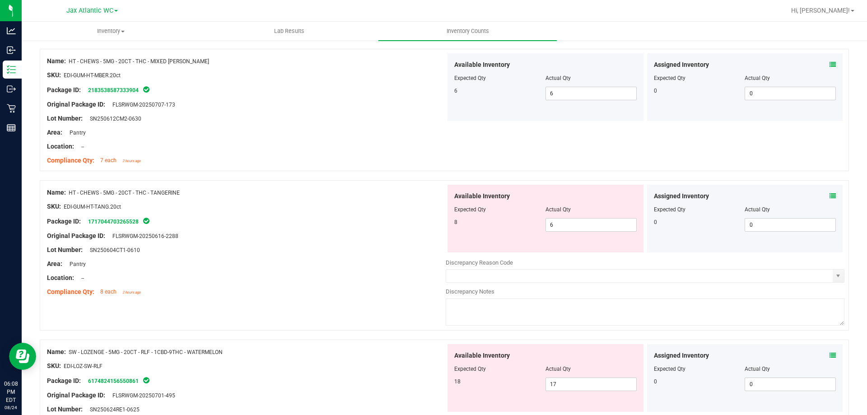
scroll to position [2710, 0]
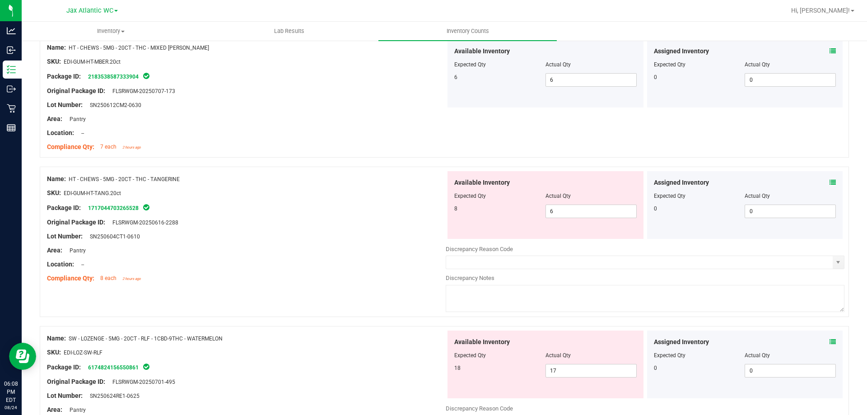
click at [830, 182] on icon at bounding box center [833, 182] width 6 height 6
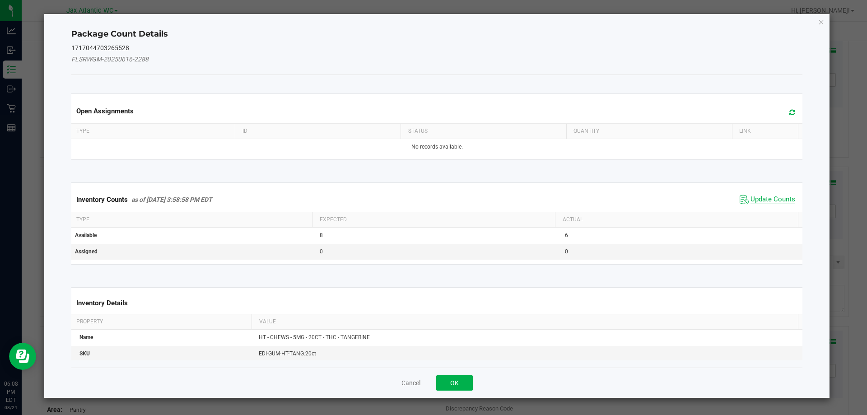
click at [751, 199] on span "Update Counts" at bounding box center [773, 199] width 45 height 9
click at [755, 195] on span "Update Counts" at bounding box center [769, 199] width 58 height 13
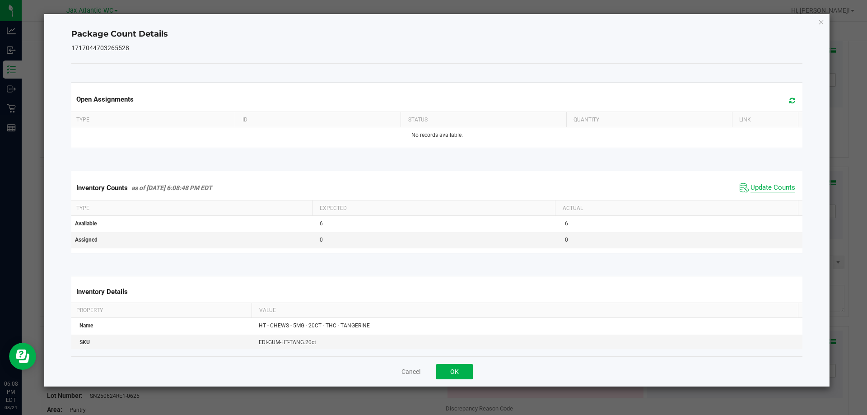
click at [765, 186] on span "Update Counts" at bounding box center [773, 187] width 45 height 9
click at [455, 375] on button "OK" at bounding box center [454, 371] width 37 height 15
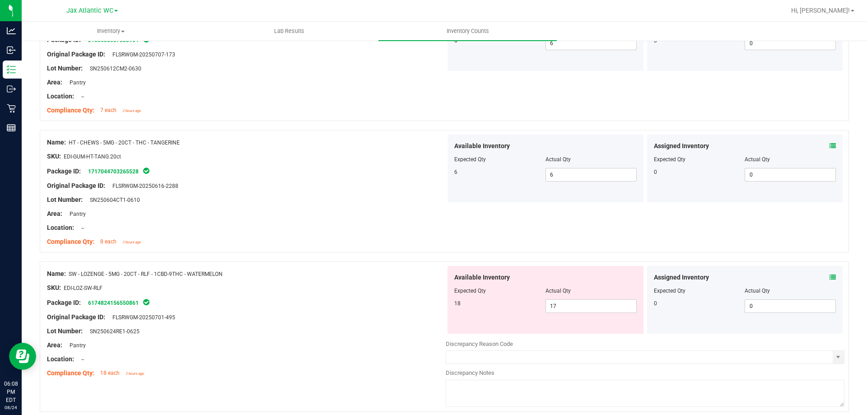
scroll to position [2783, 0]
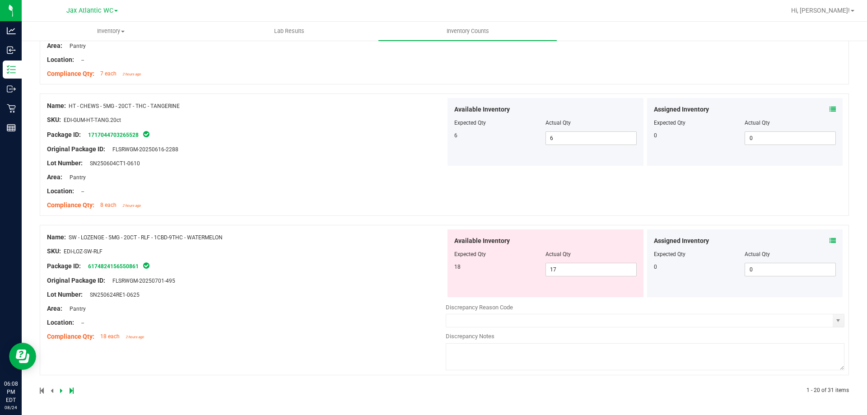
click at [822, 244] on div "Assigned Inventory Expected Qty Actual Qty 0 0 0" at bounding box center [745, 263] width 196 height 68
click at [830, 241] on icon at bounding box center [833, 241] width 6 height 6
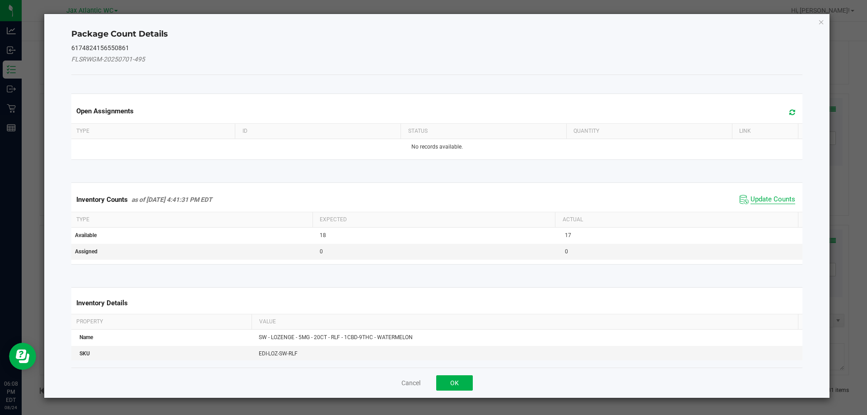
click at [776, 201] on span "Update Counts" at bounding box center [773, 199] width 45 height 9
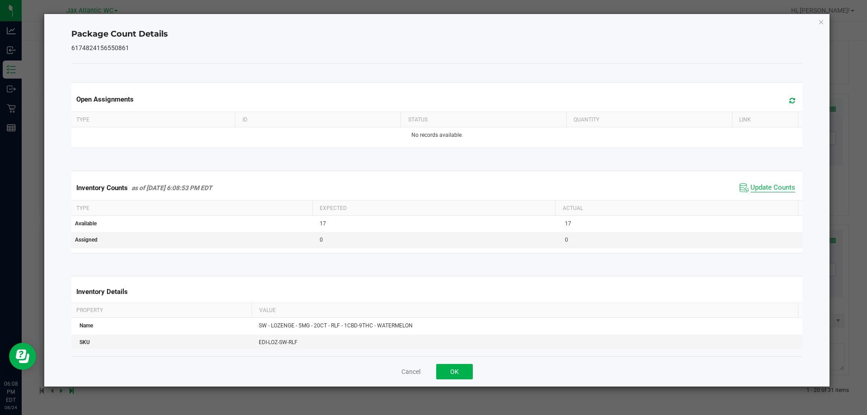
click at [778, 189] on span "Update Counts" at bounding box center [773, 187] width 45 height 9
drag, startPoint x: 466, startPoint y: 374, endPoint x: 478, endPoint y: 377, distance: 12.5
click at [467, 372] on button "OK" at bounding box center [454, 371] width 37 height 15
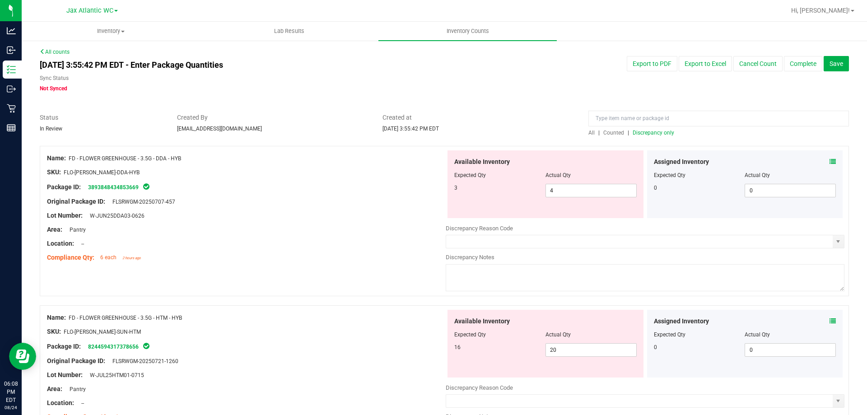
scroll to position [0, 0]
click at [642, 131] on span "Discrepancy only" at bounding box center [654, 134] width 42 height 6
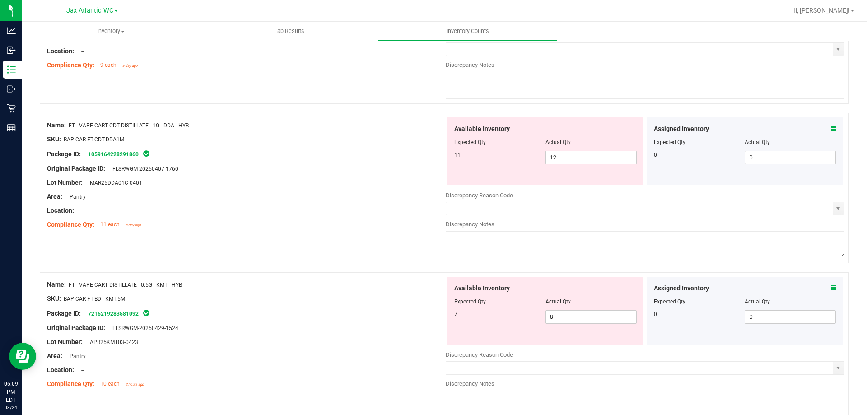
scroll to position [1310, 0]
click at [830, 131] on icon at bounding box center [833, 128] width 6 height 6
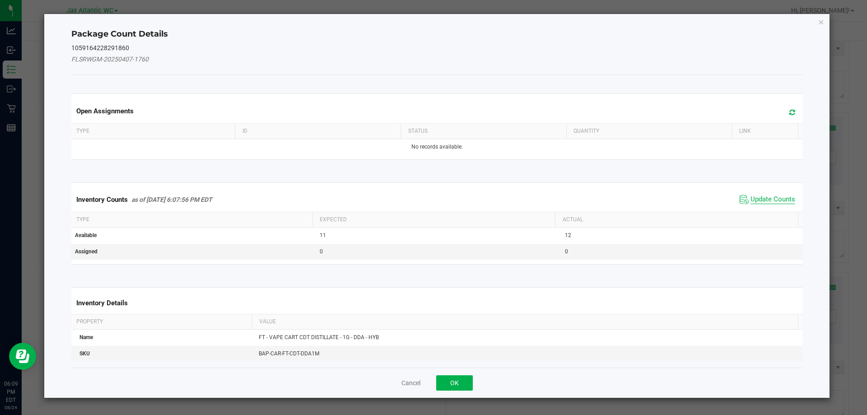
click at [773, 199] on span "Update Counts" at bounding box center [773, 199] width 45 height 9
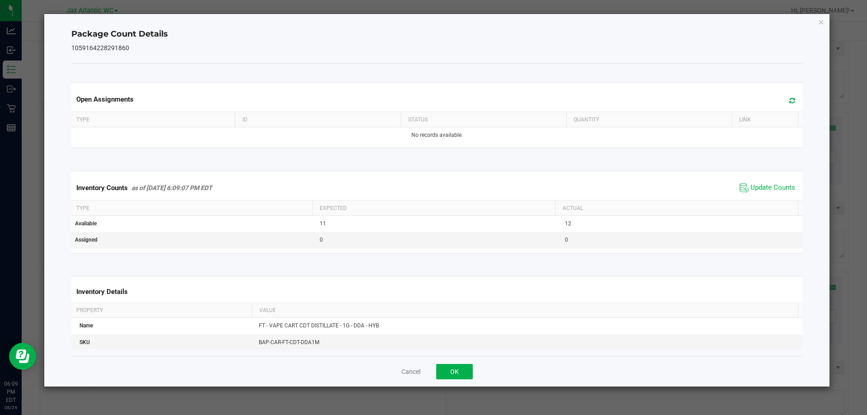
click at [773, 197] on div "Inventory Counts as of [DATE] 6:09:07 PM EDT Update Counts" at bounding box center [437, 188] width 735 height 24
click at [449, 369] on button "OK" at bounding box center [454, 371] width 37 height 15
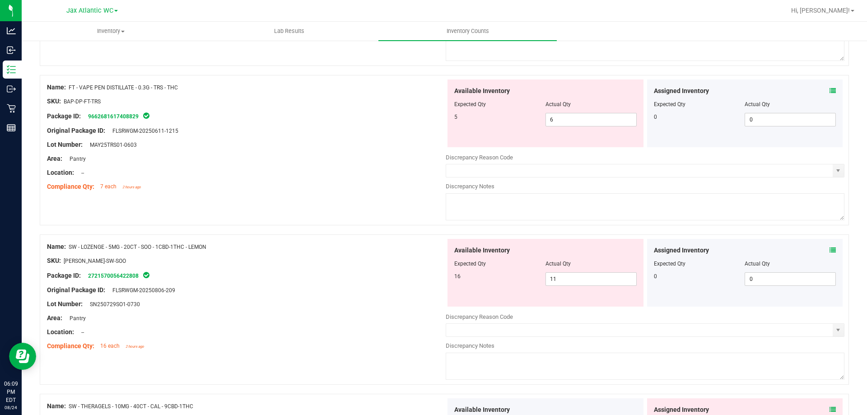
scroll to position [1987, 0]
click at [830, 86] on icon at bounding box center [833, 88] width 6 height 6
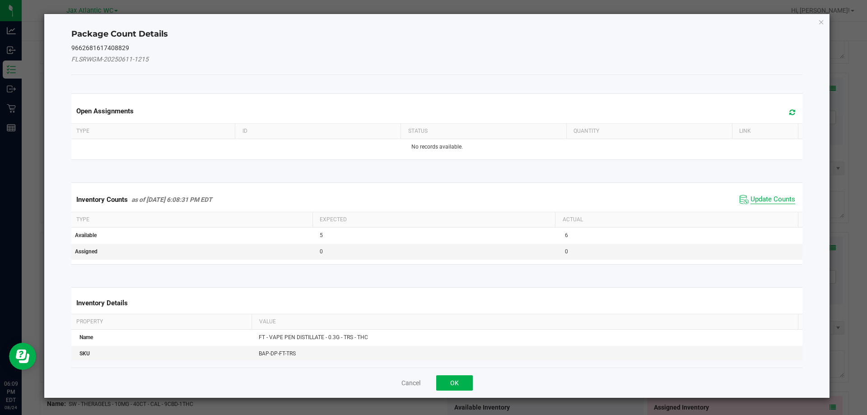
click at [764, 200] on span "Update Counts" at bounding box center [773, 199] width 45 height 9
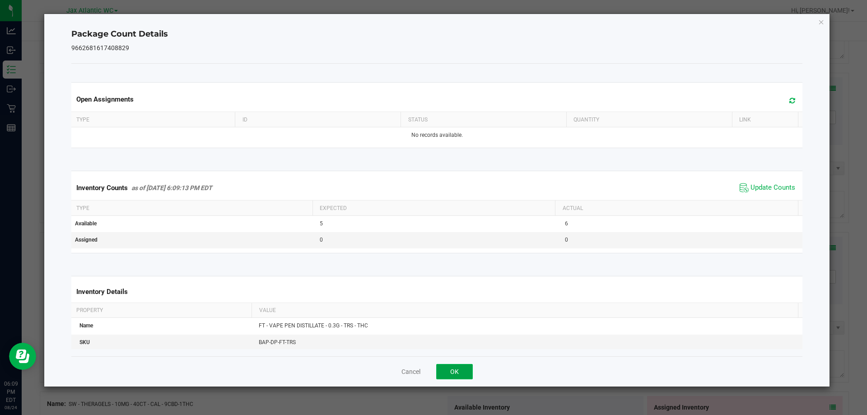
click at [463, 374] on button "OK" at bounding box center [454, 371] width 37 height 15
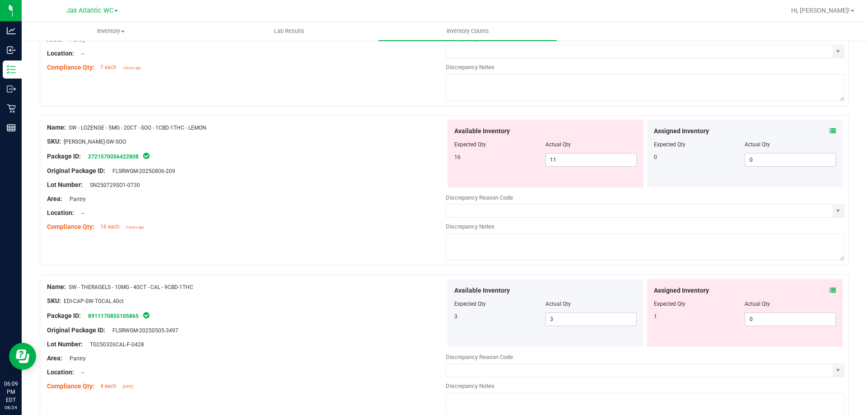
scroll to position [2123, 0]
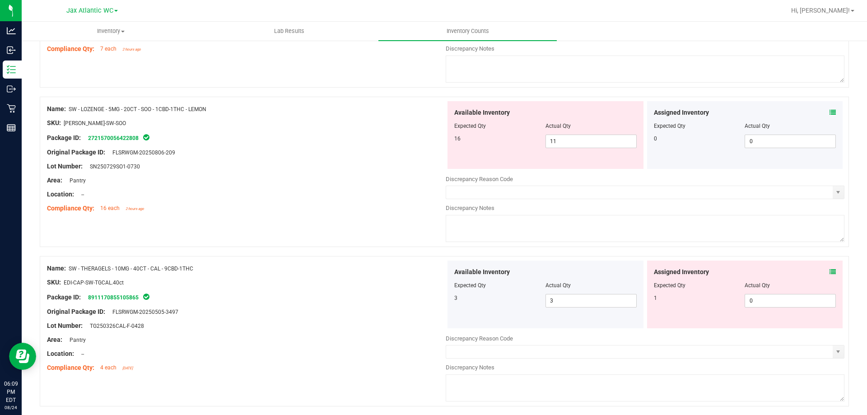
click at [830, 111] on icon at bounding box center [833, 112] width 6 height 6
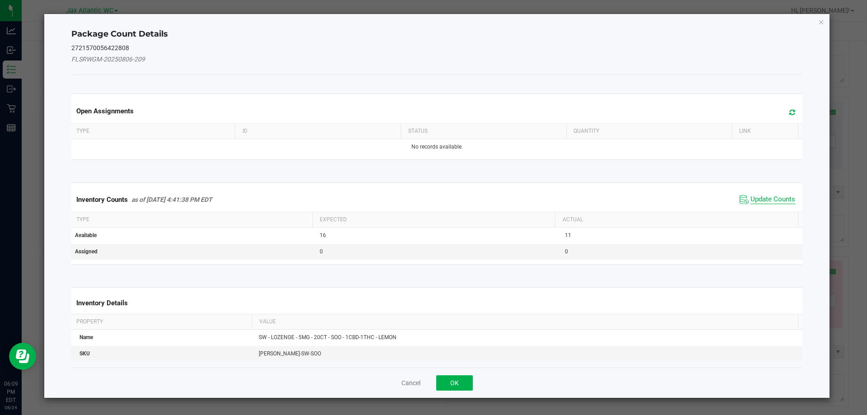
click at [770, 196] on span "Update Counts" at bounding box center [773, 199] width 45 height 9
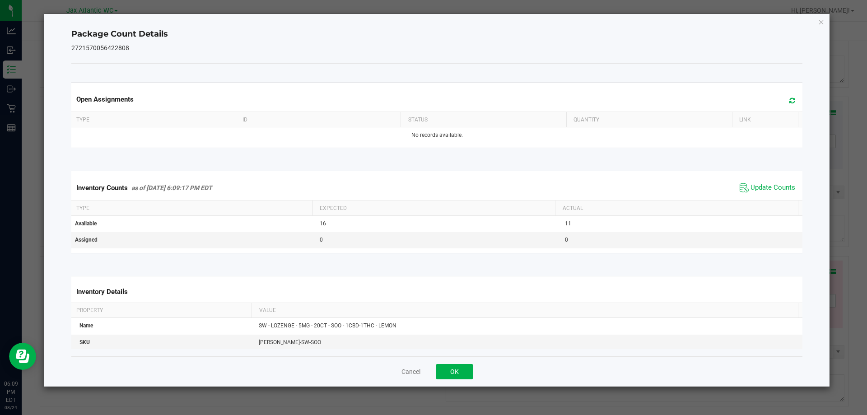
click at [769, 194] on span "Update Counts" at bounding box center [768, 188] width 60 height 14
click at [459, 366] on button "OK" at bounding box center [454, 371] width 37 height 15
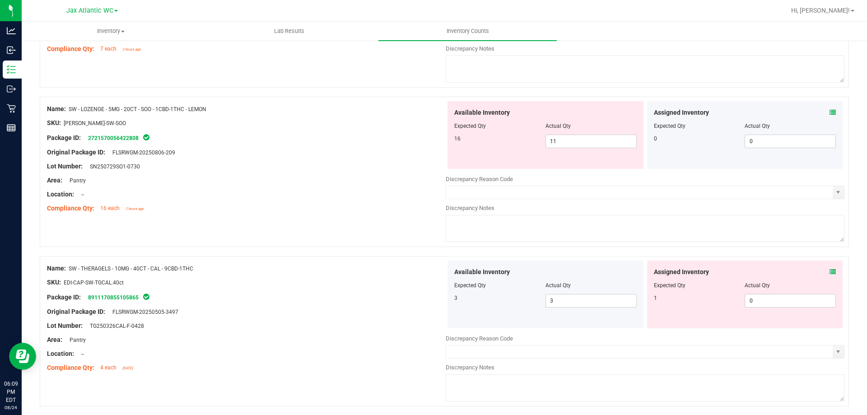
click at [830, 275] on icon at bounding box center [833, 272] width 6 height 6
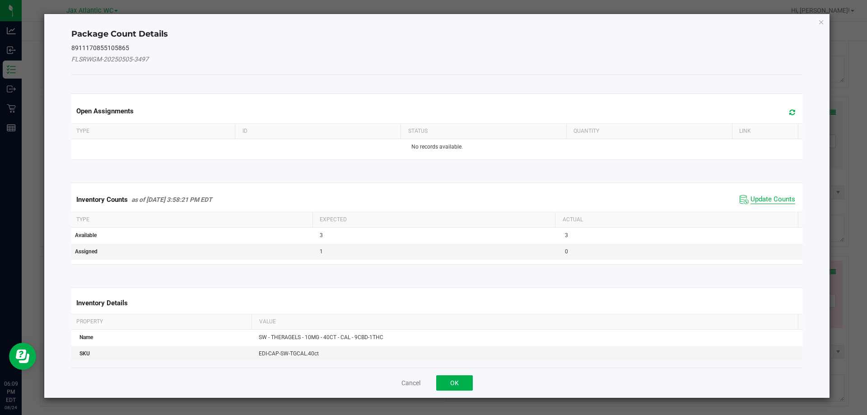
click at [771, 198] on span "Update Counts" at bounding box center [773, 199] width 45 height 9
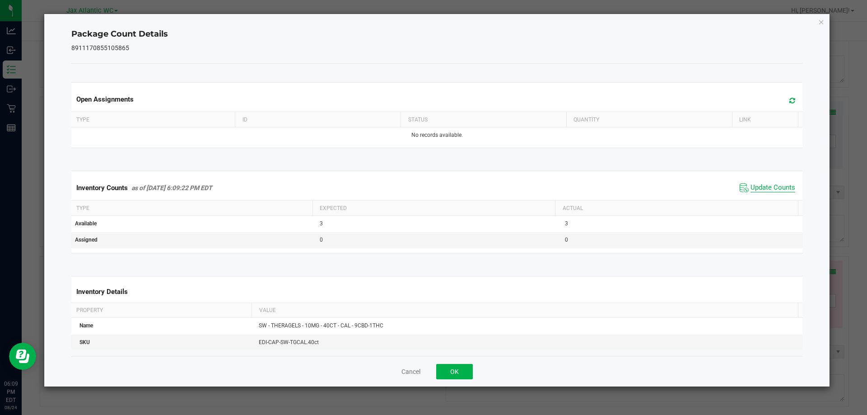
click at [775, 184] on span "Update Counts" at bounding box center [773, 187] width 45 height 9
click at [467, 373] on button "OK" at bounding box center [454, 371] width 37 height 15
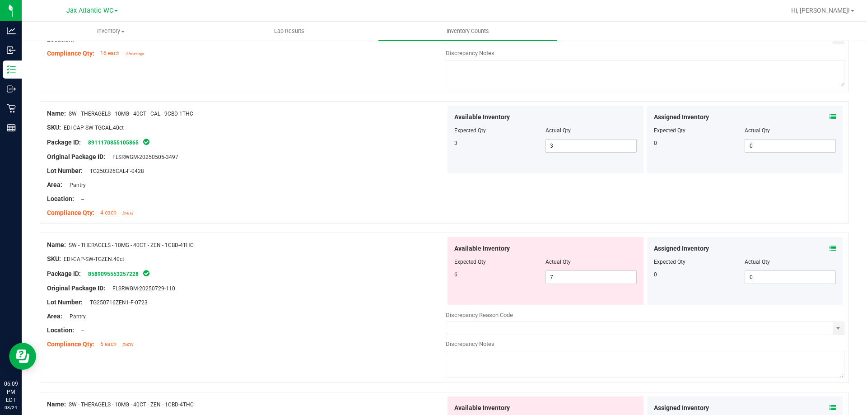
scroll to position [2303, 0]
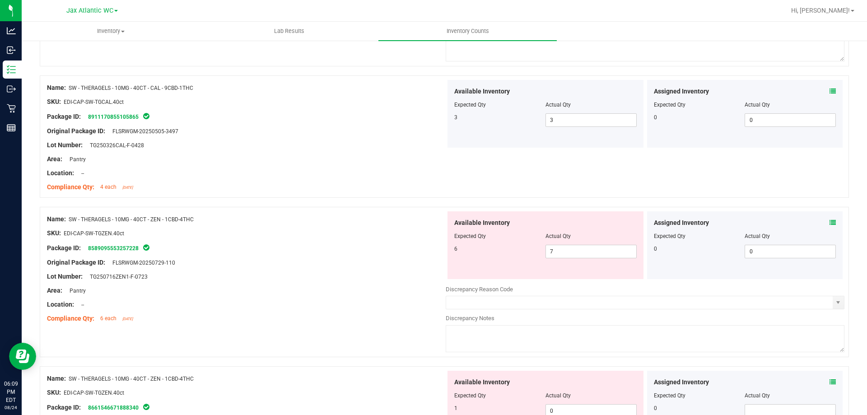
click at [830, 223] on icon at bounding box center [833, 222] width 6 height 6
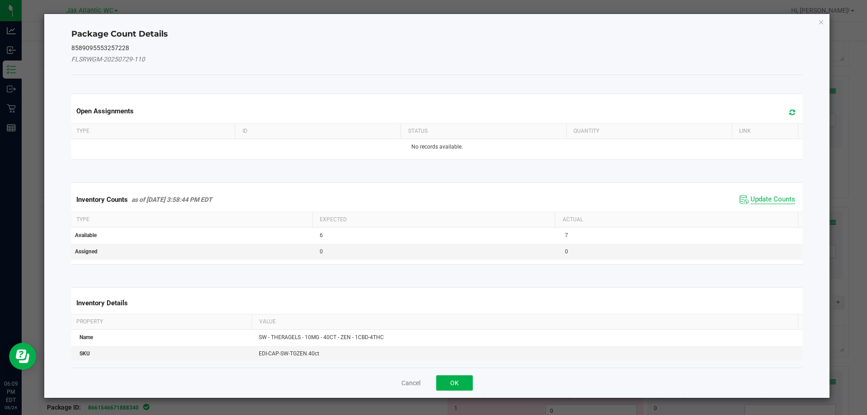
click at [766, 197] on span "Update Counts" at bounding box center [773, 199] width 45 height 9
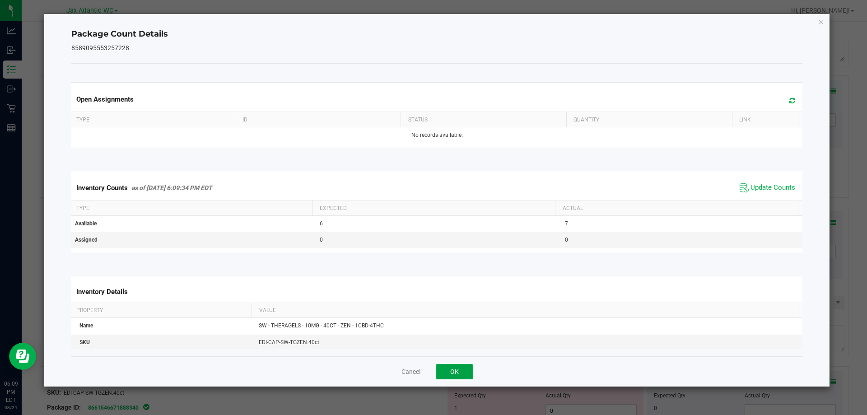
click at [458, 375] on button "OK" at bounding box center [454, 371] width 37 height 15
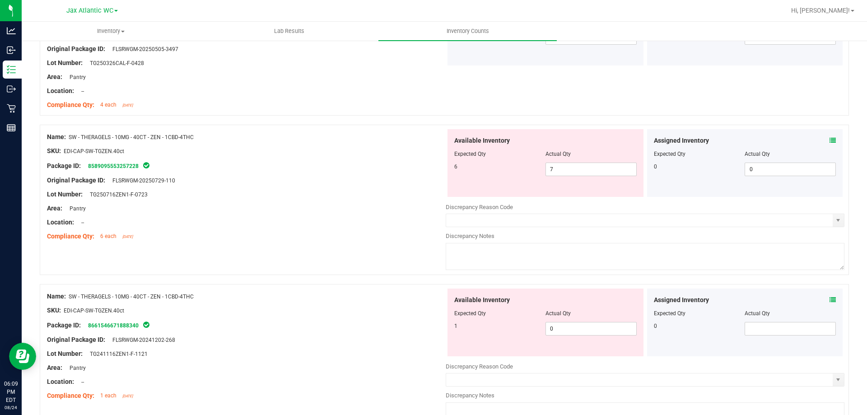
scroll to position [2394, 0]
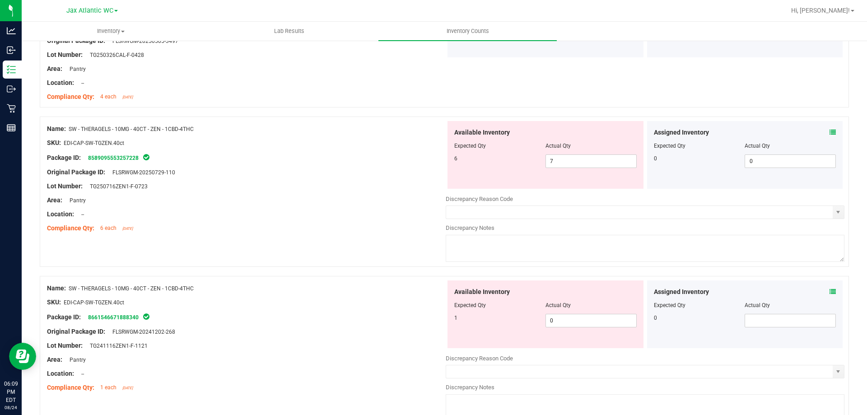
click at [830, 291] on icon at bounding box center [833, 292] width 6 height 6
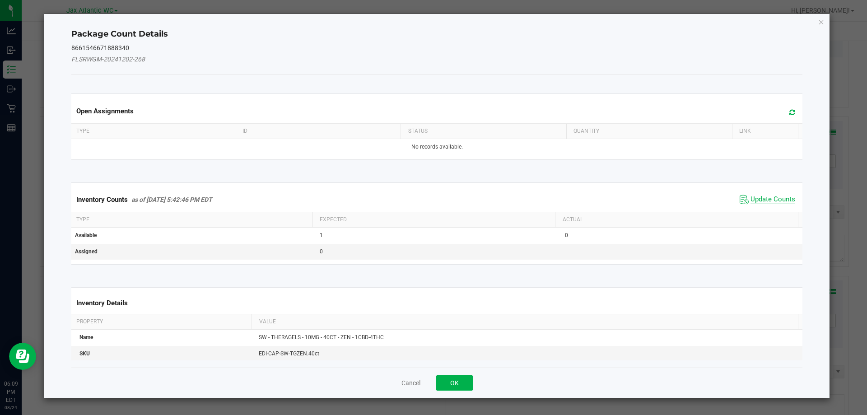
click at [777, 197] on span "Update Counts" at bounding box center [773, 199] width 45 height 9
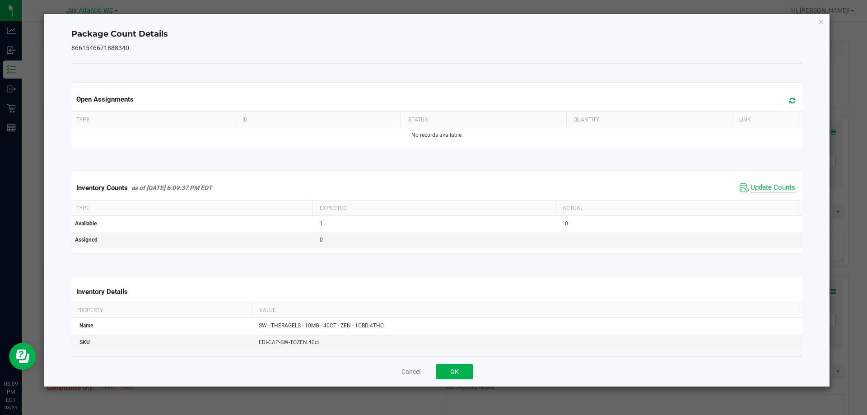
click at [781, 192] on span "Update Counts" at bounding box center [773, 187] width 45 height 9
drag, startPoint x: 451, startPoint y: 370, endPoint x: 484, endPoint y: 365, distance: 33.3
click at [452, 370] on button "OK" at bounding box center [454, 371] width 37 height 15
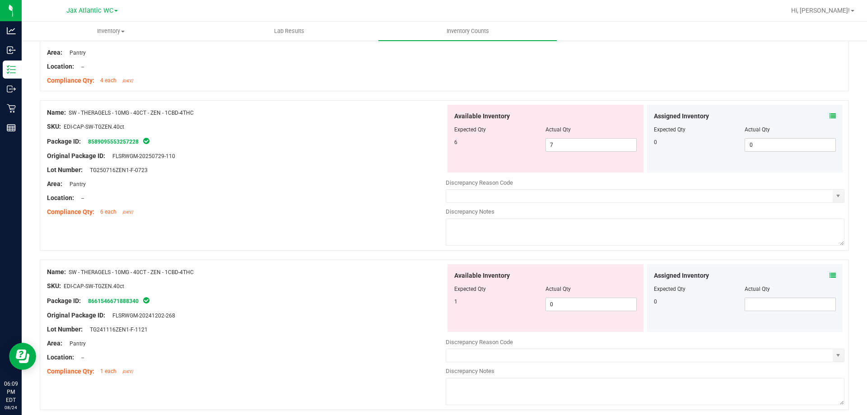
scroll to position [2439, 0]
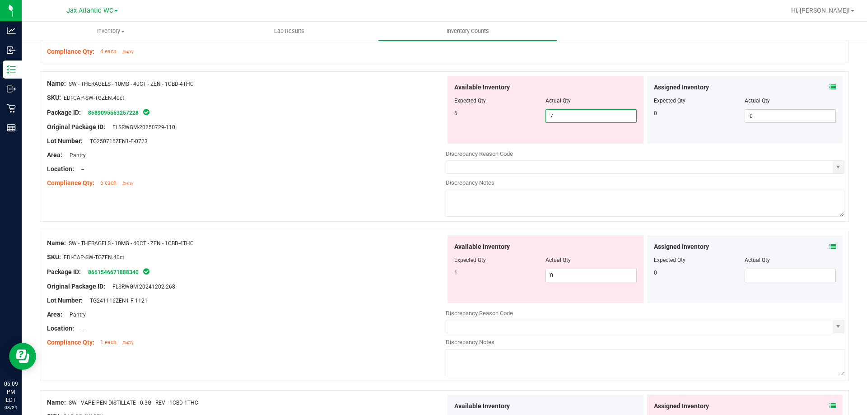
drag, startPoint x: 564, startPoint y: 112, endPoint x: 532, endPoint y: 117, distance: 32.9
click at [532, 117] on div "6 7 7" at bounding box center [545, 116] width 182 height 14
type input "6"
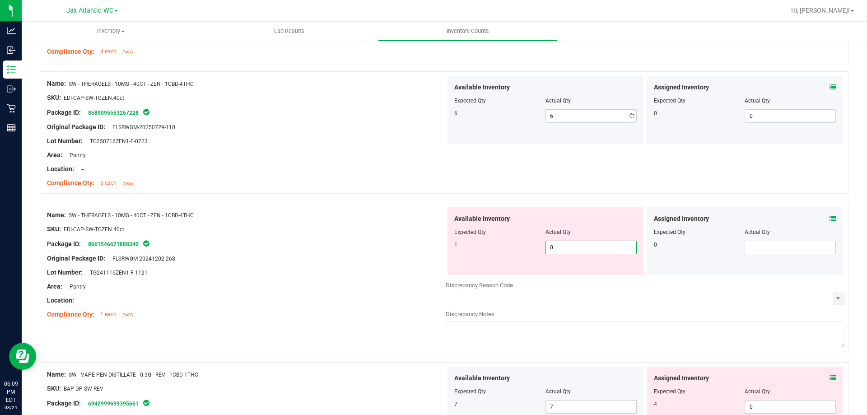
click at [567, 271] on div "Available Inventory Expected Qty Actual Qty 1 0 0" at bounding box center [546, 241] width 196 height 68
drag, startPoint x: 568, startPoint y: 250, endPoint x: 540, endPoint y: 250, distance: 27.5
click at [540, 250] on div "1 0 0" at bounding box center [545, 248] width 182 height 14
type input "1"
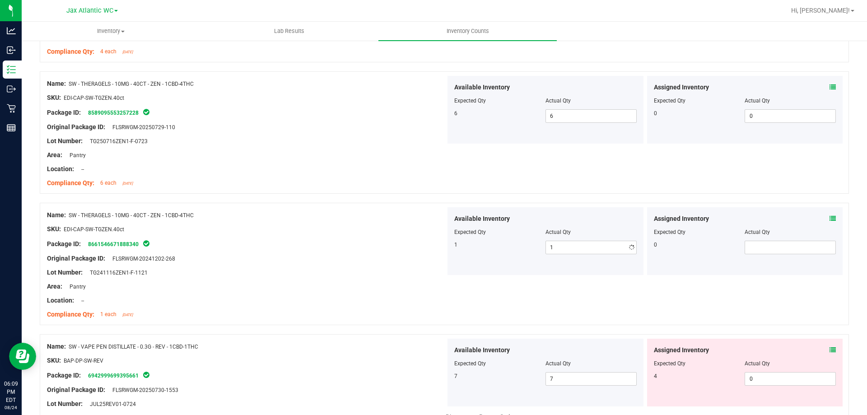
click at [335, 194] on div at bounding box center [444, 198] width 809 height 9
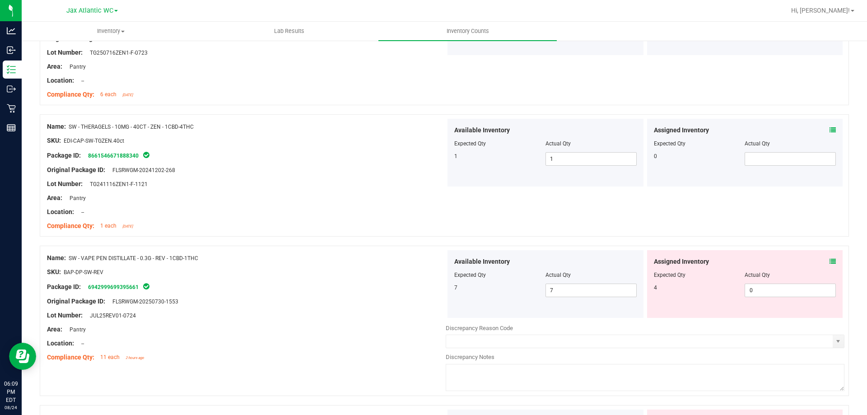
scroll to position [2529, 0]
click at [830, 260] on icon at bounding box center [833, 260] width 6 height 6
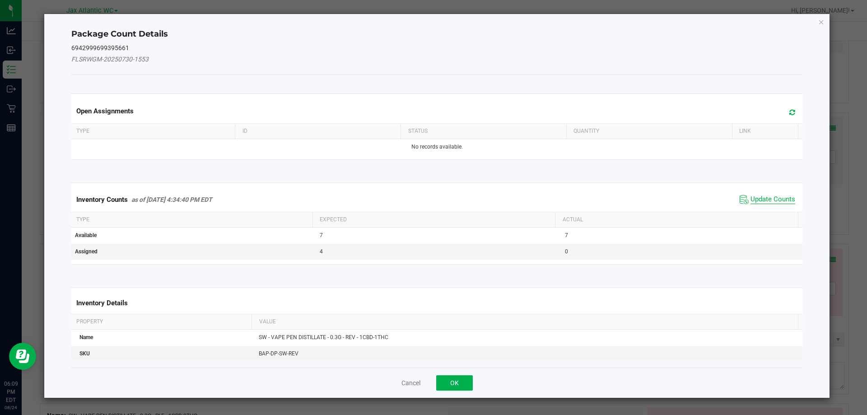
click at [773, 199] on span "Update Counts" at bounding box center [773, 199] width 45 height 9
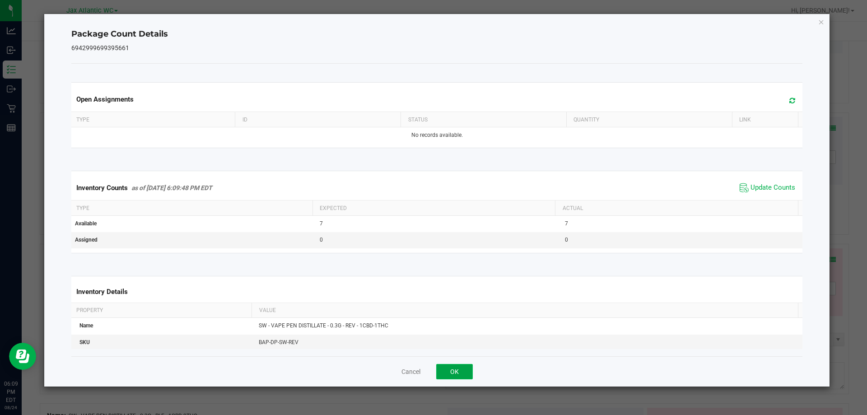
click at [464, 373] on button "OK" at bounding box center [454, 371] width 37 height 15
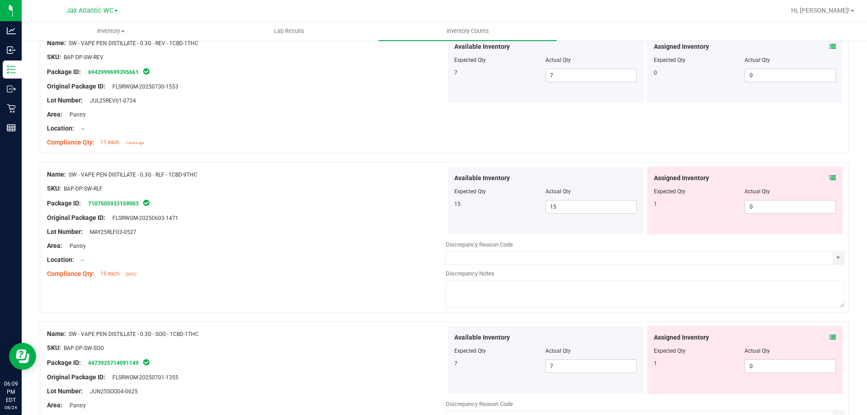
scroll to position [2755, 0]
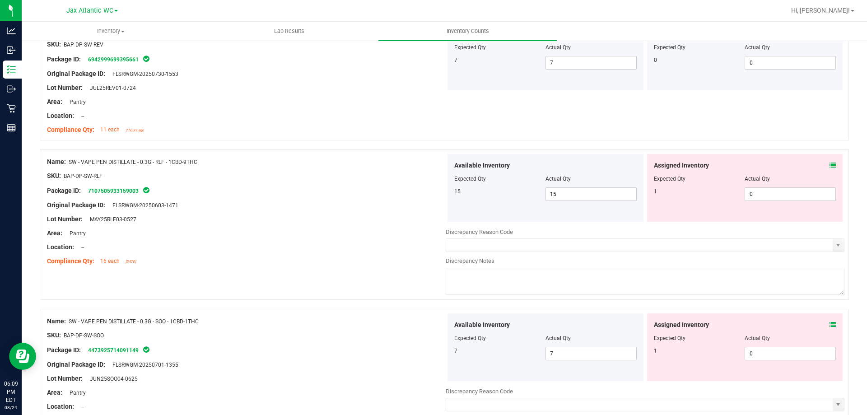
click at [830, 164] on icon at bounding box center [833, 165] width 6 height 6
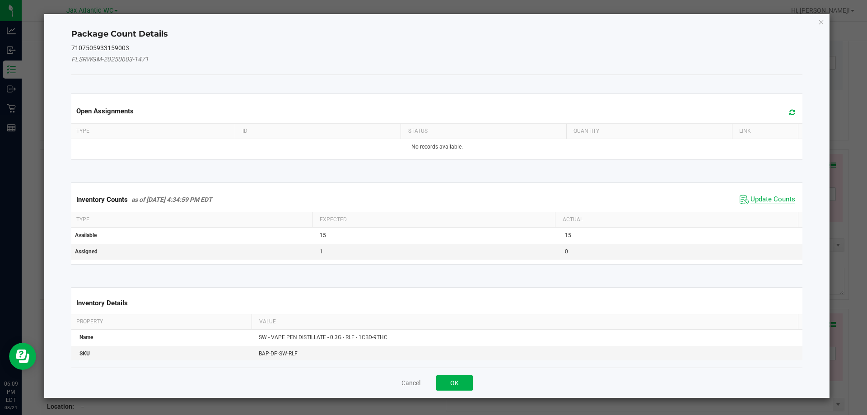
click at [759, 198] on span "Update Counts" at bounding box center [773, 199] width 45 height 9
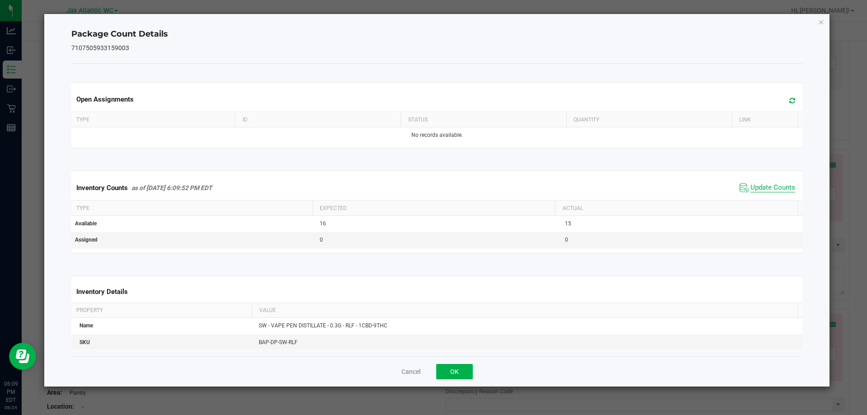
click at [767, 189] on span "Update Counts" at bounding box center [773, 187] width 45 height 9
click at [443, 366] on button "OK" at bounding box center [454, 371] width 37 height 15
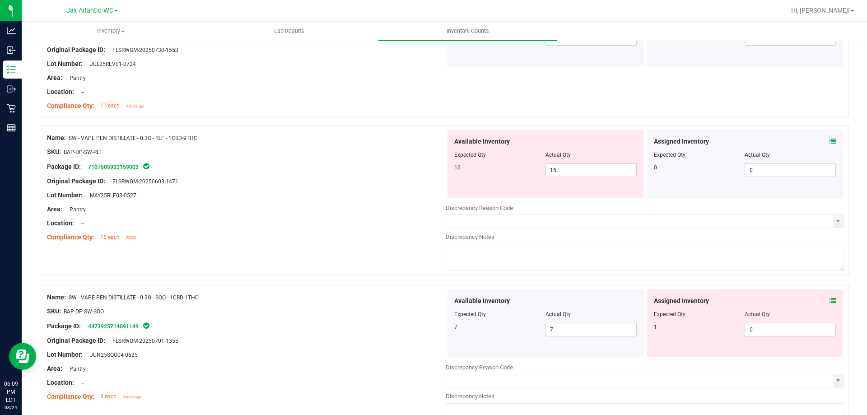
scroll to position [2800, 0]
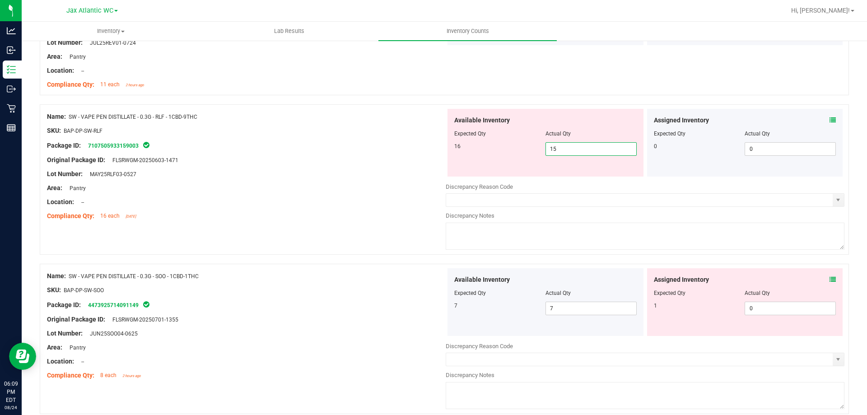
drag, startPoint x: 559, startPoint y: 149, endPoint x: 534, endPoint y: 155, distance: 25.1
click at [534, 155] on div "16 15 15" at bounding box center [545, 149] width 182 height 14
type input "16"
click at [390, 146] on div "Package ID: 7107505933159003" at bounding box center [246, 145] width 399 height 11
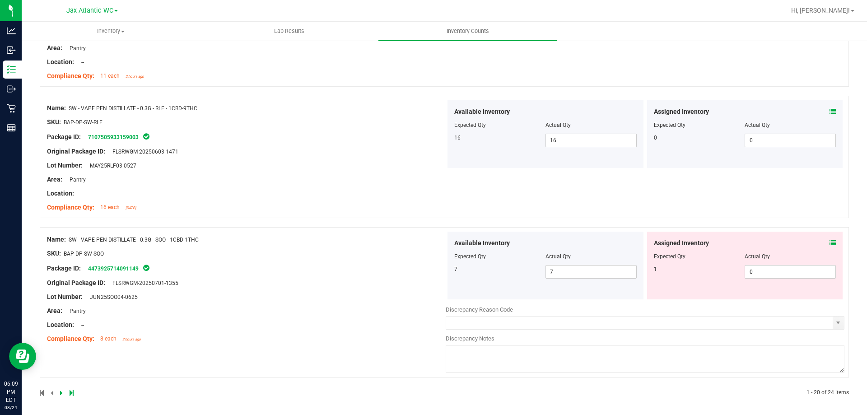
scroll to position [2811, 0]
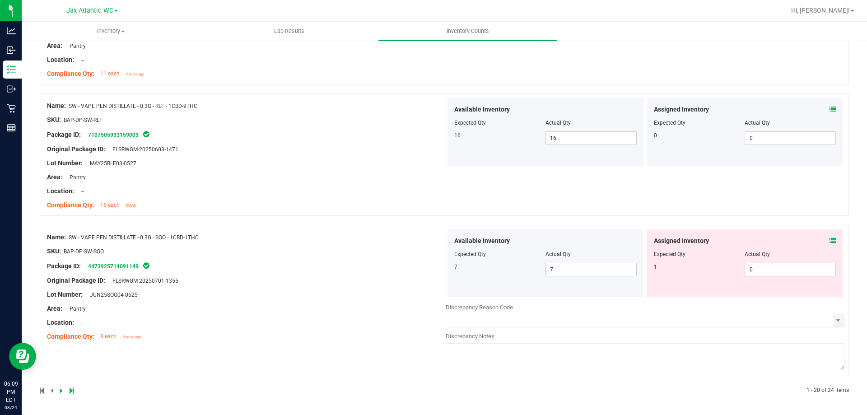
click at [829, 242] on div "Assigned Inventory Expected Qty Actual Qty 1 0 0" at bounding box center [745, 263] width 196 height 68
click at [830, 239] on icon at bounding box center [833, 241] width 6 height 6
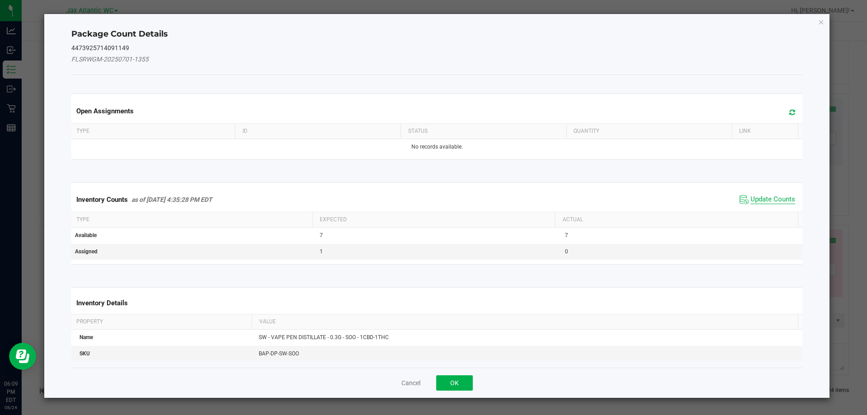
click at [755, 197] on span "Update Counts" at bounding box center [773, 199] width 45 height 9
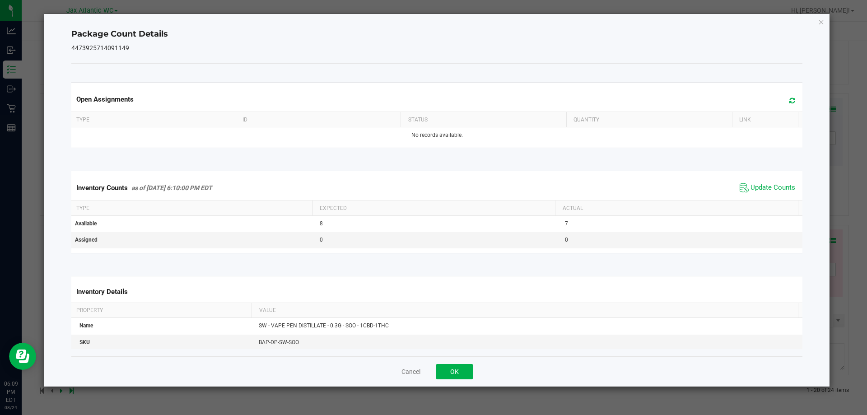
drag, startPoint x: 758, startPoint y: 195, endPoint x: 763, endPoint y: 191, distance: 5.5
click at [759, 194] on span "Update Counts" at bounding box center [768, 188] width 60 height 14
click at [456, 366] on button "OK" at bounding box center [454, 371] width 37 height 15
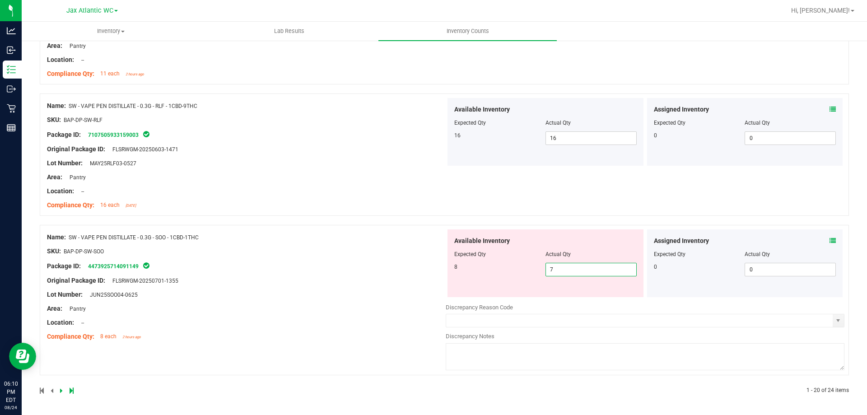
drag, startPoint x: 585, startPoint y: 266, endPoint x: 522, endPoint y: 274, distance: 63.2
click at [523, 273] on div "8 7 7" at bounding box center [545, 270] width 182 height 14
type input "8"
drag, startPoint x: 384, startPoint y: 263, endPoint x: 388, endPoint y: 268, distance: 6.1
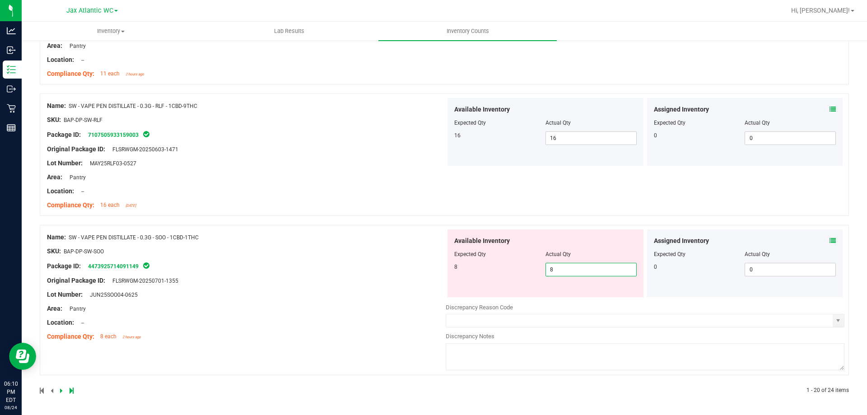
click at [384, 263] on div "Name: SW - VAPE PEN DISTILLATE - 0.3G - SOO - 1CBD-1THC SKU: BAP-DP-SW-SOO Pack…" at bounding box center [246, 286] width 399 height 115
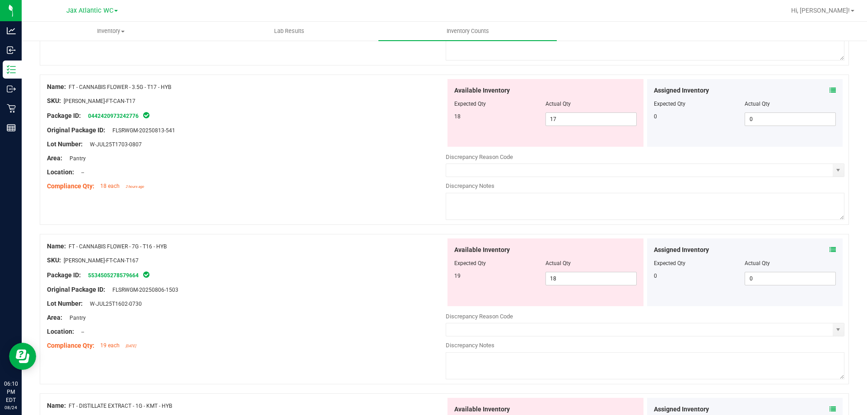
scroll to position [0, 0]
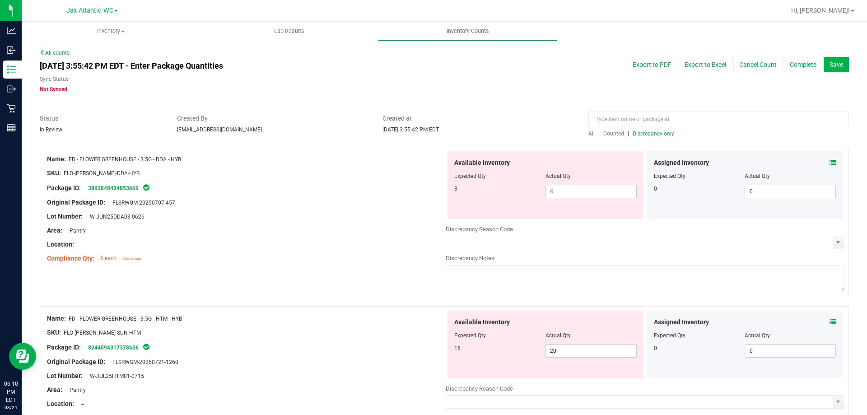
click at [661, 135] on span "Discrepancy only" at bounding box center [654, 134] width 42 height 6
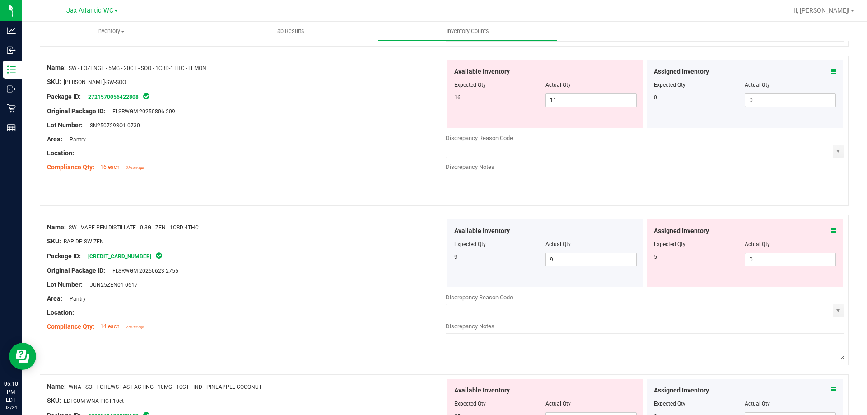
scroll to position [2168, 0]
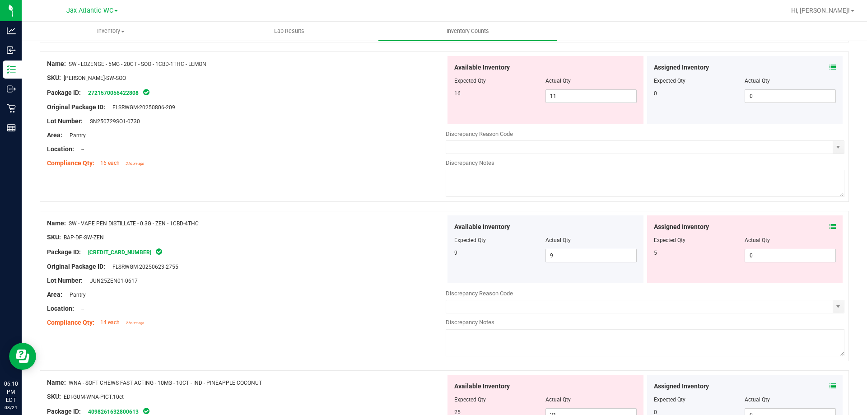
click at [831, 224] on div "Assigned Inventory Expected Qty Actual Qty 5 0 0" at bounding box center [745, 249] width 196 height 68
click at [830, 224] on icon at bounding box center [833, 227] width 6 height 6
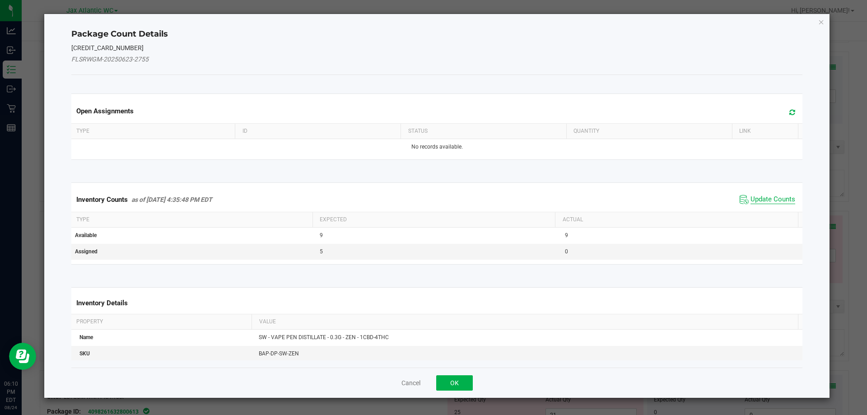
click at [766, 196] on span "Update Counts" at bounding box center [773, 199] width 45 height 9
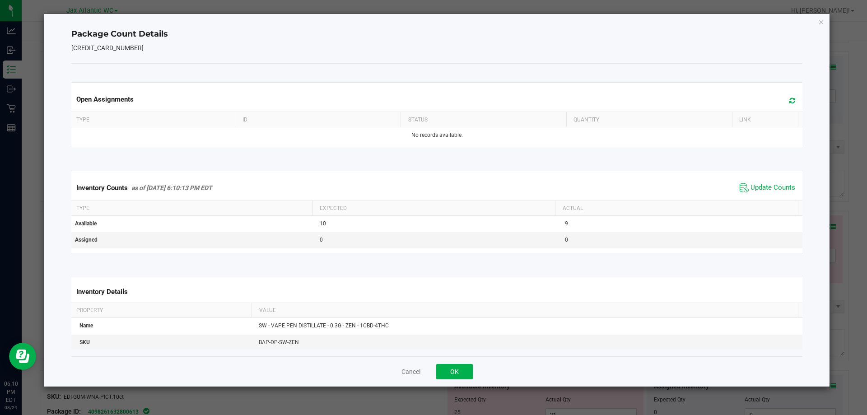
click at [768, 194] on span "Update Counts" at bounding box center [768, 188] width 60 height 14
click at [768, 193] on span "Update Counts" at bounding box center [769, 187] width 58 height 13
click at [467, 370] on button "OK" at bounding box center [454, 371] width 37 height 15
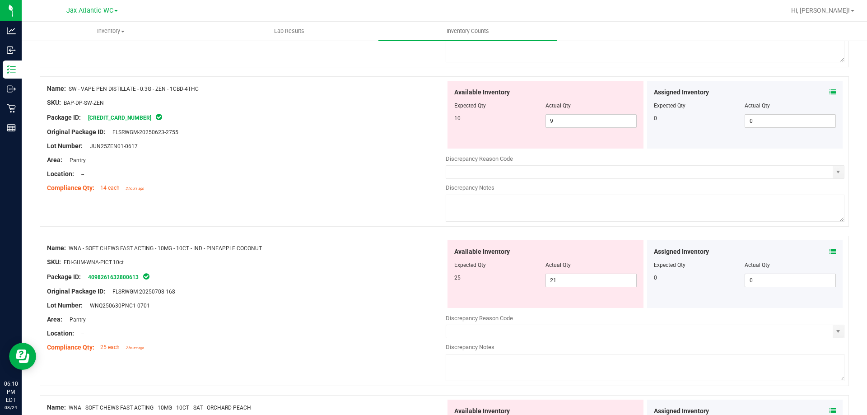
scroll to position [2303, 0]
drag, startPoint x: 567, startPoint y: 121, endPoint x: 531, endPoint y: 124, distance: 36.3
click at [531, 124] on div "10 9 9" at bounding box center [545, 120] width 182 height 14
type input "10"
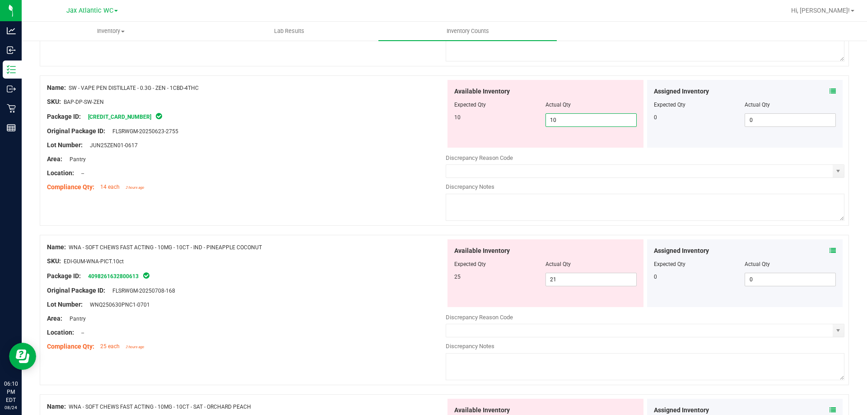
click at [399, 126] on div "Original Package ID: FLSRWGM-20250623-2755" at bounding box center [246, 130] width 399 height 9
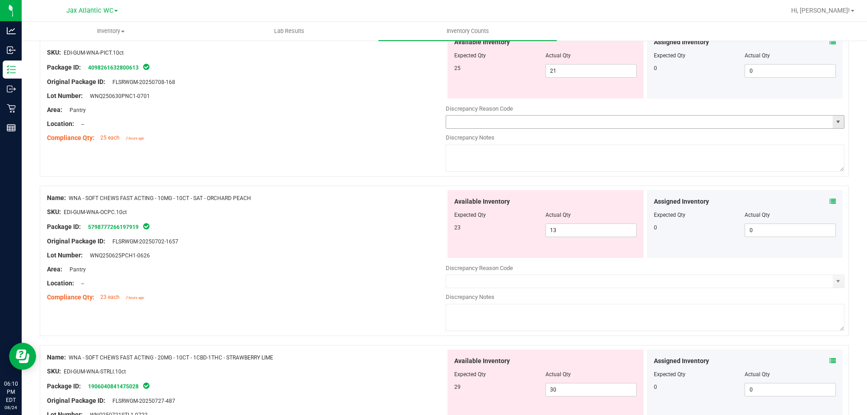
scroll to position [2394, 0]
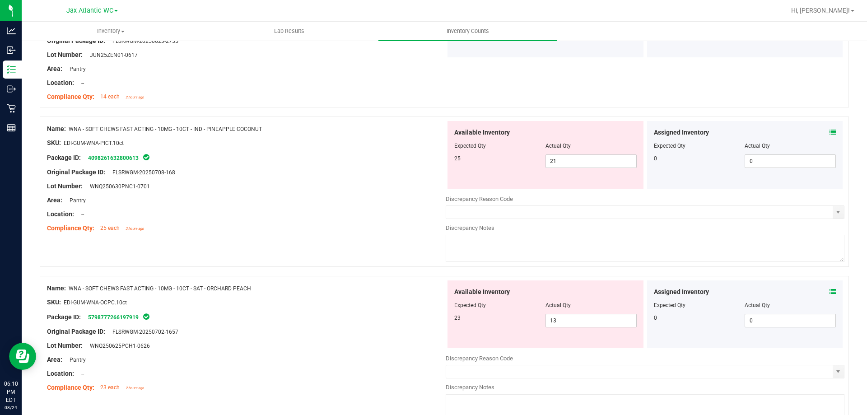
click at [830, 132] on icon at bounding box center [833, 132] width 6 height 6
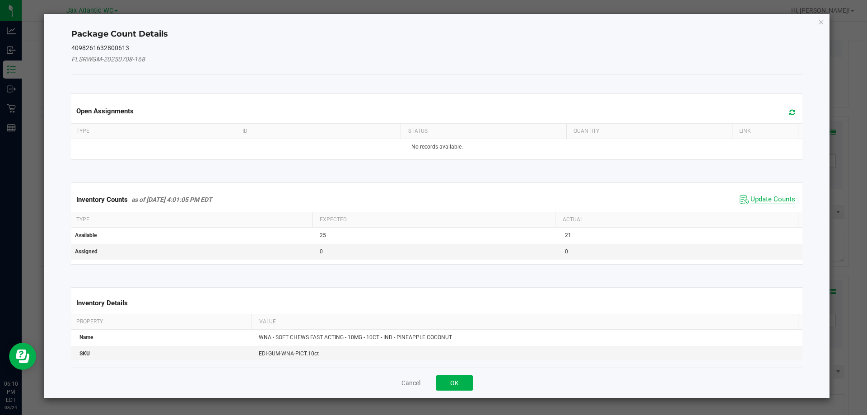
click at [766, 200] on span "Update Counts" at bounding box center [773, 199] width 45 height 9
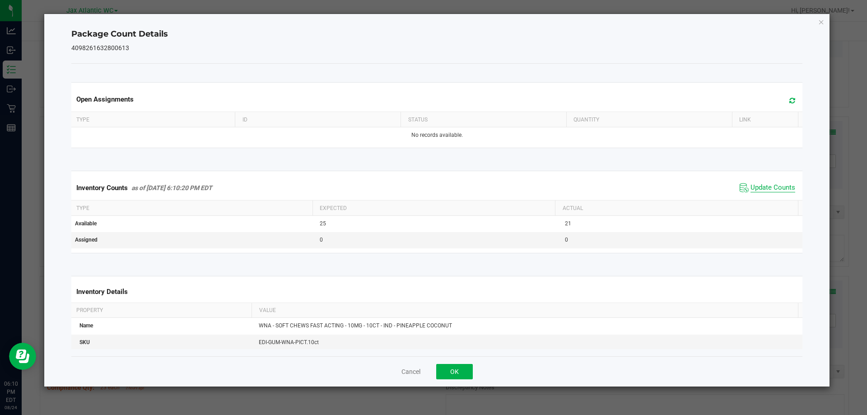
click at [772, 189] on span "Update Counts" at bounding box center [773, 187] width 45 height 9
click at [772, 189] on span "Update Counts" at bounding box center [773, 187] width 45 height 8
click at [455, 370] on button "OK" at bounding box center [454, 371] width 37 height 15
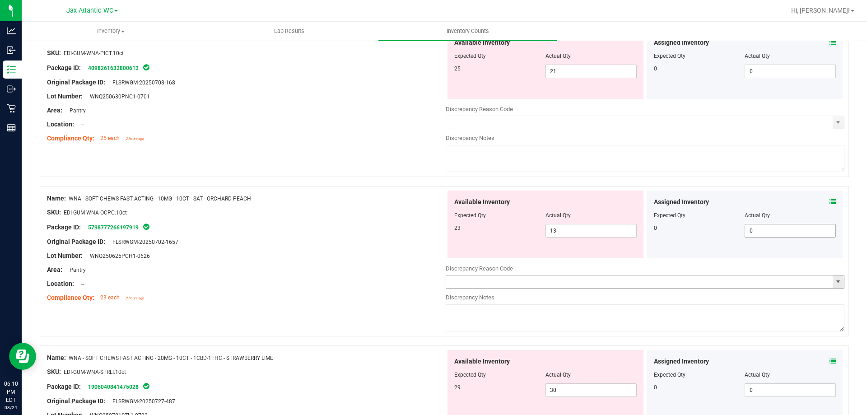
scroll to position [2484, 0]
click at [830, 200] on icon at bounding box center [833, 201] width 6 height 6
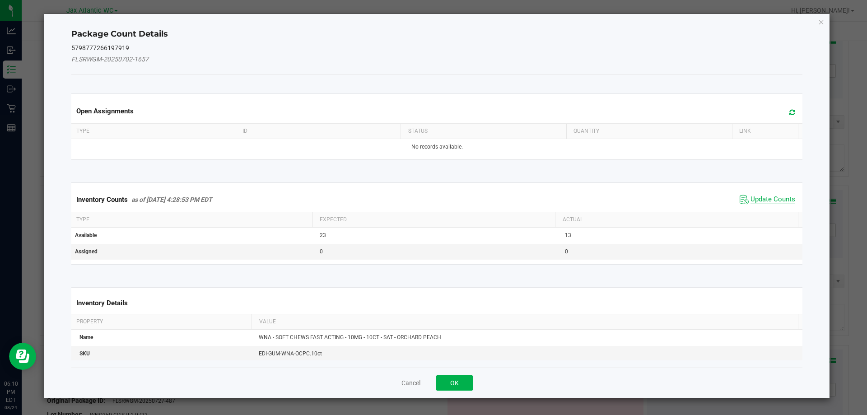
click at [773, 199] on span "Update Counts" at bounding box center [773, 199] width 45 height 9
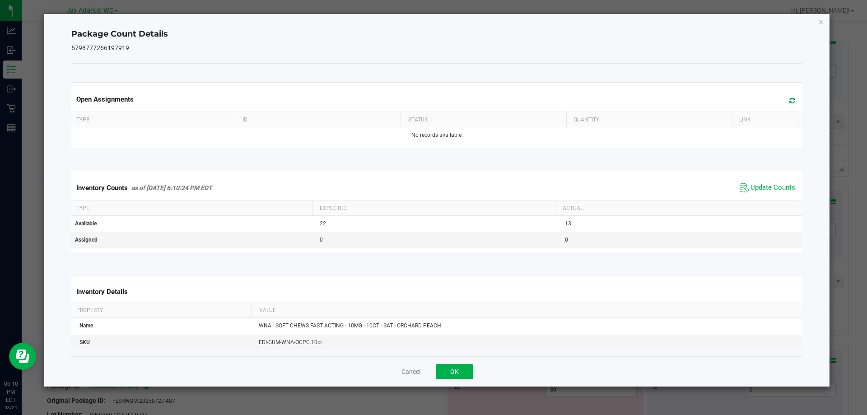
click at [770, 195] on div "Inventory Counts as of [DATE] 6:10:24 PM EDT Update Counts" at bounding box center [437, 188] width 735 height 24
click at [770, 194] on span "Update Counts" at bounding box center [768, 188] width 60 height 14
click at [452, 364] on button "OK" at bounding box center [454, 371] width 37 height 15
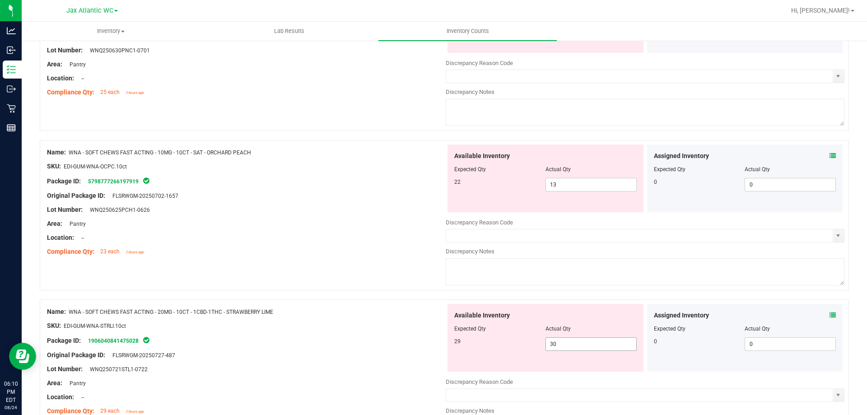
scroll to position [2604, 0]
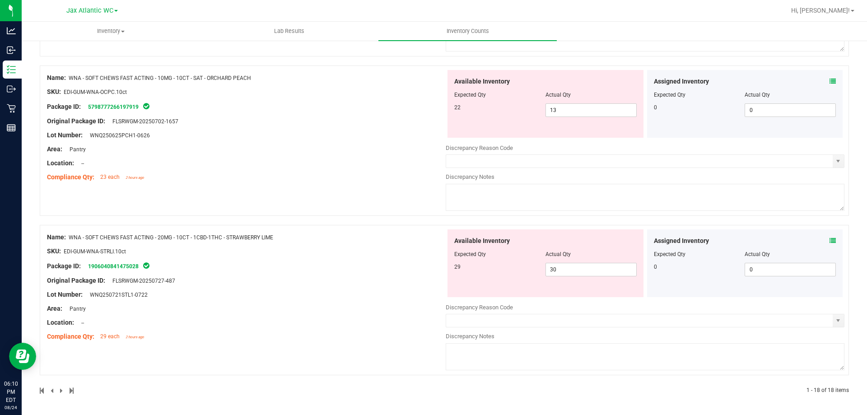
click at [830, 240] on icon at bounding box center [833, 241] width 6 height 6
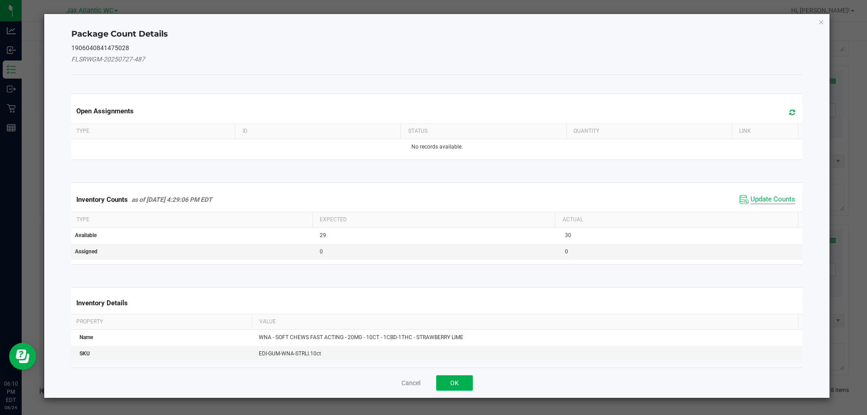
click at [764, 196] on span "Update Counts" at bounding box center [773, 199] width 45 height 9
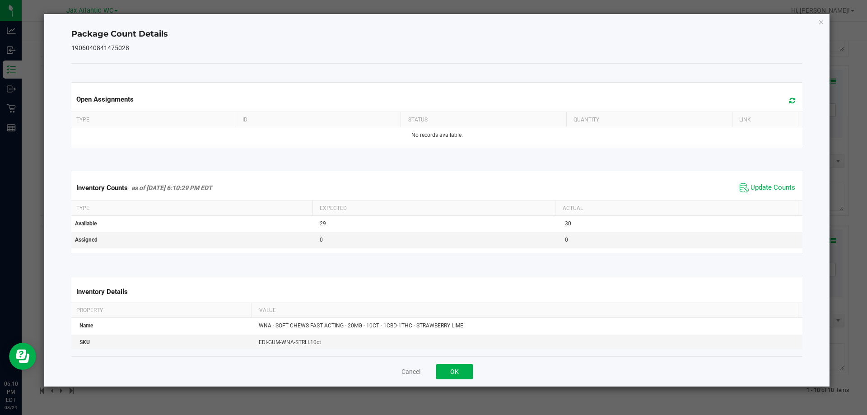
click at [766, 193] on span "Update Counts" at bounding box center [768, 188] width 60 height 14
click at [766, 191] on span "Update Counts" at bounding box center [773, 187] width 45 height 8
click at [458, 375] on button "OK" at bounding box center [454, 371] width 37 height 15
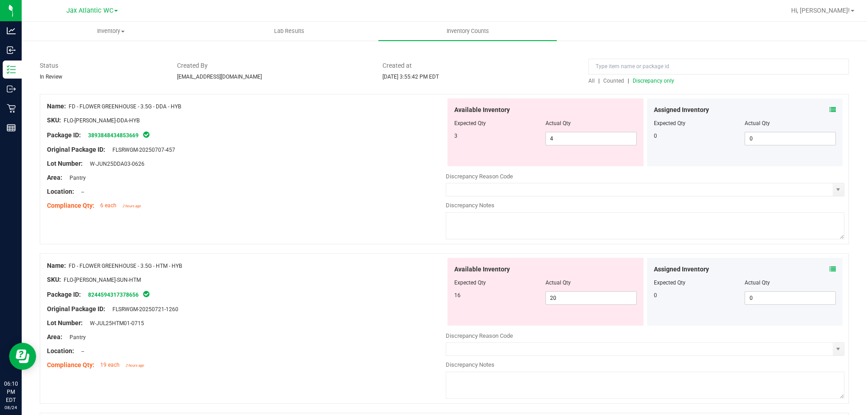
scroll to position [0, 0]
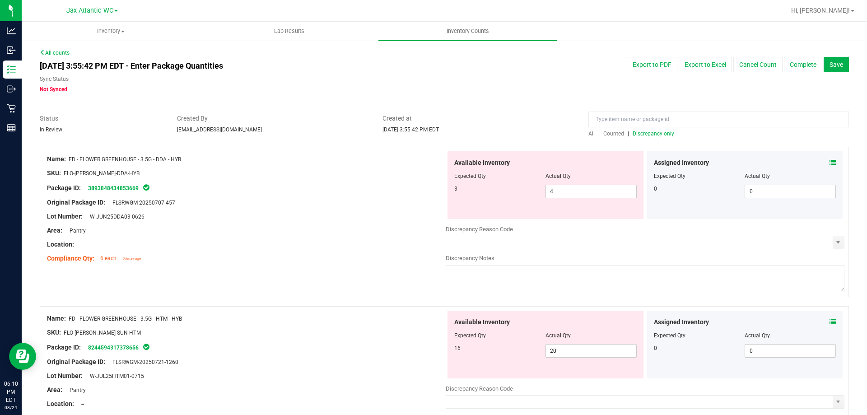
click at [660, 137] on div "All | Counted | Discrepancy only" at bounding box center [718, 134] width 261 height 8
click at [656, 135] on span "Discrepancy only" at bounding box center [654, 134] width 42 height 6
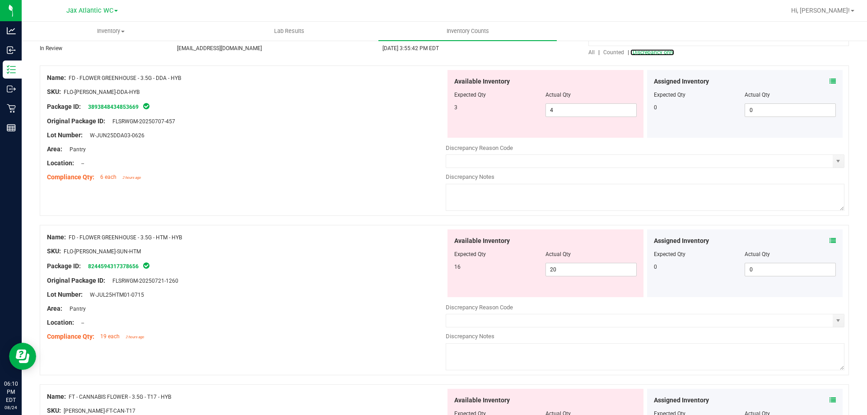
scroll to position [135, 0]
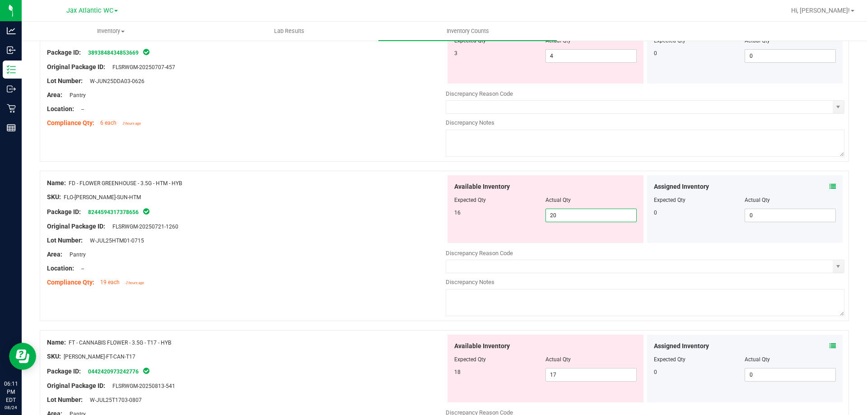
drag, startPoint x: 565, startPoint y: 217, endPoint x: 540, endPoint y: 213, distance: 25.6
click at [540, 213] on div "16 20 20" at bounding box center [545, 216] width 182 height 14
type input "16"
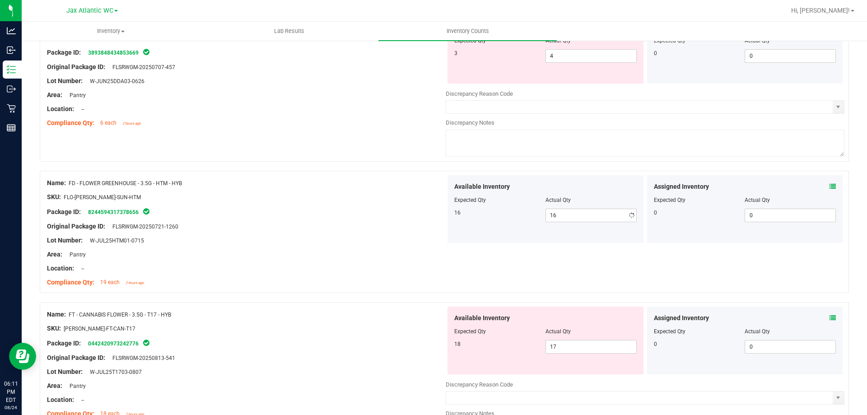
click at [336, 162] on div at bounding box center [444, 166] width 809 height 9
click at [520, 57] on div "3 4 4" at bounding box center [545, 56] width 182 height 14
type input "3"
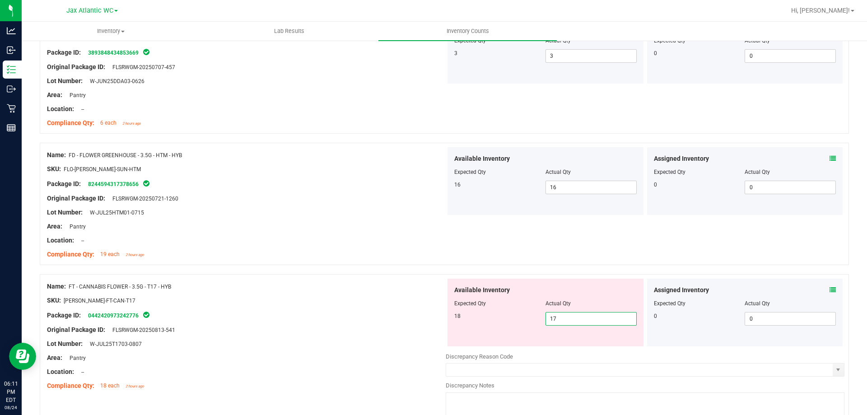
drag, startPoint x: 556, startPoint y: 349, endPoint x: 519, endPoint y: 334, distance: 40.5
click at [519, 335] on div "Available Inventory Expected Qty Actual Qty 18 17 17" at bounding box center [546, 313] width 196 height 68
type input "18"
drag, startPoint x: 346, startPoint y: 270, endPoint x: 355, endPoint y: 268, distance: 9.1
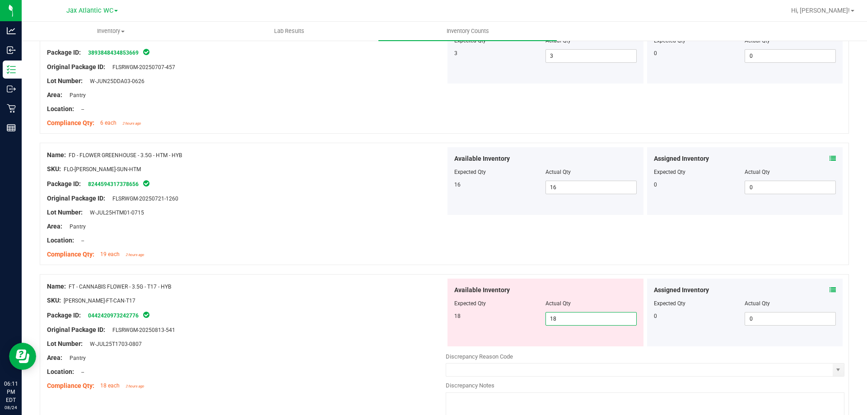
click at [354, 269] on div at bounding box center [444, 269] width 809 height 9
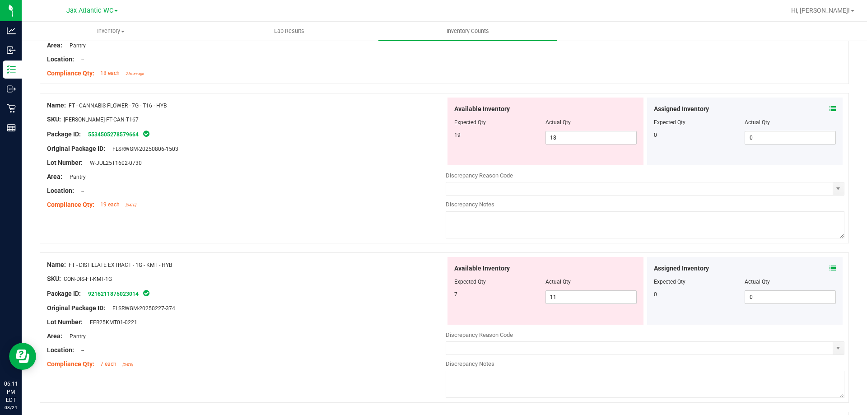
scroll to position [452, 0]
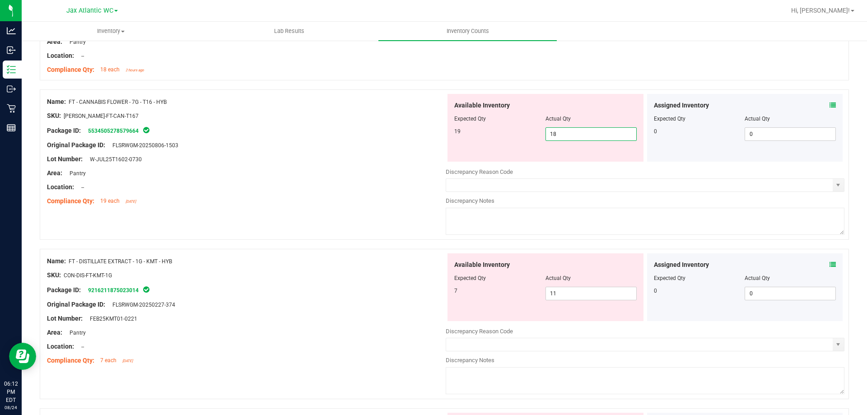
drag, startPoint x: 556, startPoint y: 137, endPoint x: 541, endPoint y: 143, distance: 16.4
click at [539, 143] on div "Available Inventory Expected Qty Actual Qty 19 18 18" at bounding box center [546, 128] width 196 height 68
type input "19"
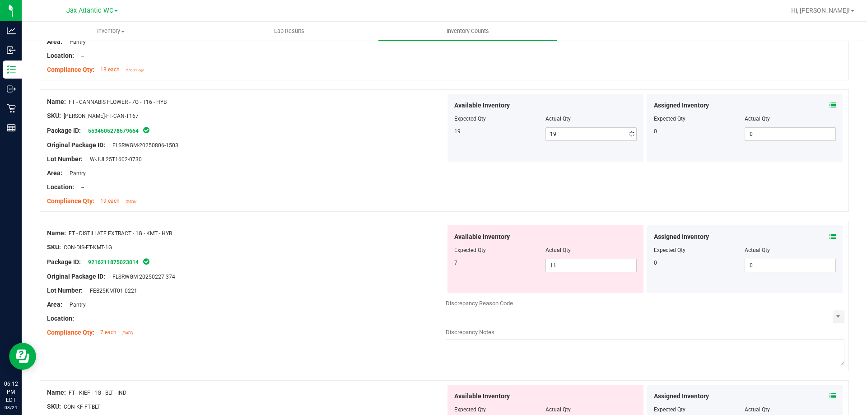
drag, startPoint x: 368, startPoint y: 146, endPoint x: 374, endPoint y: 150, distance: 7.1
click at [369, 146] on div "Original Package ID: FLSRWGM-20250806-1503" at bounding box center [246, 144] width 399 height 9
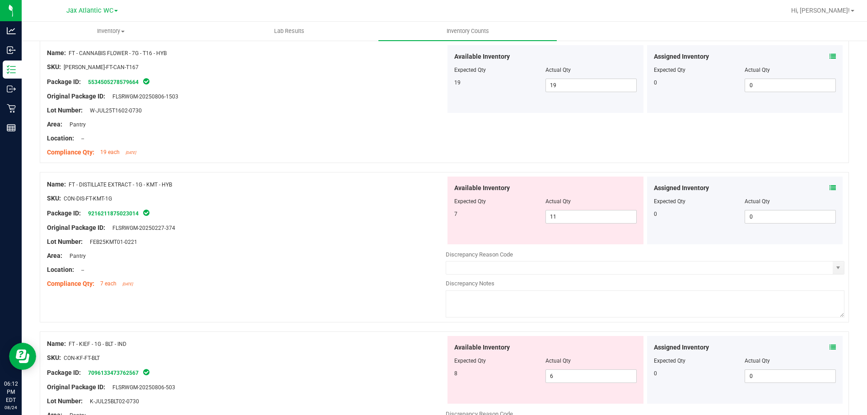
scroll to position [587, 0]
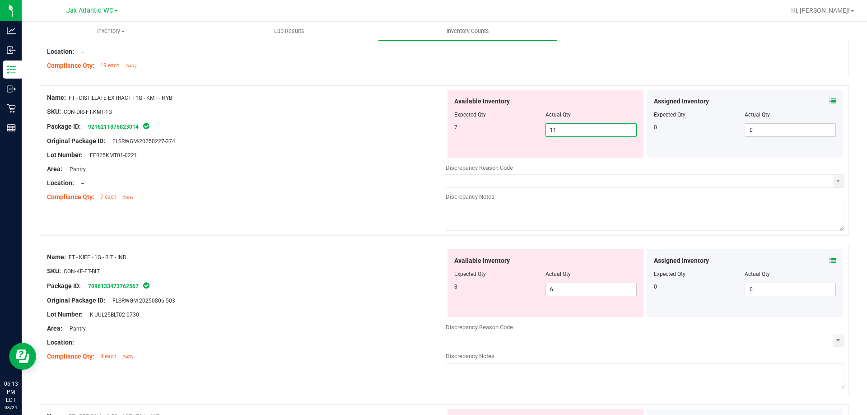
drag, startPoint x: 559, startPoint y: 131, endPoint x: 539, endPoint y: 133, distance: 20.0
click at [537, 131] on div "7 11 11" at bounding box center [545, 130] width 182 height 14
type input "7"
click at [346, 176] on div at bounding box center [246, 176] width 399 height 5
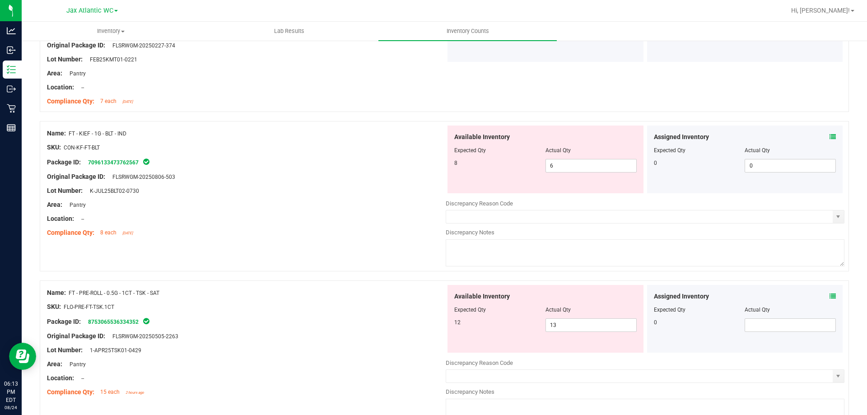
scroll to position [723, 0]
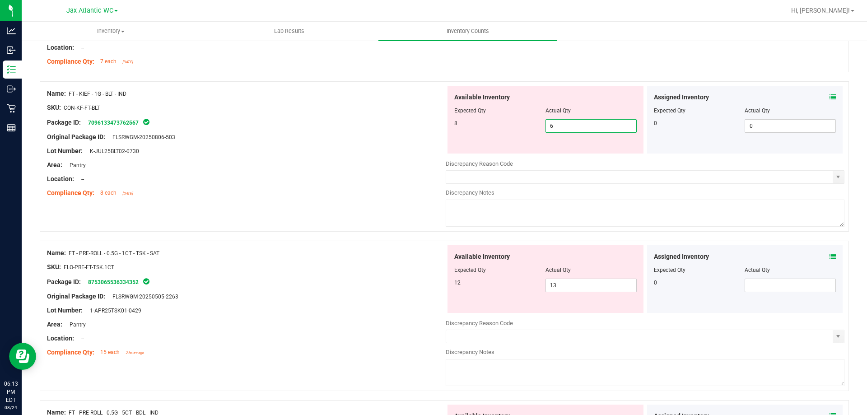
drag, startPoint x: 556, startPoint y: 128, endPoint x: 528, endPoint y: 130, distance: 27.6
click at [528, 130] on div "8 6 6" at bounding box center [545, 126] width 182 height 14
type input "8"
click at [256, 207] on div "Name: FT - KIEF - 1G - BLT - IND SKU: CON-KF-FT-BLT Package ID: 709613347376256…" at bounding box center [444, 160] width 809 height 159
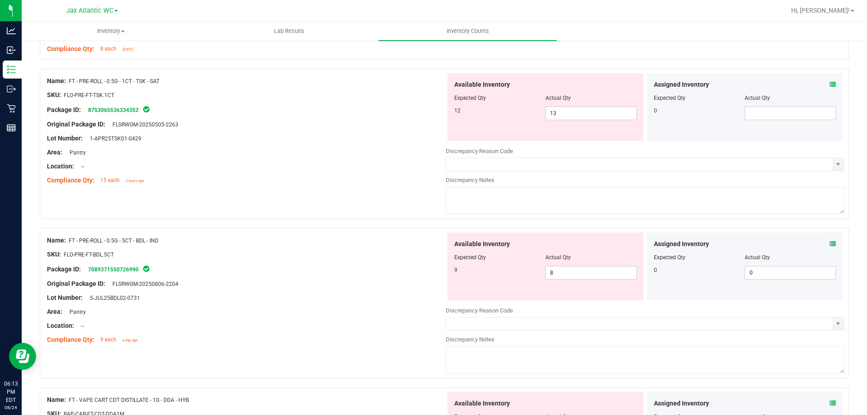
scroll to position [903, 0]
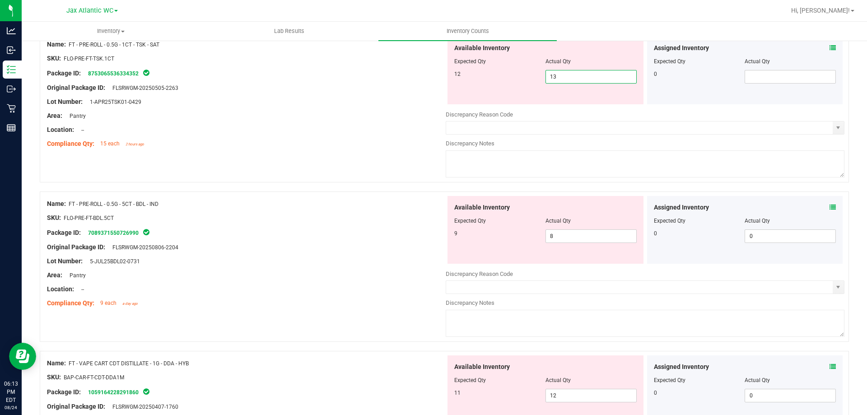
drag, startPoint x: 570, startPoint y: 77, endPoint x: 528, endPoint y: 82, distance: 41.5
click at [528, 80] on div "12 13 13" at bounding box center [545, 77] width 182 height 14
type input "12"
click at [408, 111] on div "Area: Pantry" at bounding box center [246, 115] width 399 height 9
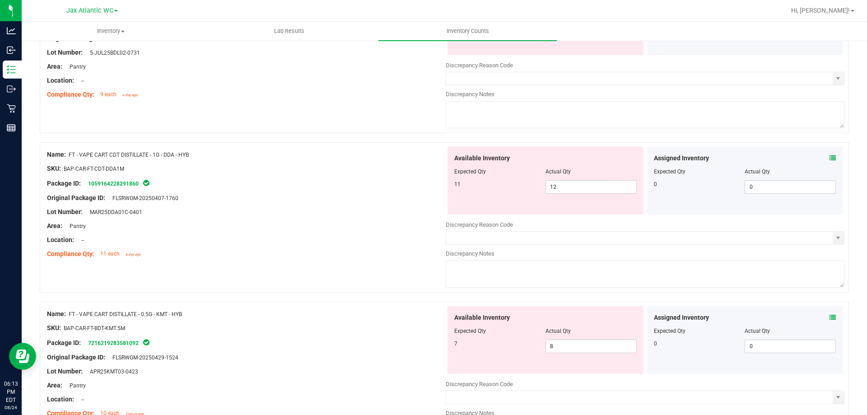
scroll to position [1039, 0]
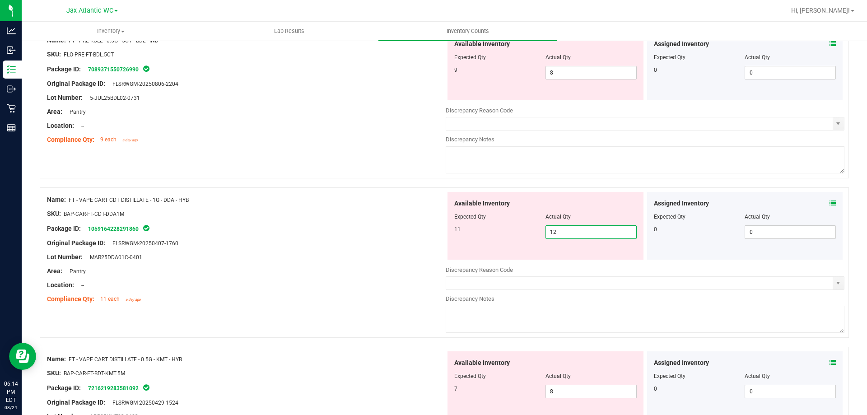
drag, startPoint x: 554, startPoint y: 235, endPoint x: 537, endPoint y: 235, distance: 17.6
click at [537, 235] on div "11 12 12" at bounding box center [545, 232] width 182 height 14
type input "11"
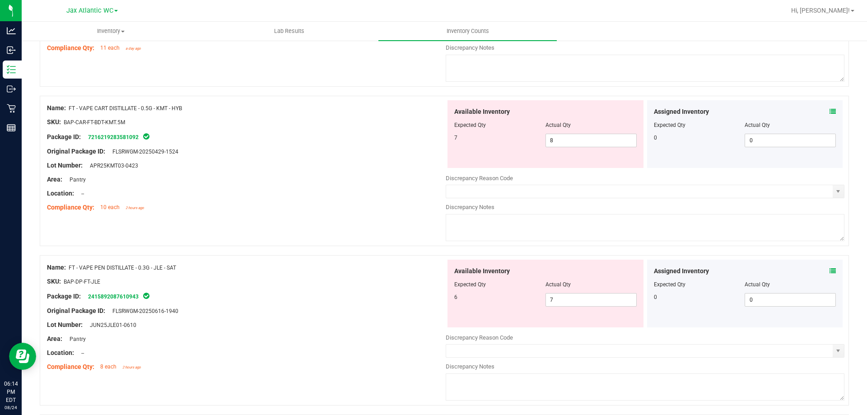
scroll to position [1310, 0]
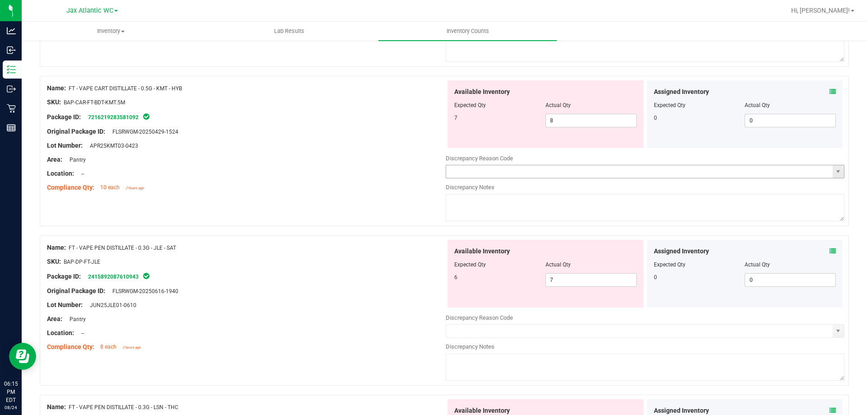
type input "11"
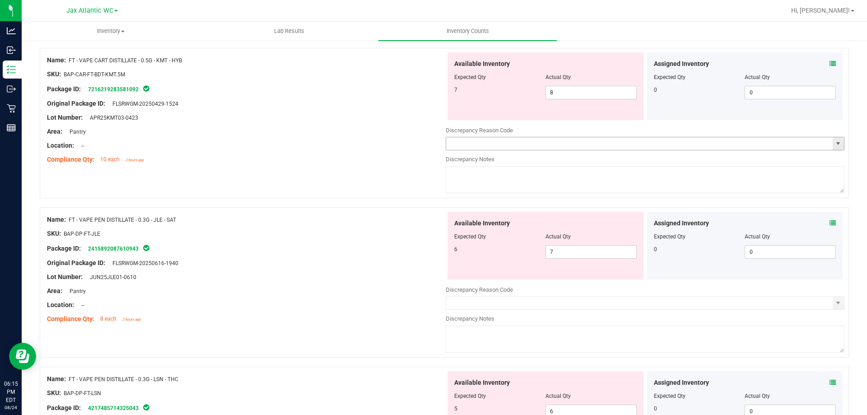
drag, startPoint x: 492, startPoint y: 144, endPoint x: 422, endPoint y: 163, distance: 73.1
click at [284, 227] on div at bounding box center [246, 226] width 399 height 5
drag, startPoint x: 583, startPoint y: 97, endPoint x: 509, endPoint y: 91, distance: 73.9
click at [509, 91] on div "7 8 8" at bounding box center [545, 93] width 182 height 14
type input "7"
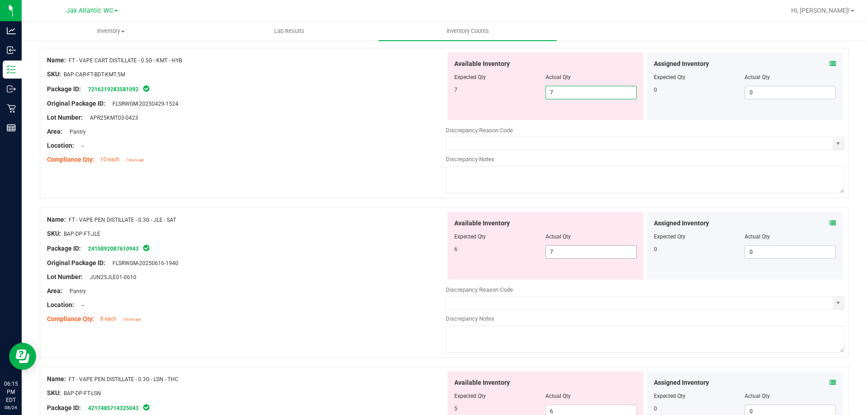
type input "7"
click at [526, 252] on div "Available Inventory Expected Qty Actual Qty 6 7 7" at bounding box center [645, 283] width 399 height 143
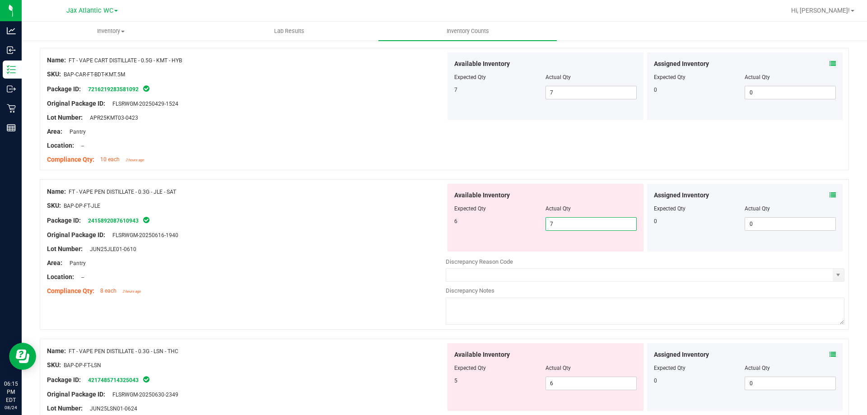
type input "6"
click at [388, 197] on div at bounding box center [246, 198] width 399 height 5
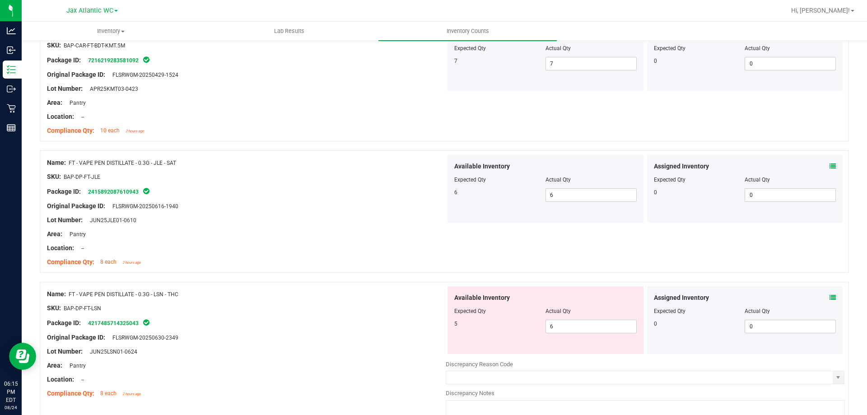
scroll to position [1445, 0]
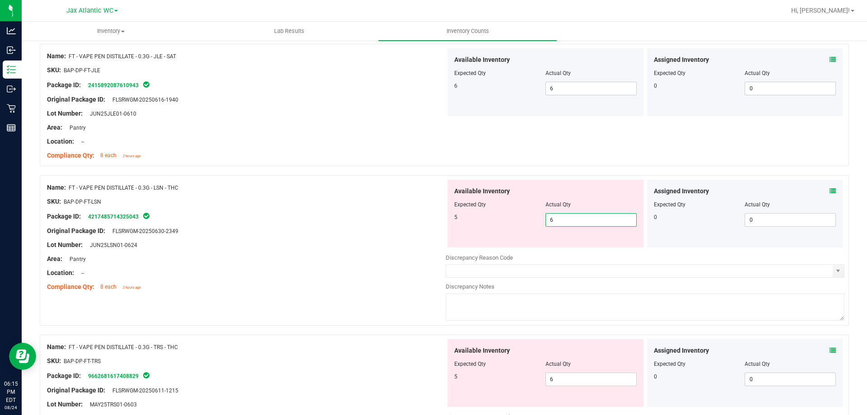
drag, startPoint x: 560, startPoint y: 219, endPoint x: 535, endPoint y: 237, distance: 31.1
click at [524, 218] on div "5 6 6" at bounding box center [545, 220] width 182 height 14
type input "5"
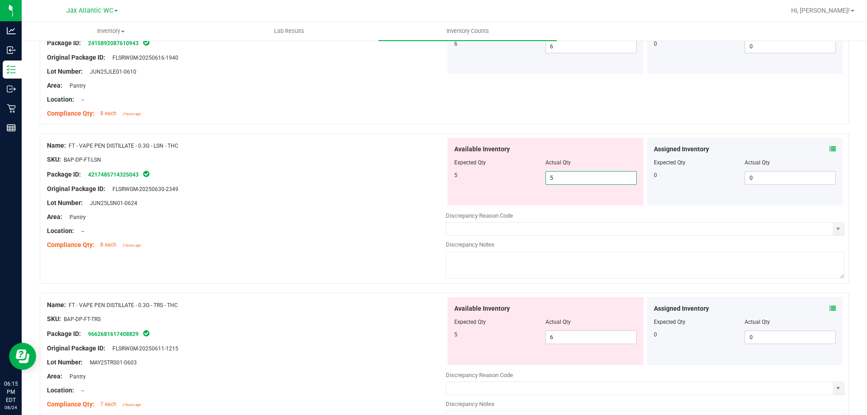
scroll to position [1536, 0]
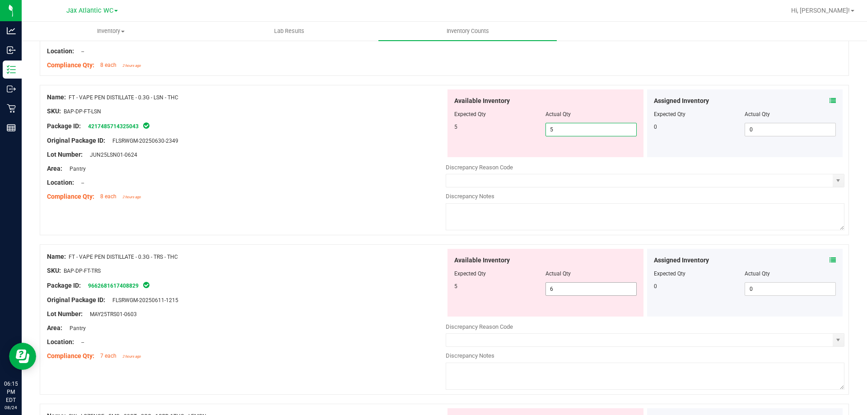
type input "5"
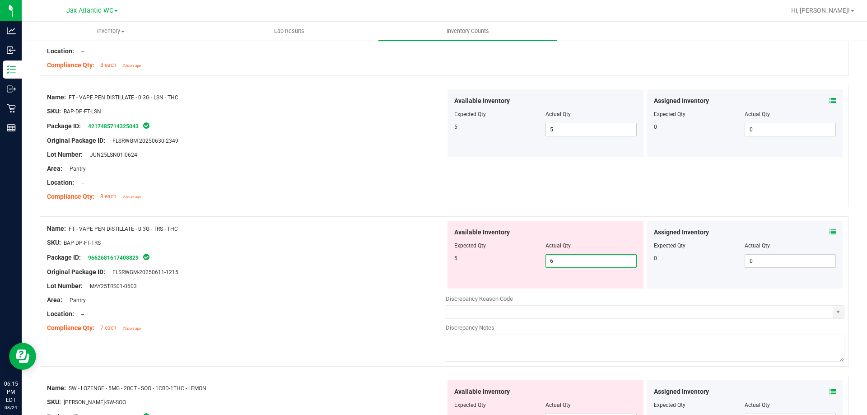
drag, startPoint x: 557, startPoint y: 291, endPoint x: 531, endPoint y: 291, distance: 26.2
click at [531, 291] on div "Available Inventory Expected Qty Actual Qty 5 6 6" at bounding box center [645, 292] width 399 height 143
type input "5"
click at [325, 247] on div at bounding box center [246, 249] width 399 height 5
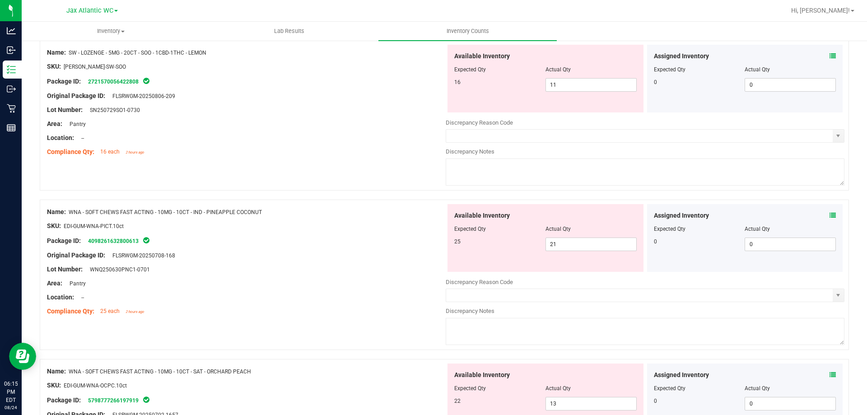
scroll to position [1852, 0]
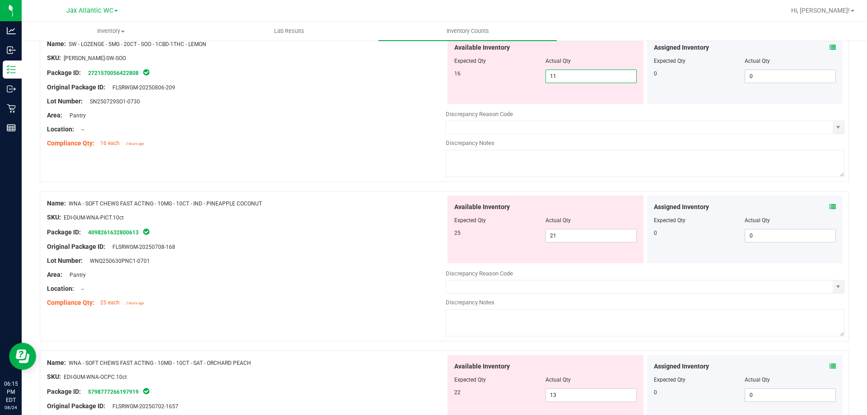
drag, startPoint x: 545, startPoint y: 72, endPoint x: 522, endPoint y: 74, distance: 23.6
click at [522, 73] on div "16 11 11" at bounding box center [545, 77] width 182 height 14
type input "16"
click at [318, 145] on div "Compliance Qty: 16 each 2 hours ago" at bounding box center [246, 143] width 399 height 9
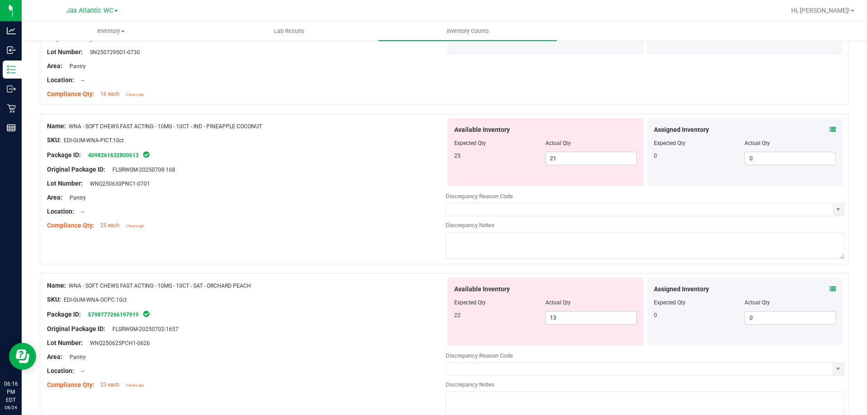
scroll to position [1897, 0]
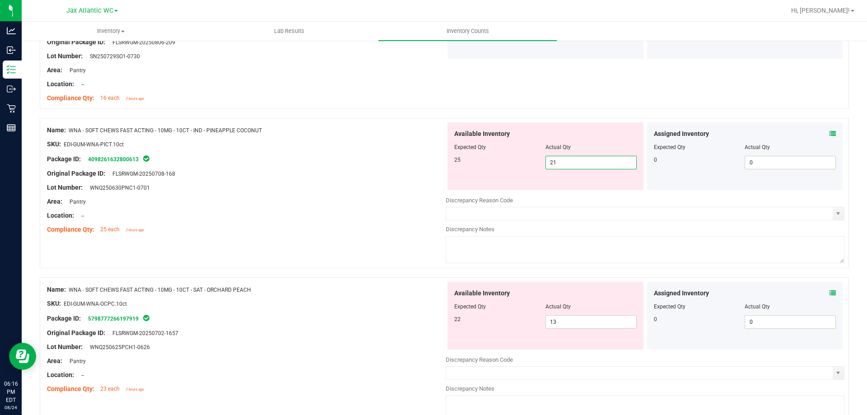
click at [560, 163] on span "21 21" at bounding box center [591, 163] width 91 height 14
drag, startPoint x: 559, startPoint y: 323, endPoint x: 525, endPoint y: 323, distance: 34.3
click at [525, 323] on div "22 13 13" at bounding box center [545, 322] width 182 height 14
type input "22"
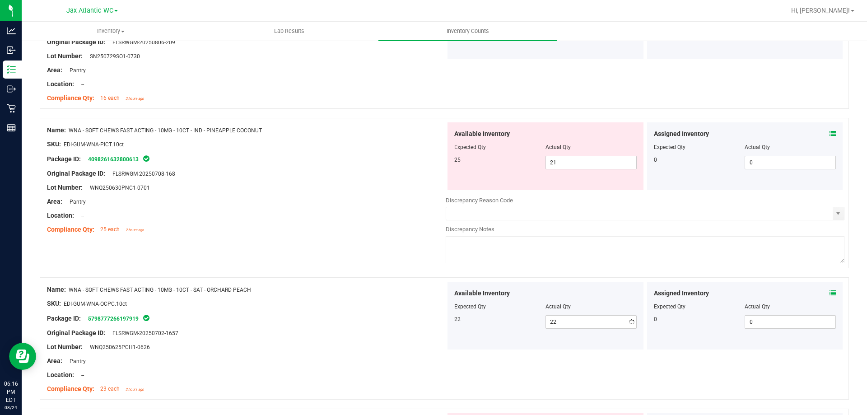
click at [308, 200] on div "Area: Pantry" at bounding box center [246, 201] width 399 height 9
drag, startPoint x: 564, startPoint y: 163, endPoint x: 508, endPoint y: 165, distance: 56.1
click at [508, 165] on div "25 21 21" at bounding box center [545, 163] width 182 height 14
type input "25"
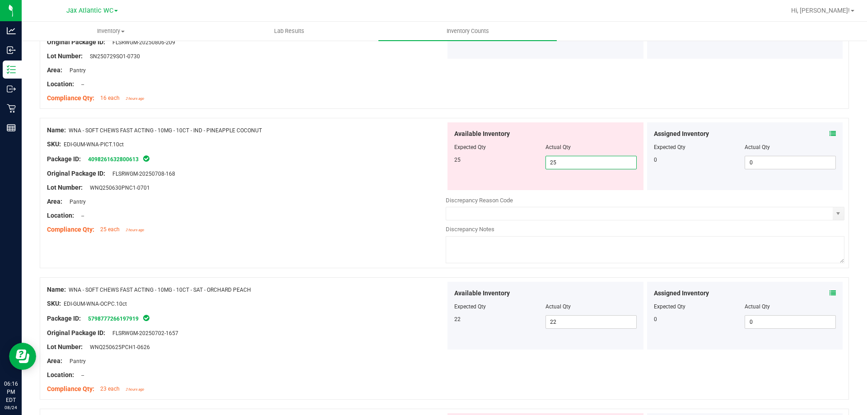
click at [325, 172] on div "Original Package ID: FLSRWGM-20250708-168" at bounding box center [246, 173] width 399 height 9
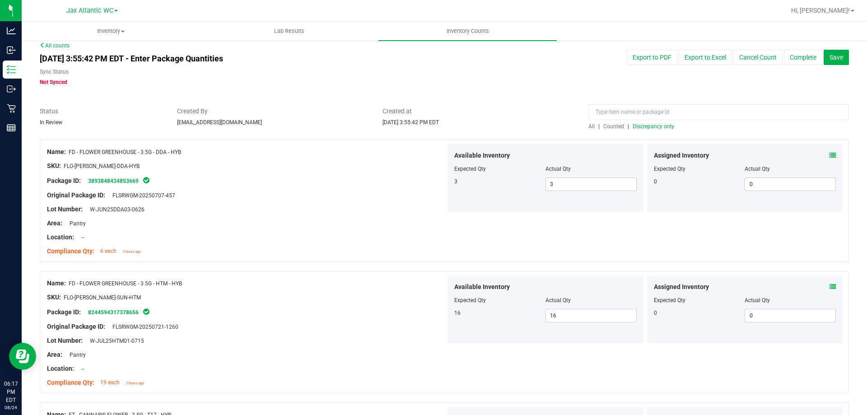
scroll to position [0, 0]
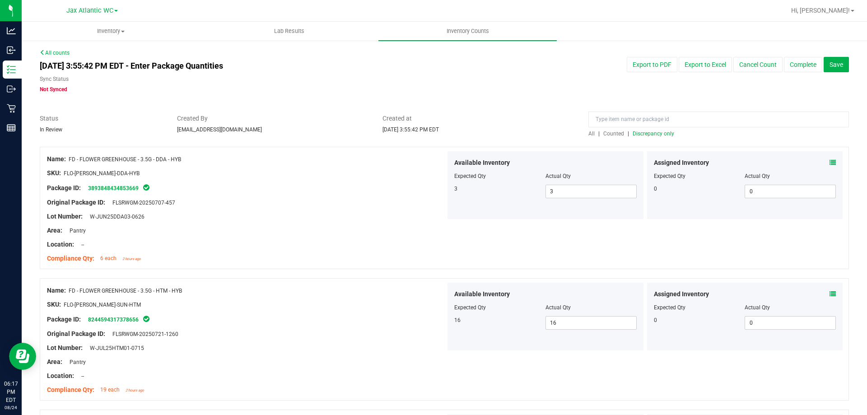
click at [637, 131] on span "Discrepancy only" at bounding box center [654, 134] width 42 height 6
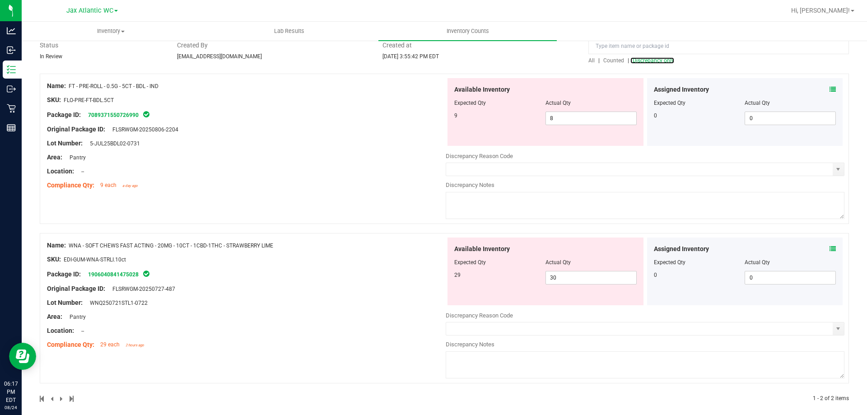
scroll to position [81, 0]
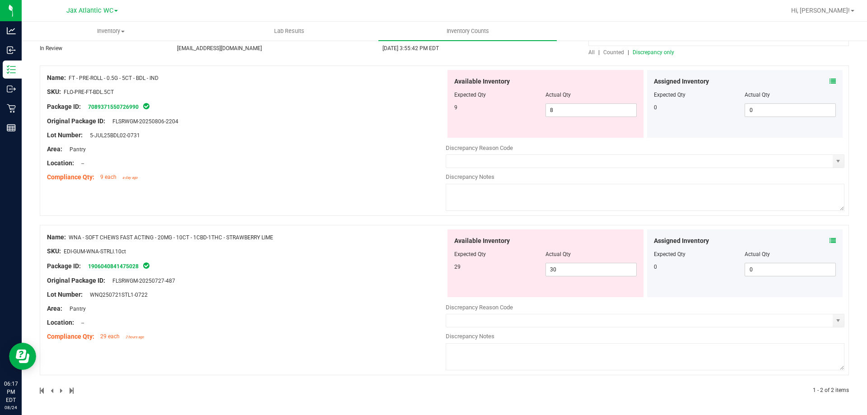
click at [640, 54] on span "Discrepancy only" at bounding box center [654, 52] width 42 height 6
drag, startPoint x: 553, startPoint y: 271, endPoint x: 525, endPoint y: 272, distance: 27.6
click at [525, 272] on div "29 30 30" at bounding box center [545, 270] width 182 height 14
type input "29"
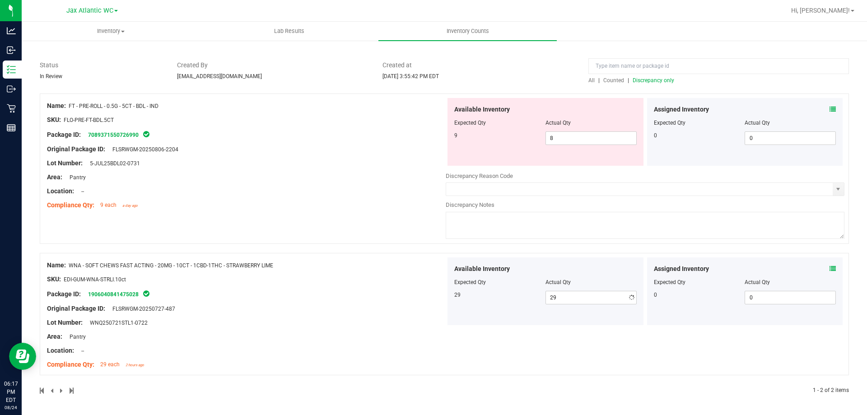
click at [385, 276] on div "Name: WNA - SOFT CHEWS FAST ACTING - 20MG - 10CT - 1CBD-1THC - STRAWBERRY LIME …" at bounding box center [246, 314] width 399 height 115
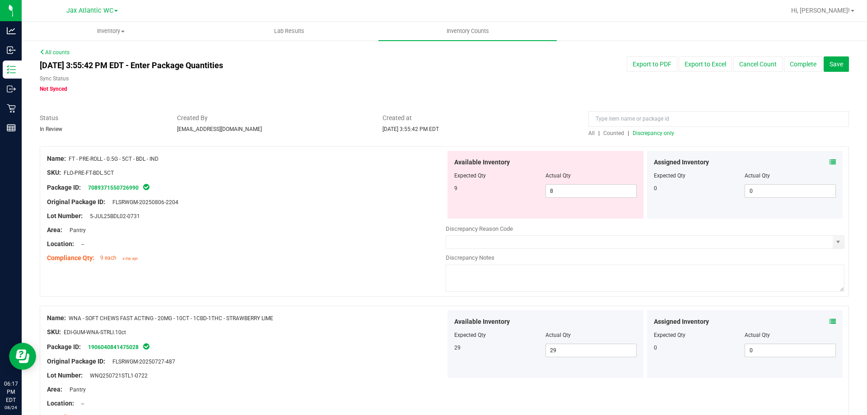
scroll to position [0, 0]
drag, startPoint x: 137, startPoint y: 158, endPoint x: 220, endPoint y: 209, distance: 97.9
click at [146, 158] on span "FT - PRE-ROLL - 0.5G - 5CT - BDL - IND" at bounding box center [114, 159] width 90 height 6
click at [353, 258] on div "Compliance Qty: 9 each a day ago" at bounding box center [246, 258] width 399 height 9
click at [456, 197] on div "9 8 8" at bounding box center [545, 192] width 182 height 14
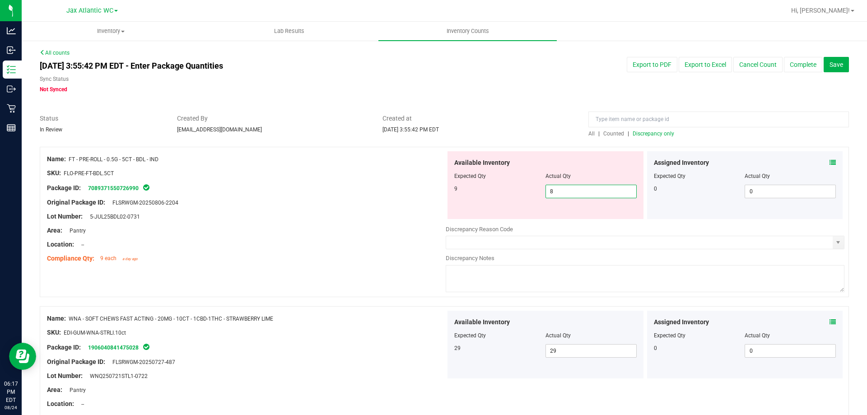
type input "9"
click at [392, 185] on div "Package ID: 7089371550726990" at bounding box center [246, 187] width 399 height 11
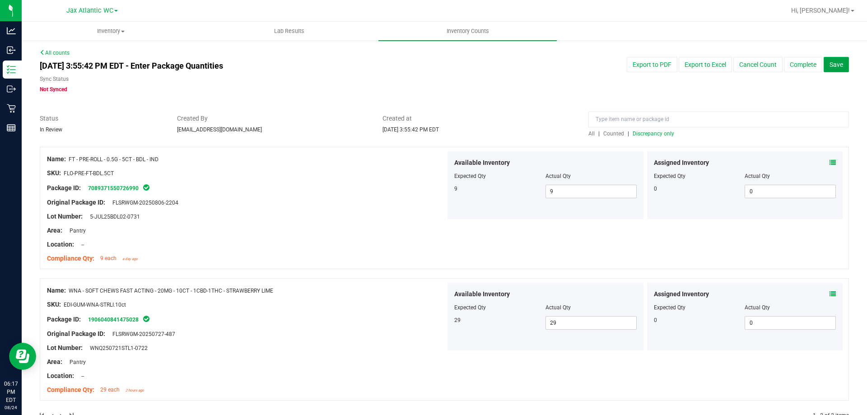
click at [835, 60] on button "Save" at bounding box center [836, 64] width 25 height 15
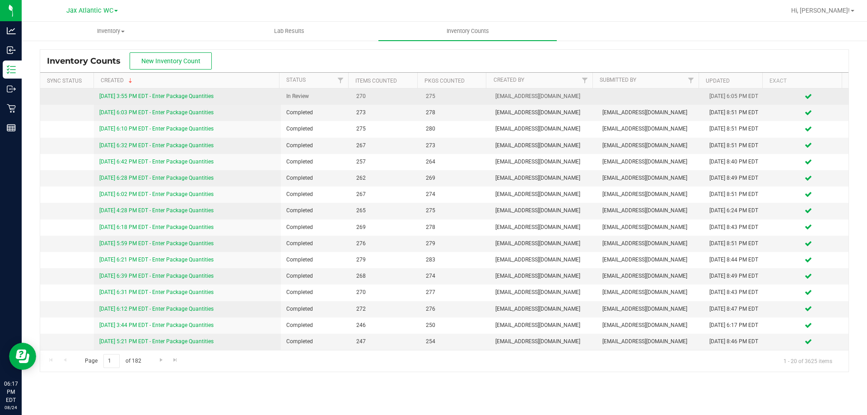
click at [166, 93] on link "[DATE] 3:55 PM EDT - Enter Package Quantities" at bounding box center [156, 96] width 114 height 6
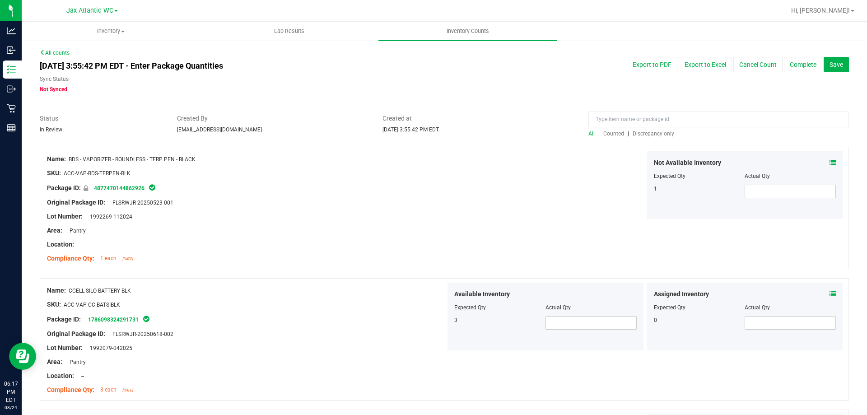
click at [639, 131] on span "Discrepancy only" at bounding box center [654, 134] width 42 height 6
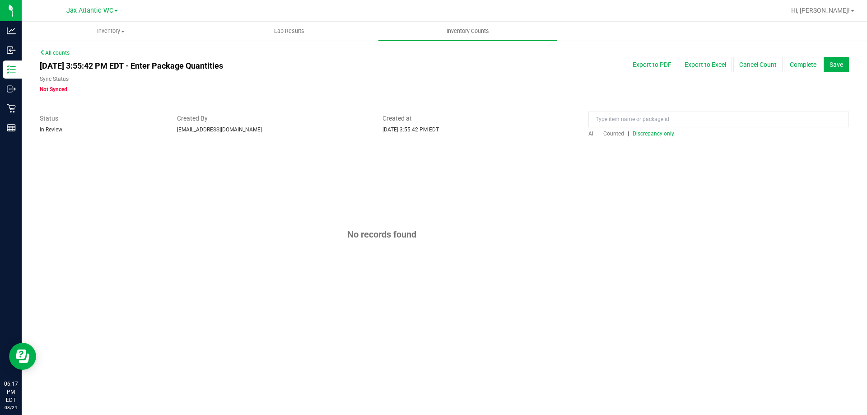
click at [605, 135] on span "Counted" at bounding box center [613, 134] width 21 height 6
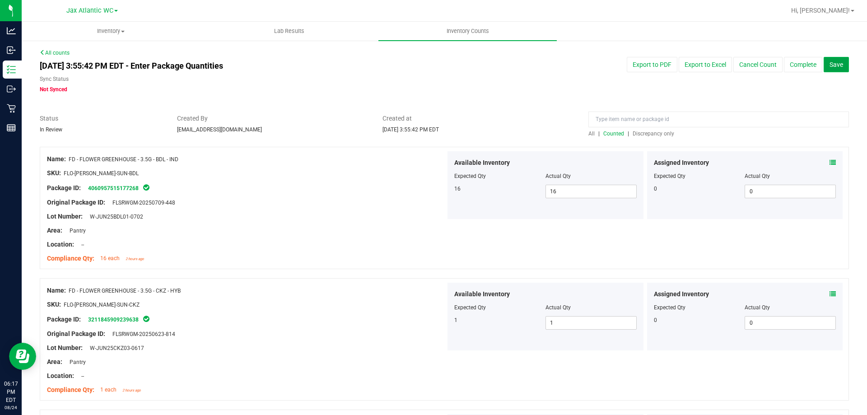
click at [836, 64] on span "Save" at bounding box center [837, 64] width 14 height 7
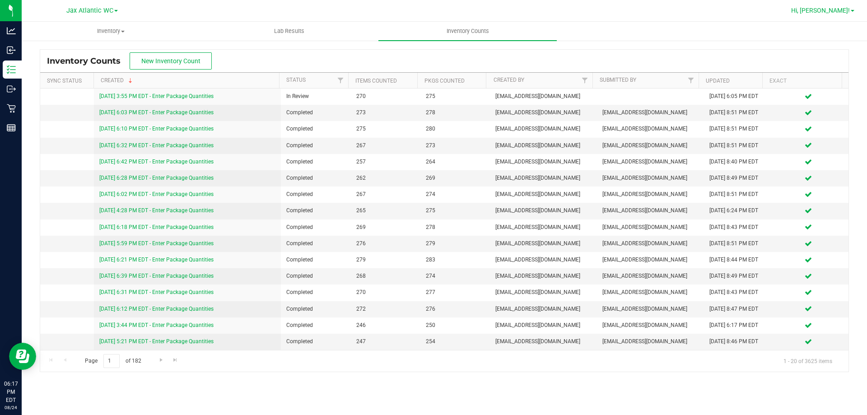
click at [841, 14] on link "Hi, [PERSON_NAME]!" at bounding box center [823, 10] width 70 height 9
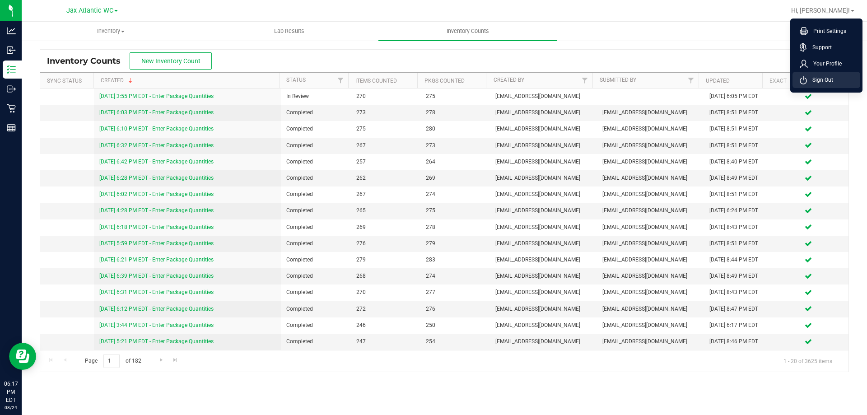
click at [817, 82] on span "Sign Out" at bounding box center [820, 79] width 26 height 9
